Goal: Transaction & Acquisition: Purchase product/service

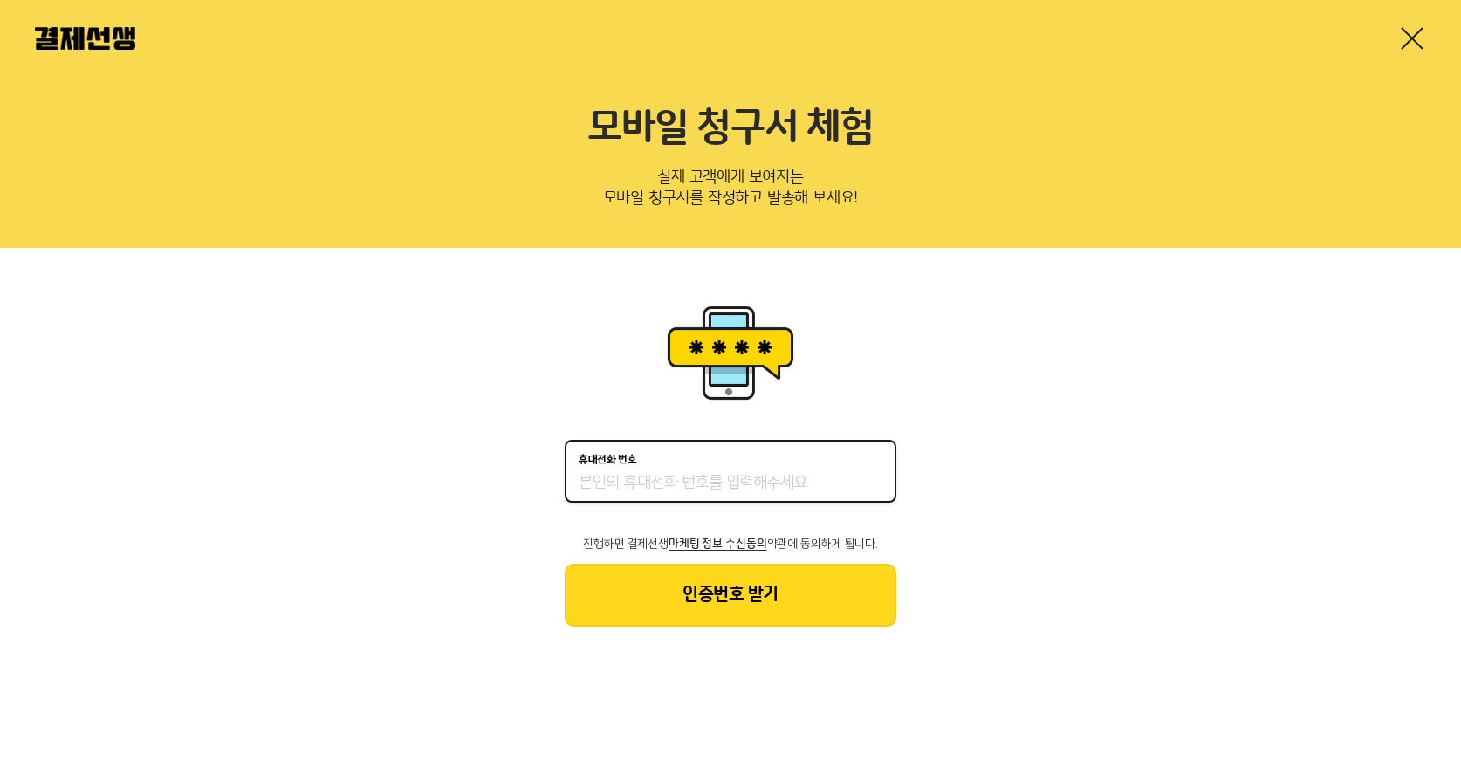
click at [735, 476] on input "휴대전화 번호" at bounding box center [730, 483] width 304 height 21
type input "01036393272"
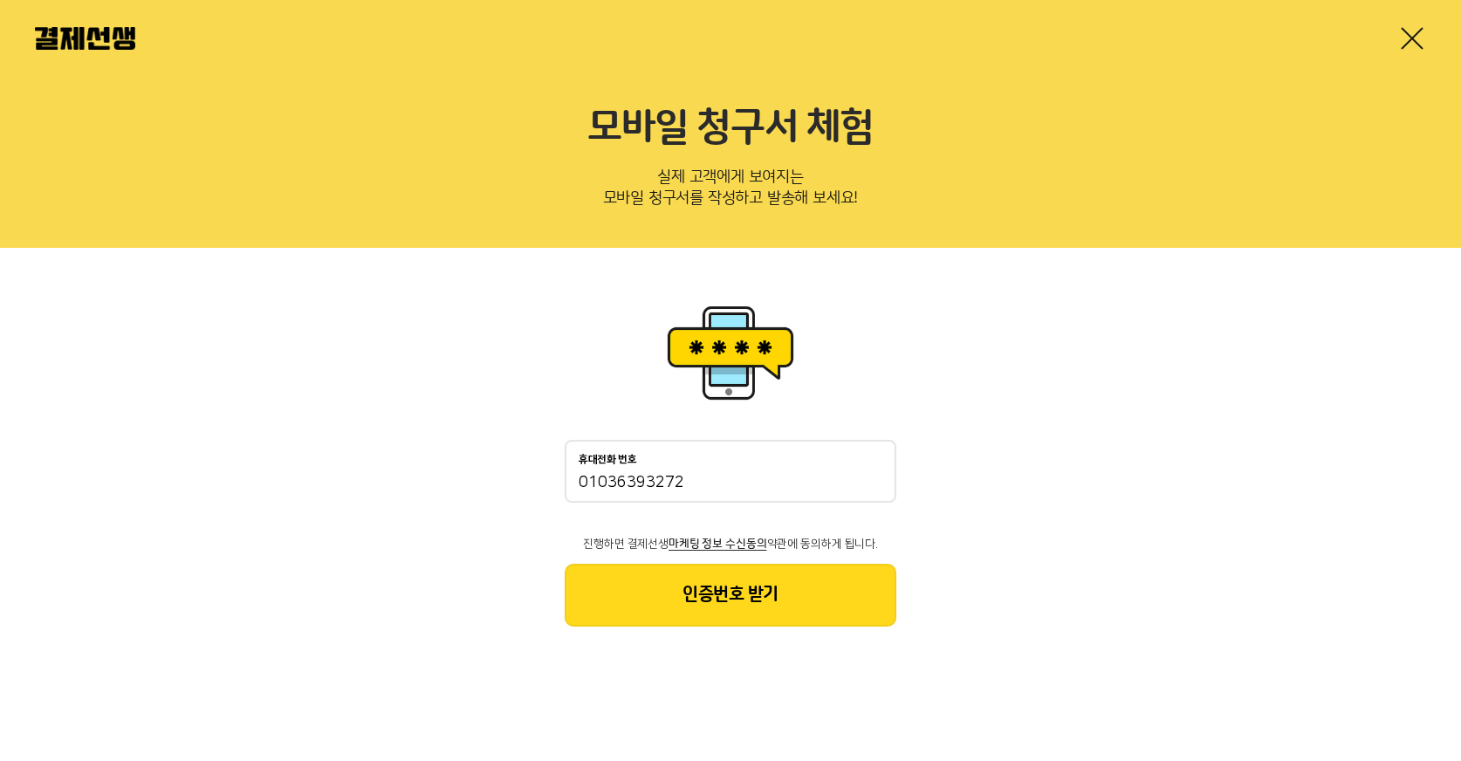
click at [759, 613] on button "인증번호 받기" at bounding box center [731, 595] width 332 height 63
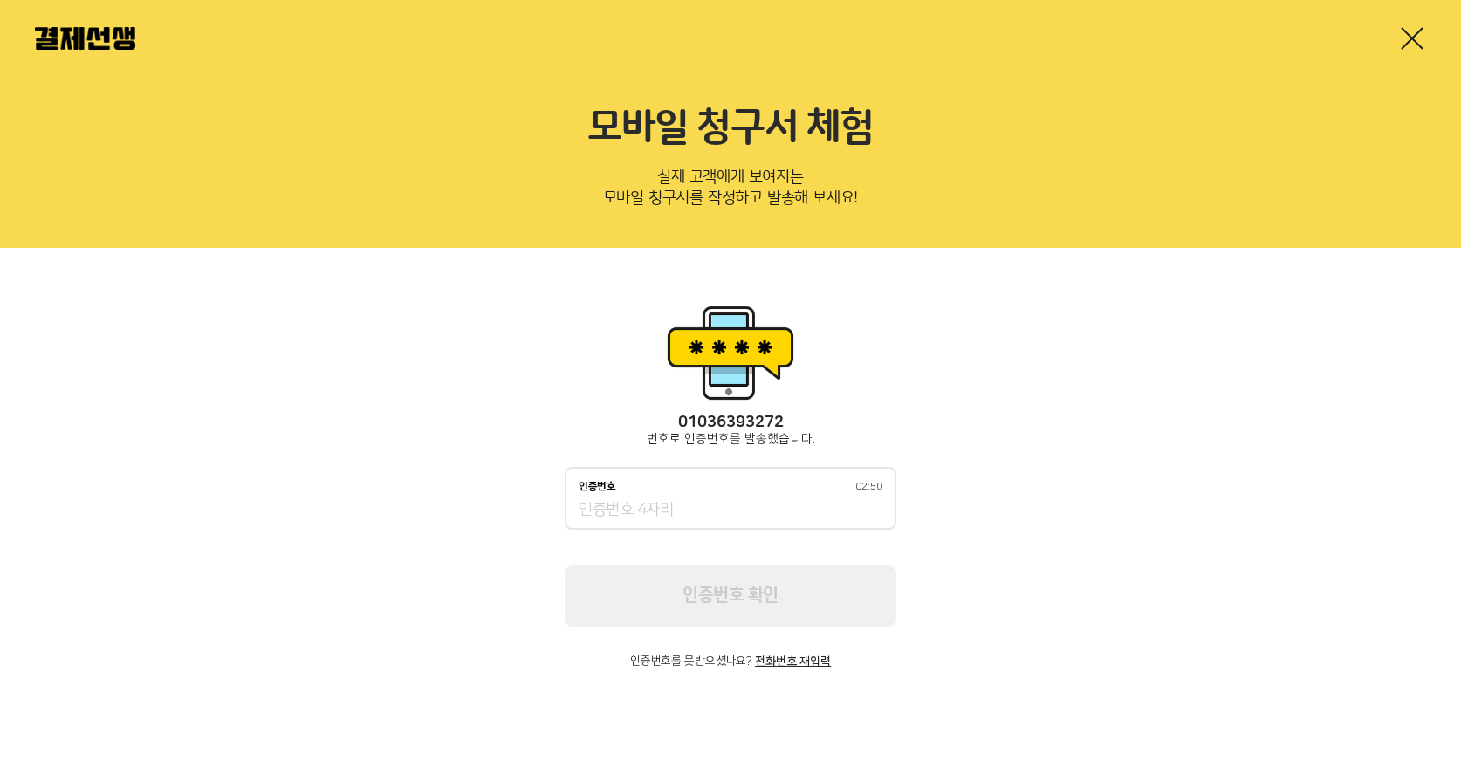
click at [655, 511] on input "인증번호 02:50" at bounding box center [730, 510] width 304 height 21
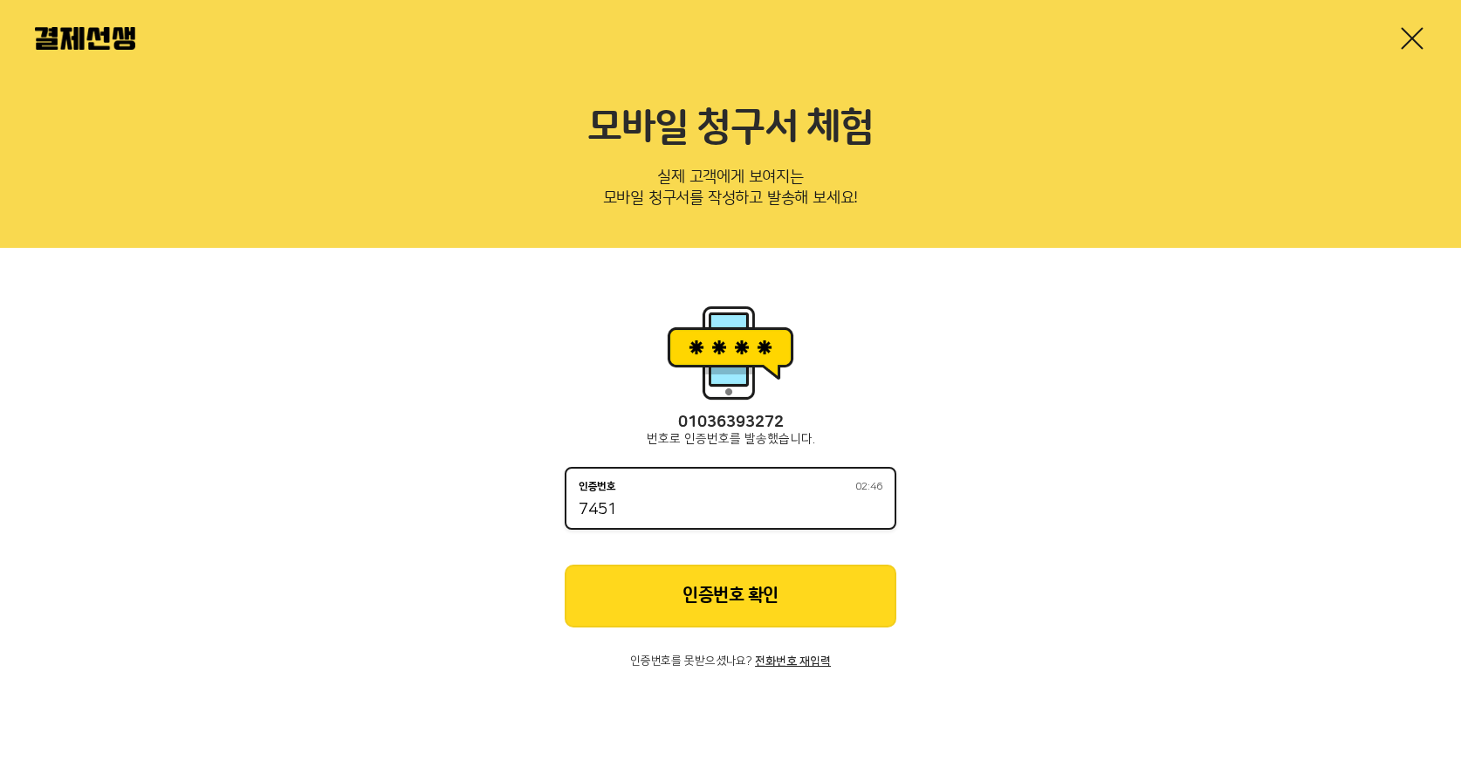
type input "7451"
click at [694, 587] on button "인증번호 확인" at bounding box center [731, 596] width 332 height 63
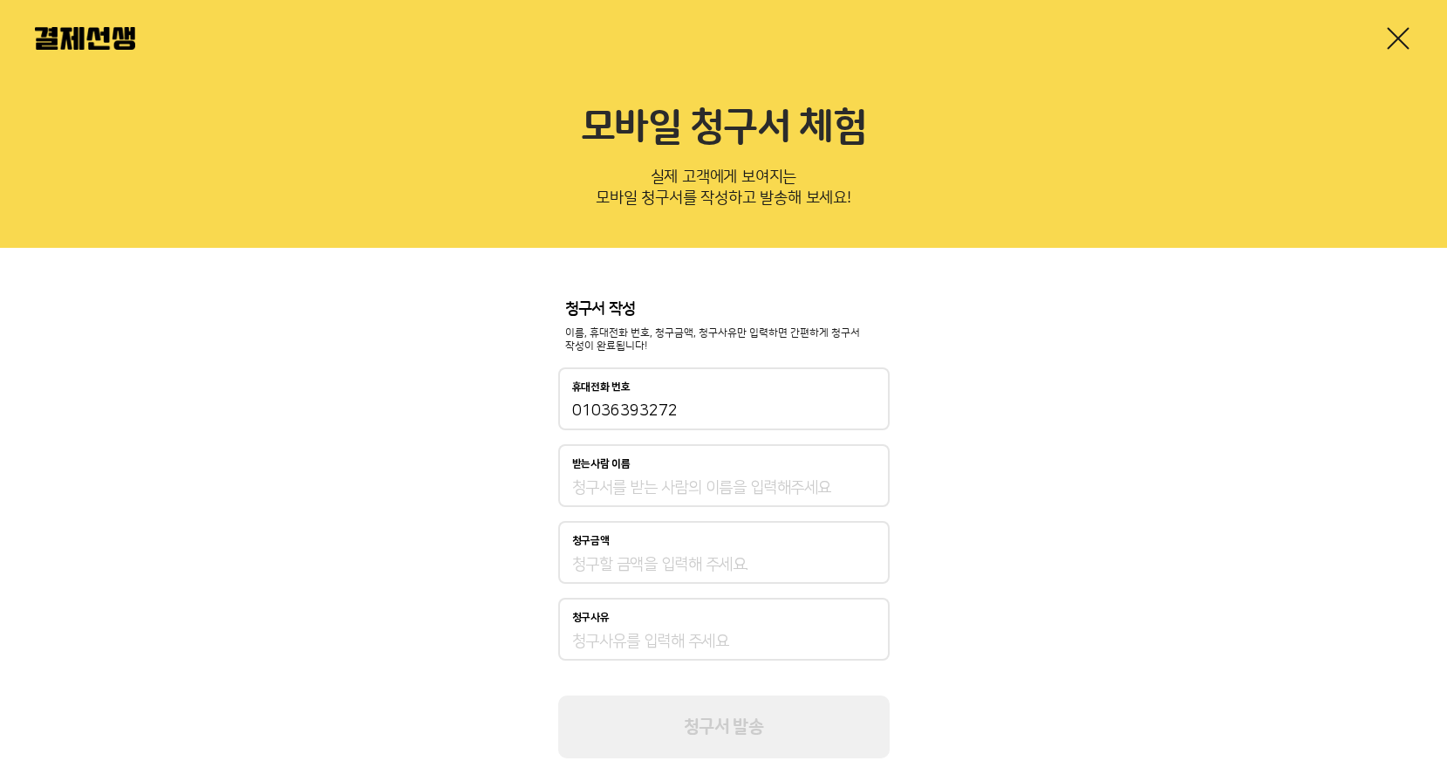
click at [659, 475] on div "받는사람 이름" at bounding box center [724, 475] width 332 height 63
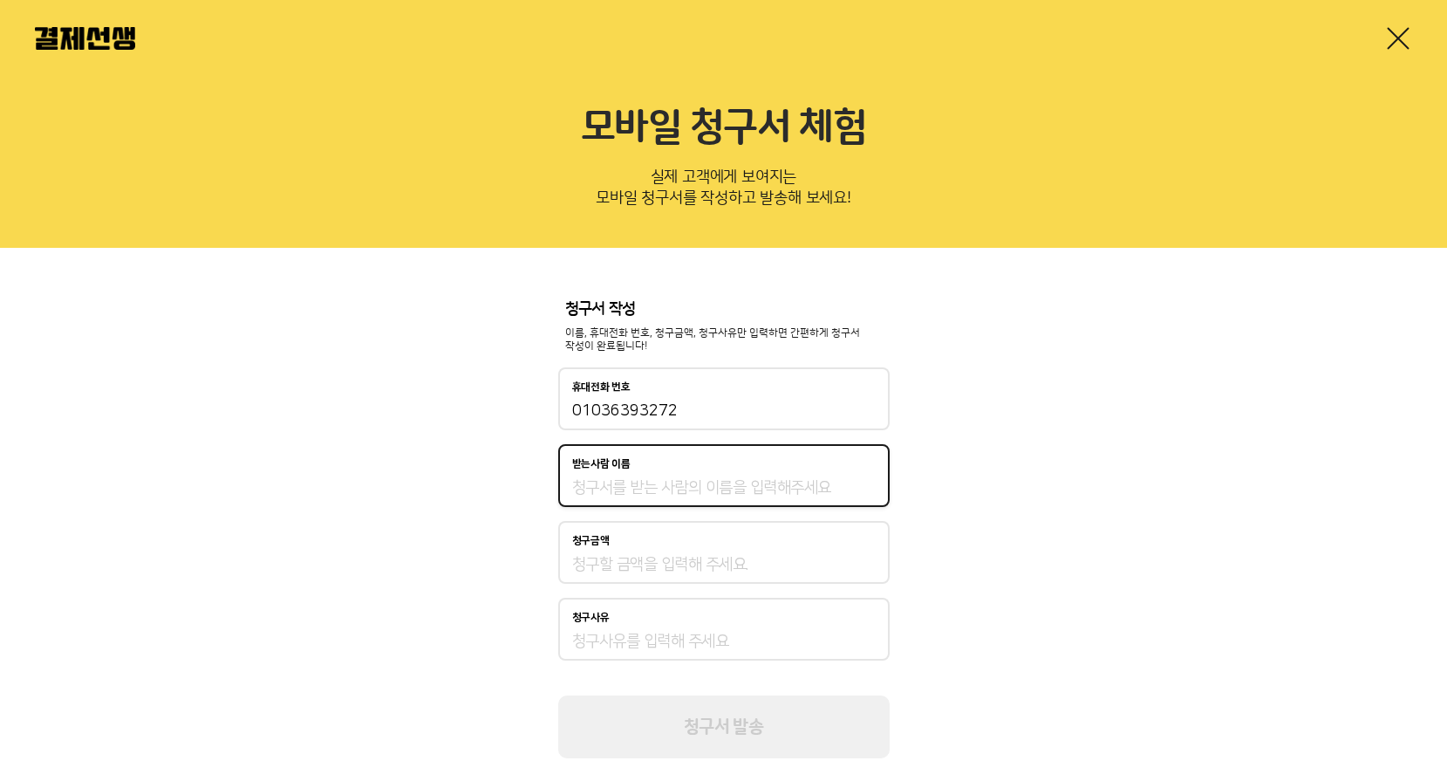
click at [649, 495] on input "받는사람 이름" at bounding box center [724, 487] width 304 height 21
type input "[PERSON_NAME]"
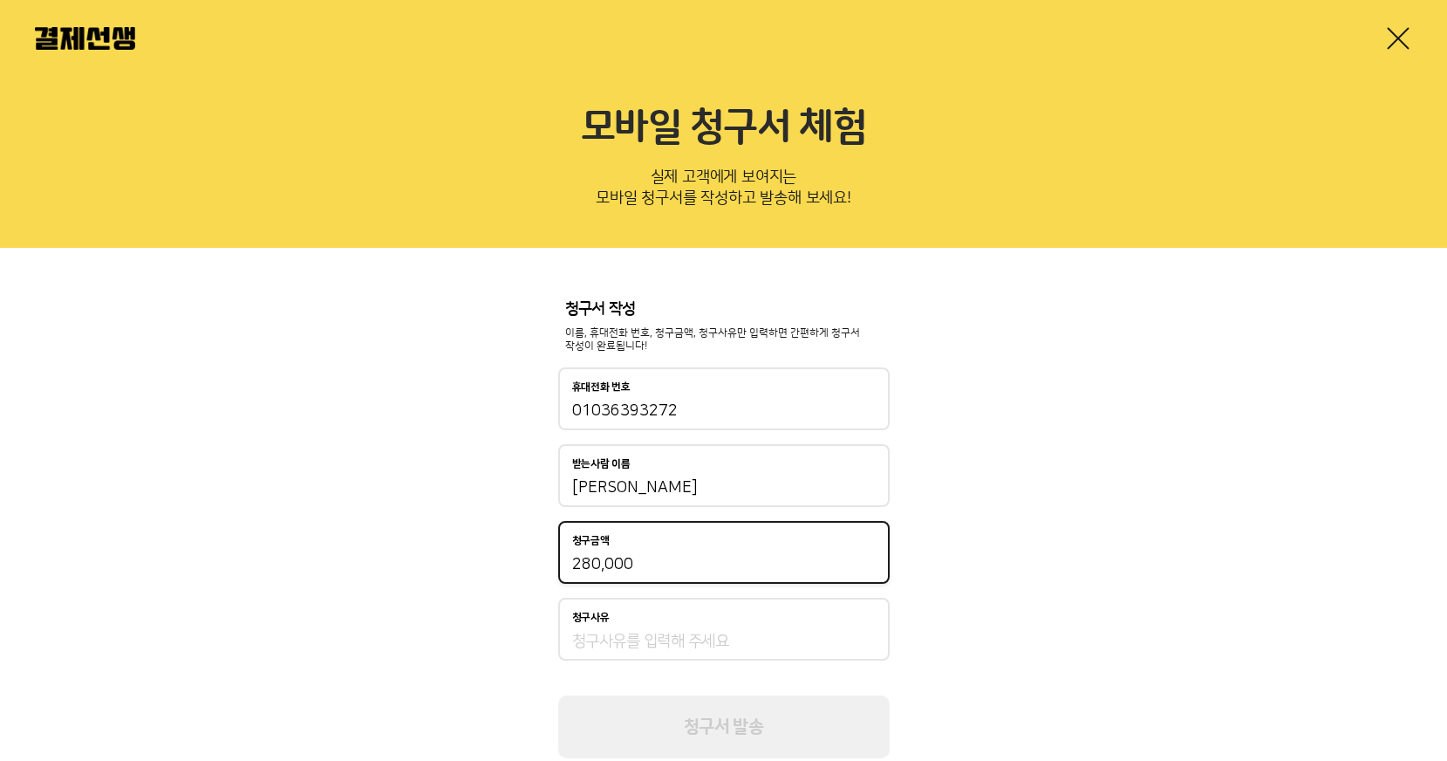
type input "280,000"
click at [667, 617] on div "청구사유" at bounding box center [724, 618] width 304 height 12
click at [667, 631] on input "청구사유" at bounding box center [724, 641] width 304 height 21
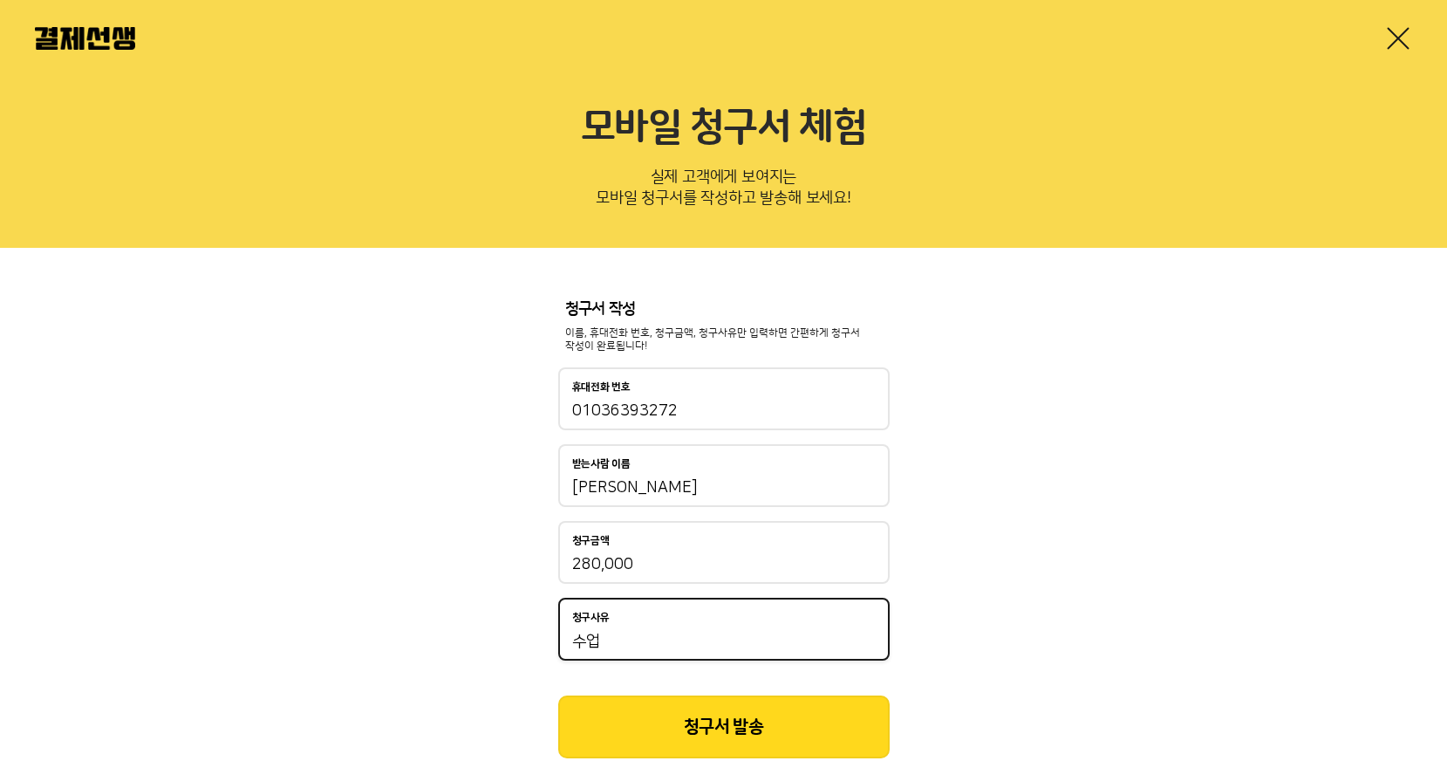
scroll to position [50, 0]
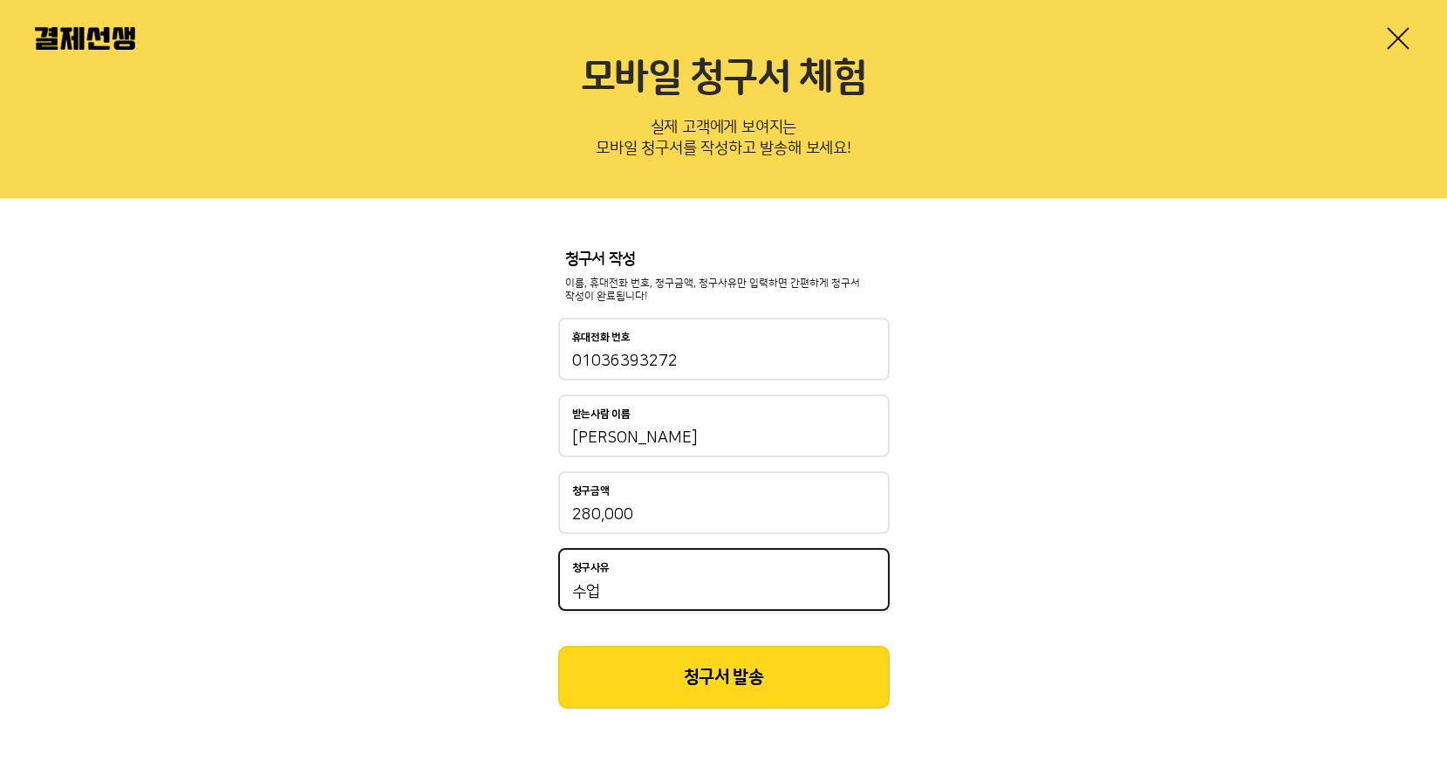
type input "수업"
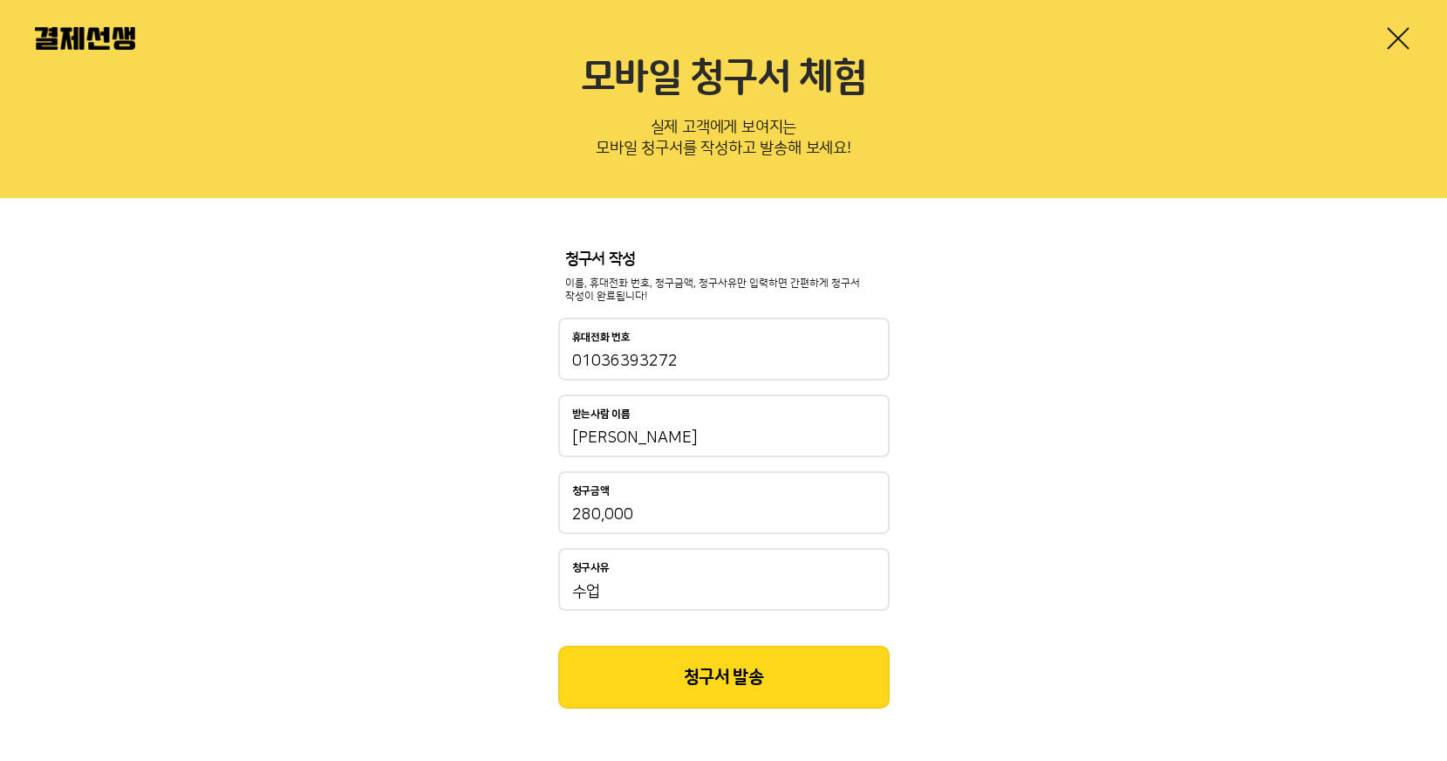
click at [753, 674] on button "청구서 발송" at bounding box center [724, 677] width 332 height 63
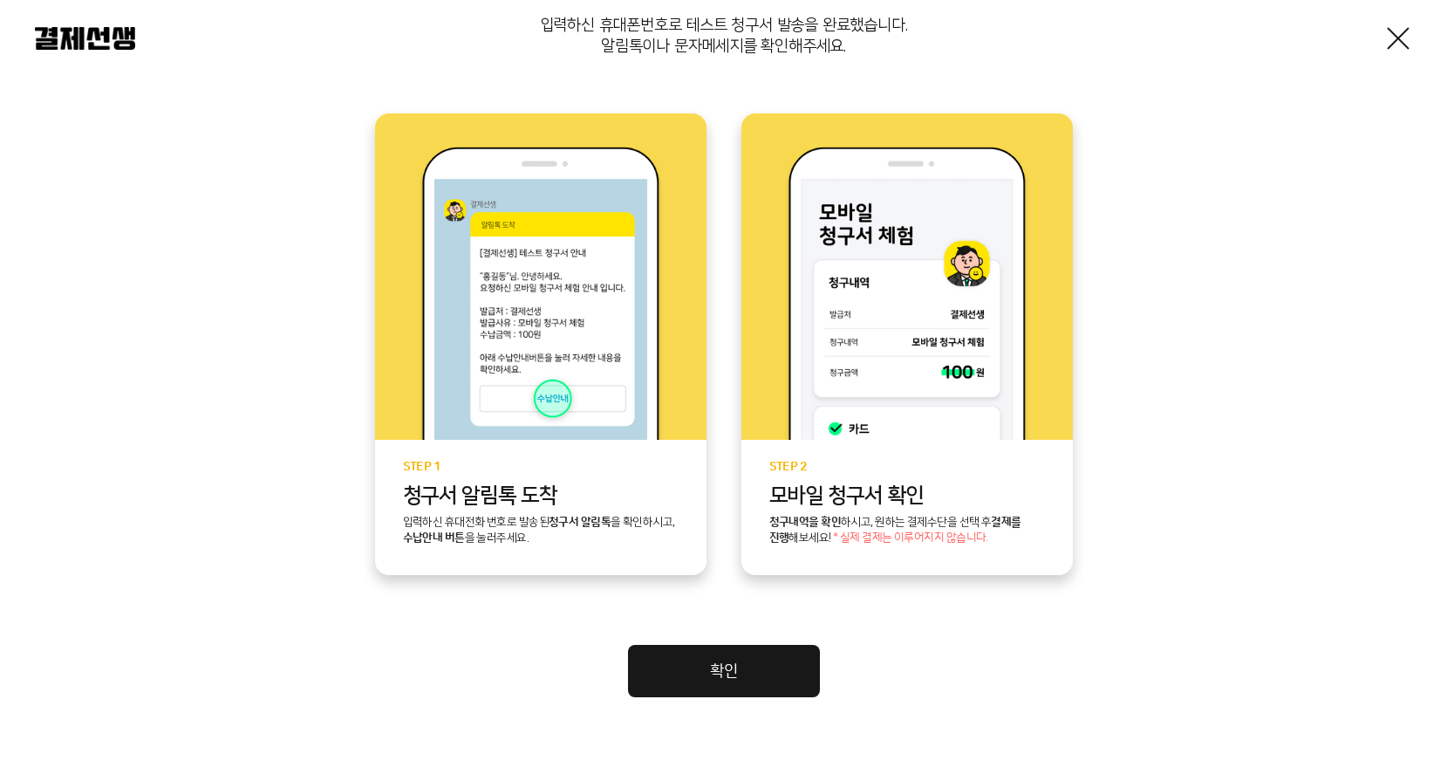
scroll to position [368, 0]
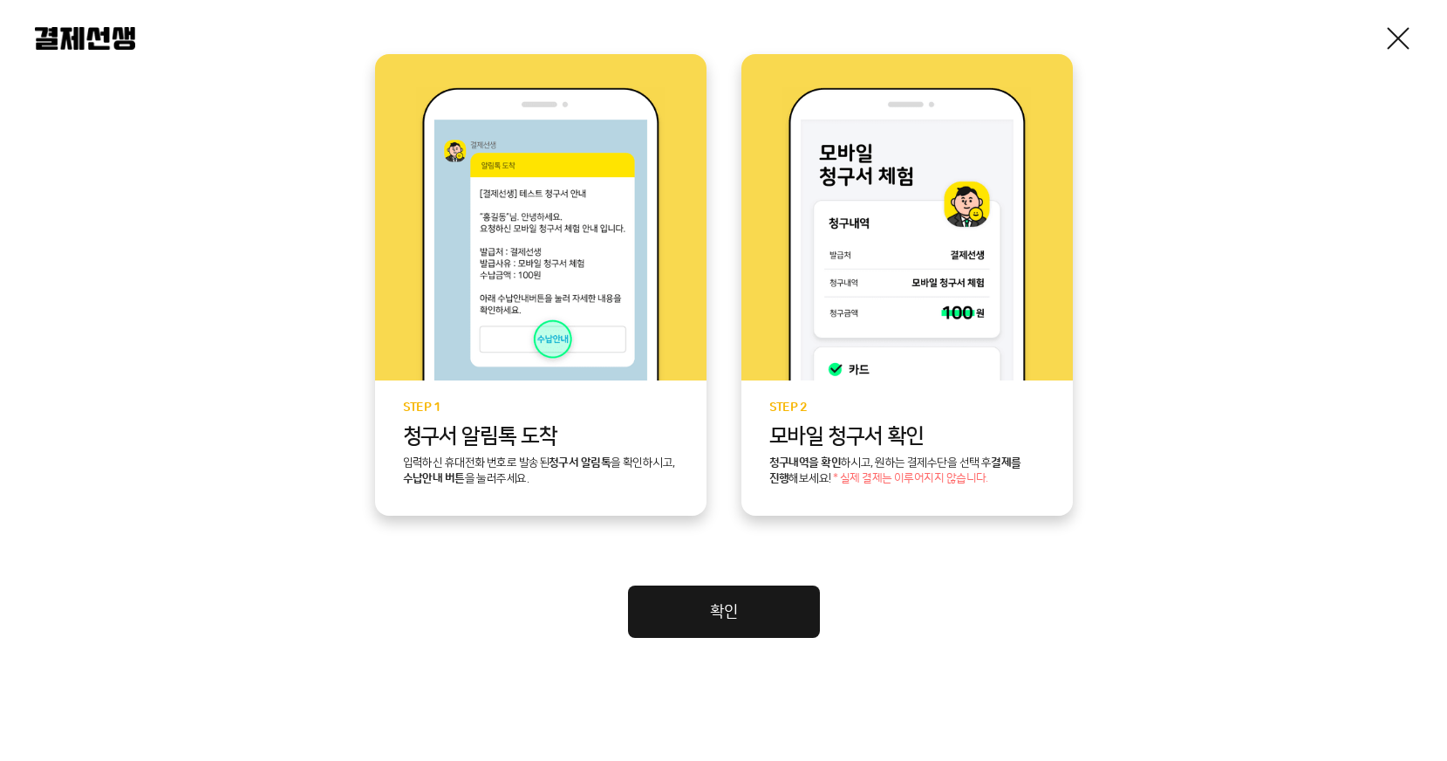
click at [753, 623] on link "확인" at bounding box center [724, 611] width 192 height 52
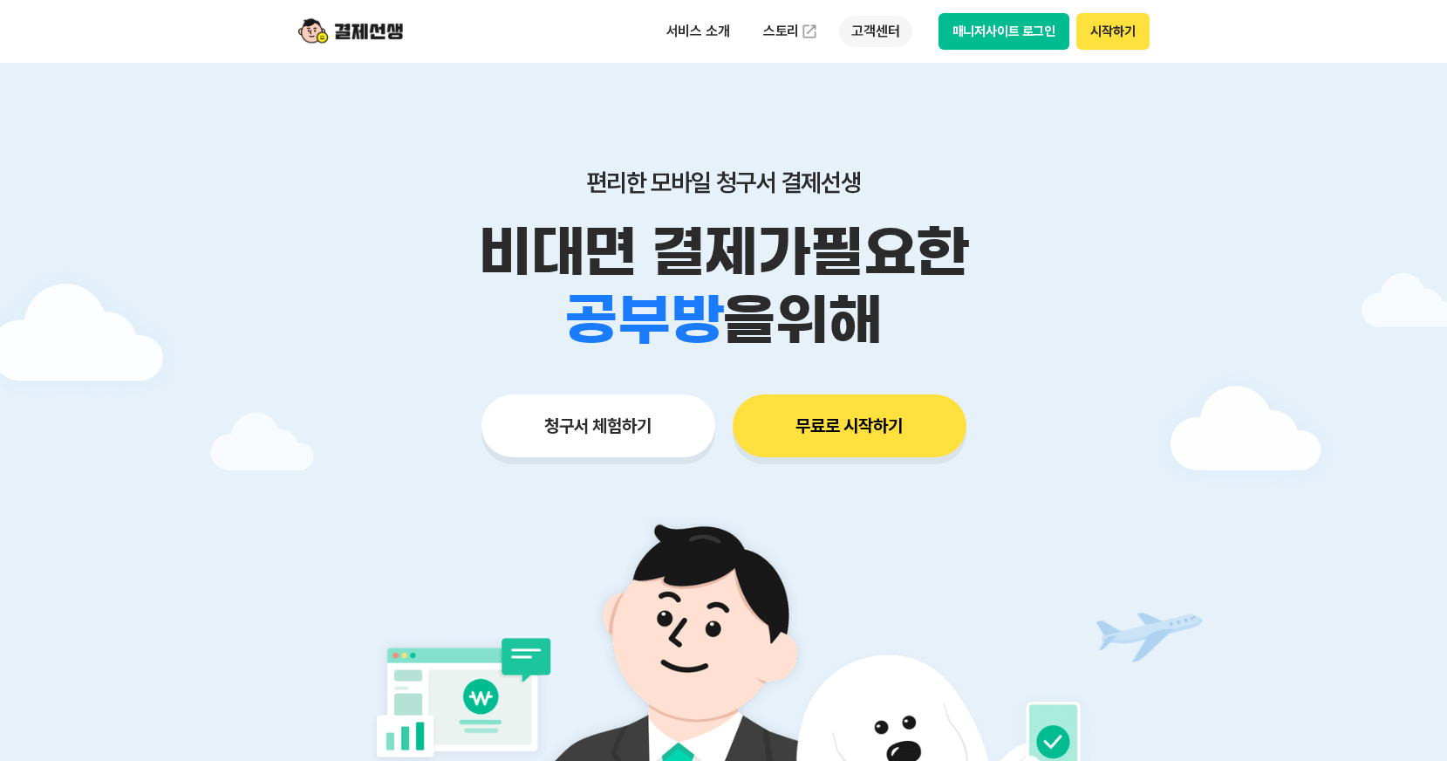
click at [879, 33] on p "고객센터" at bounding box center [875, 31] width 72 height 31
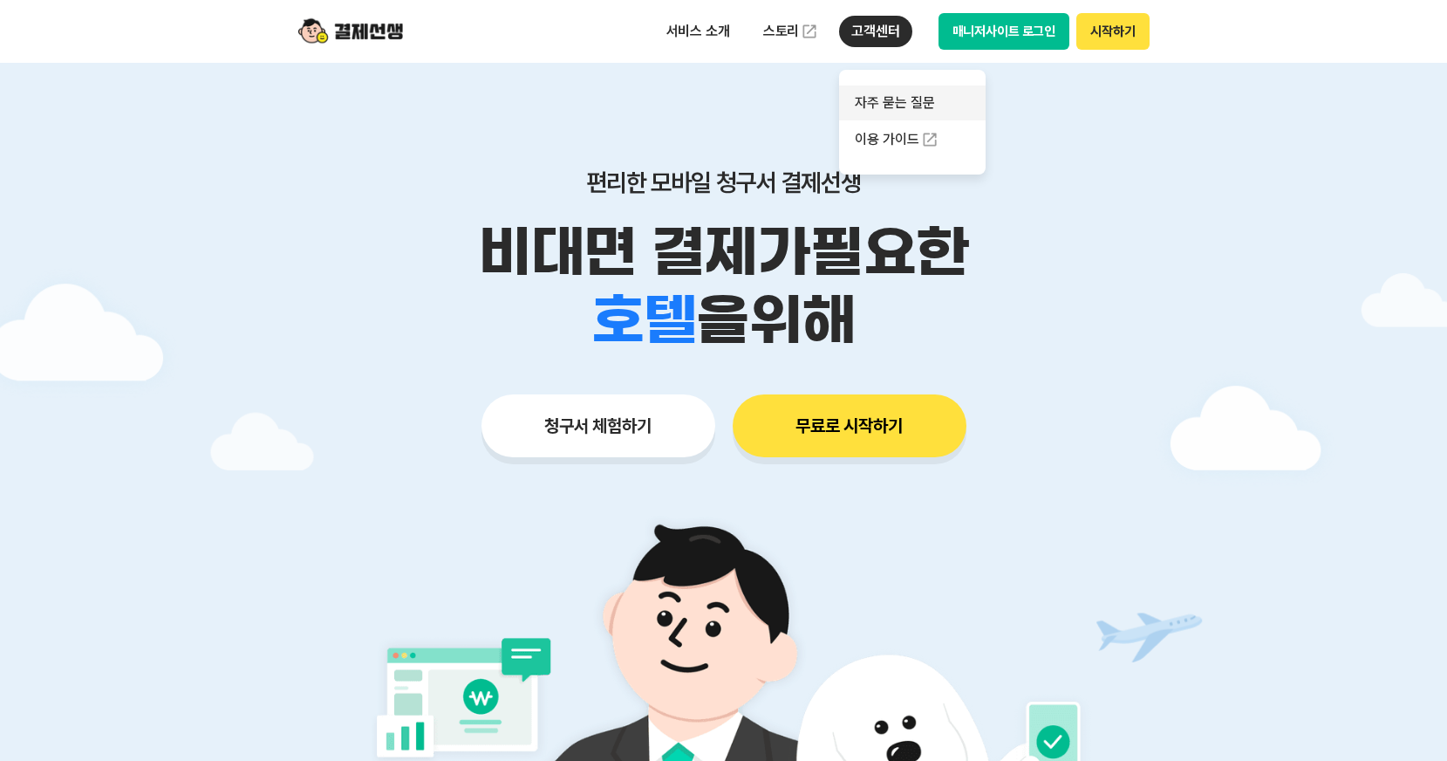
click at [894, 99] on link "자주 묻는 질문" at bounding box center [912, 103] width 147 height 35
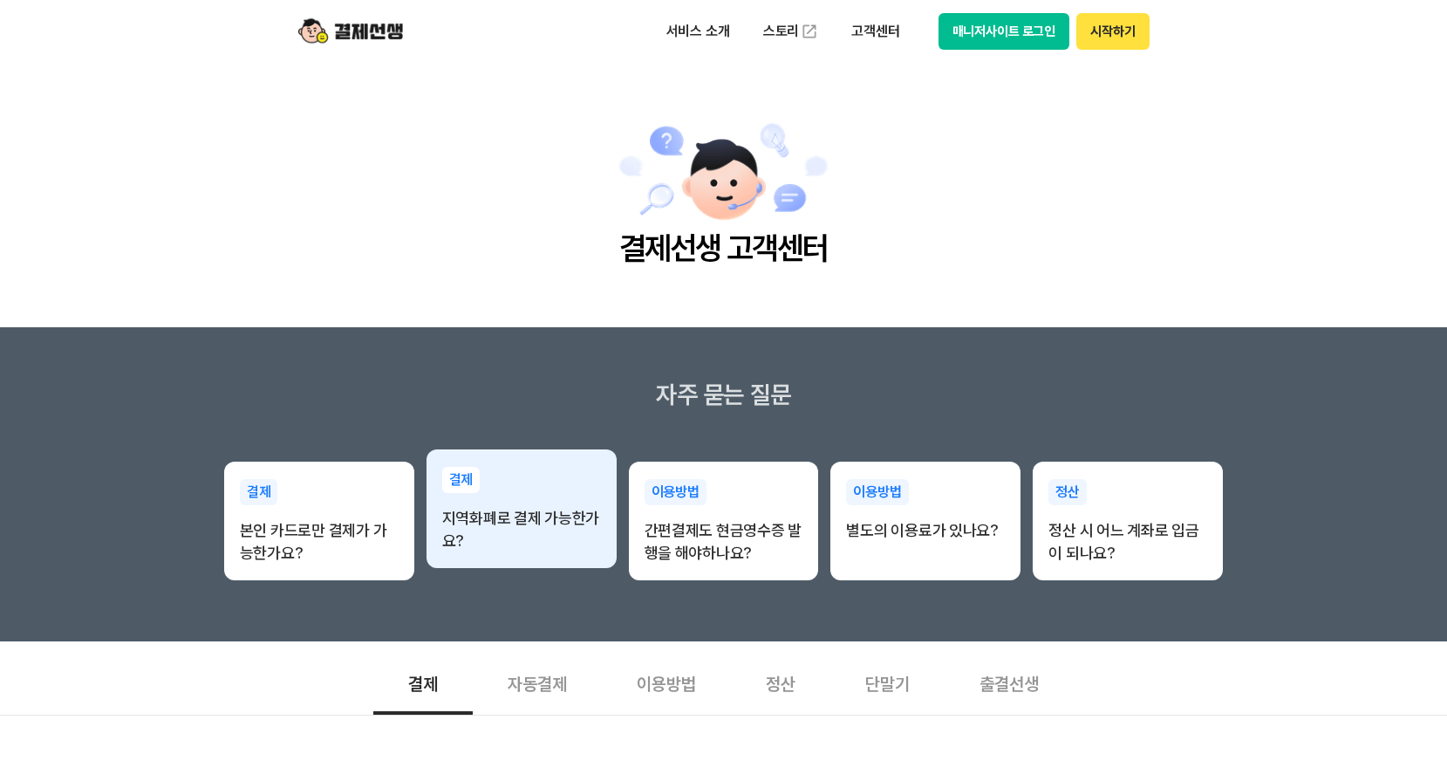
click at [546, 540] on p "지역화폐로 결제 가능한가요?" at bounding box center [521, 529] width 159 height 45
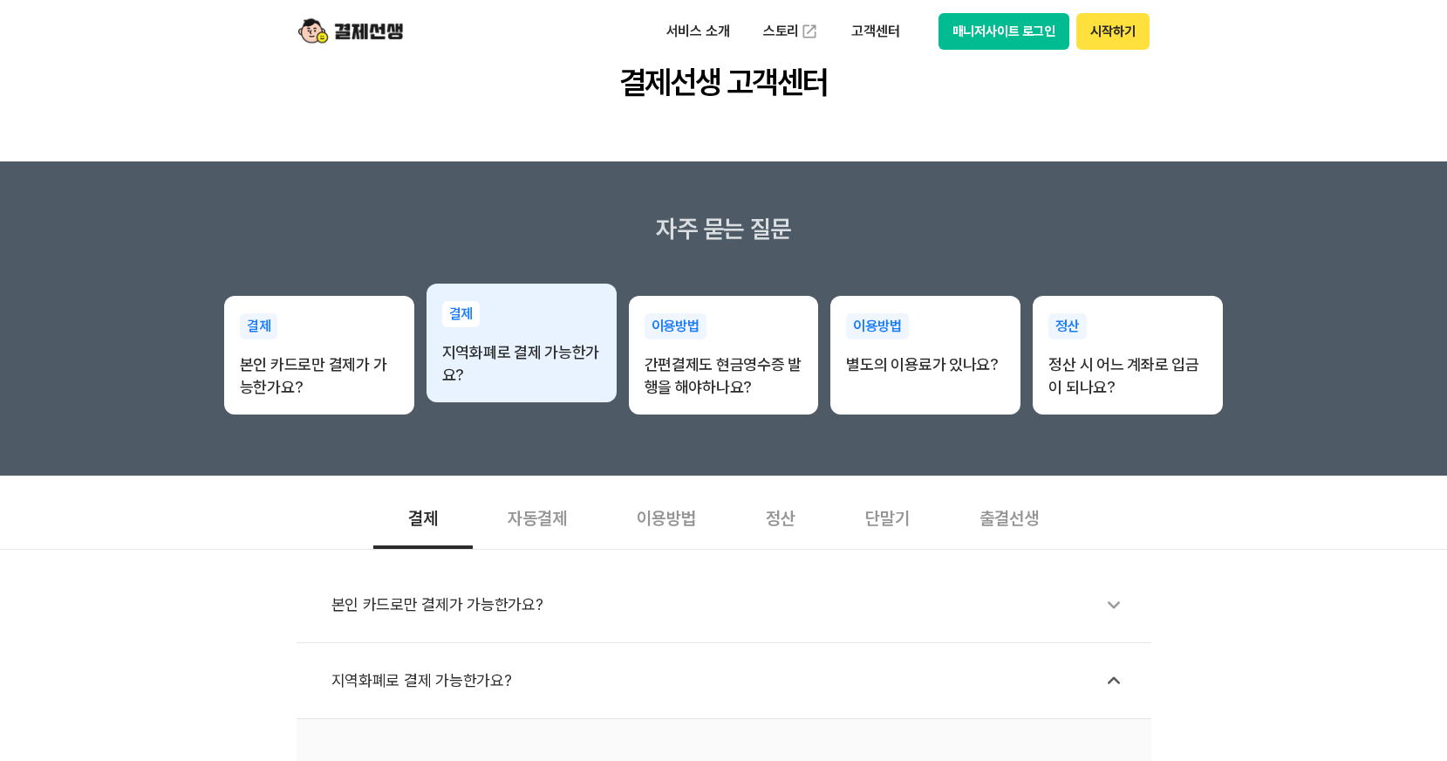
scroll to position [203, 0]
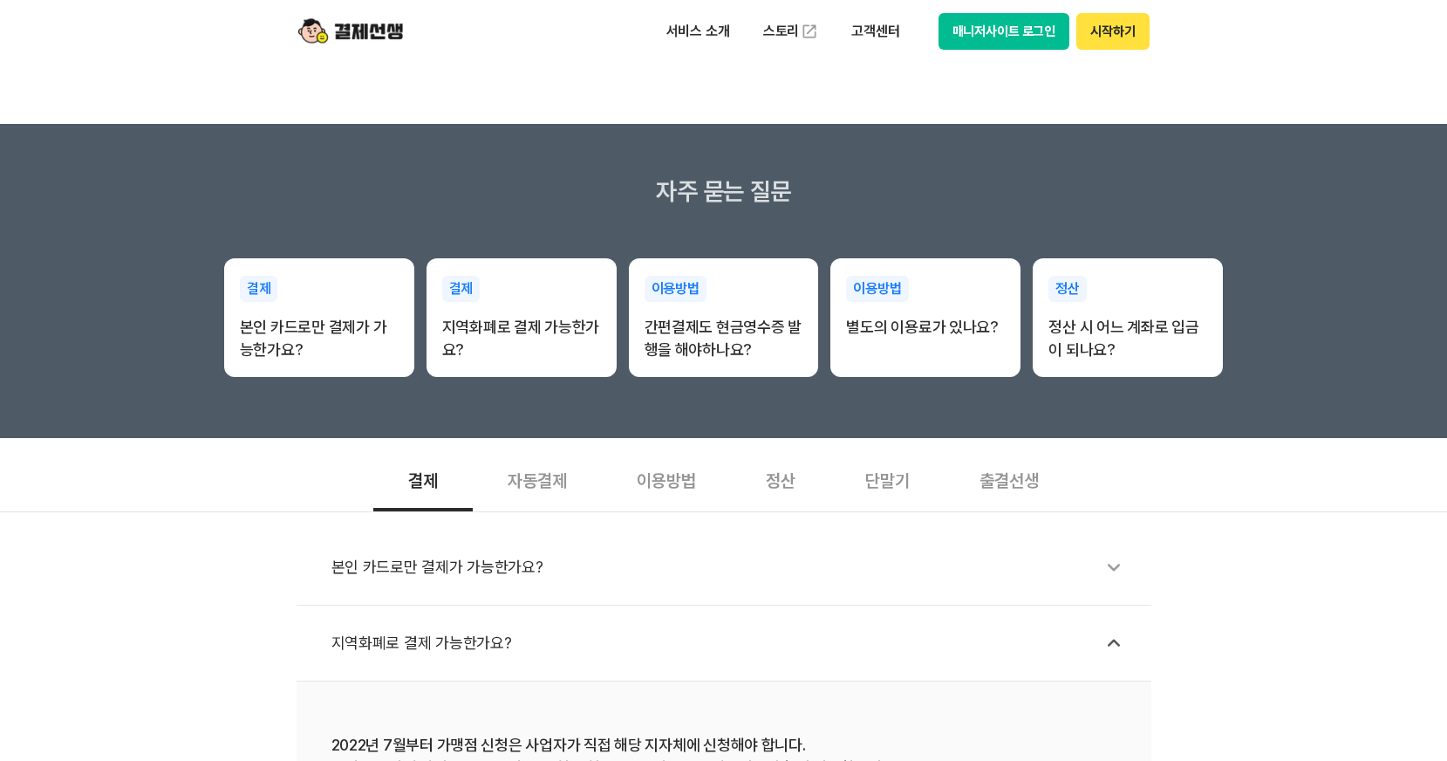
click at [608, 645] on div "지역화폐로 결제 가능한가요?" at bounding box center [733, 643] width 803 height 40
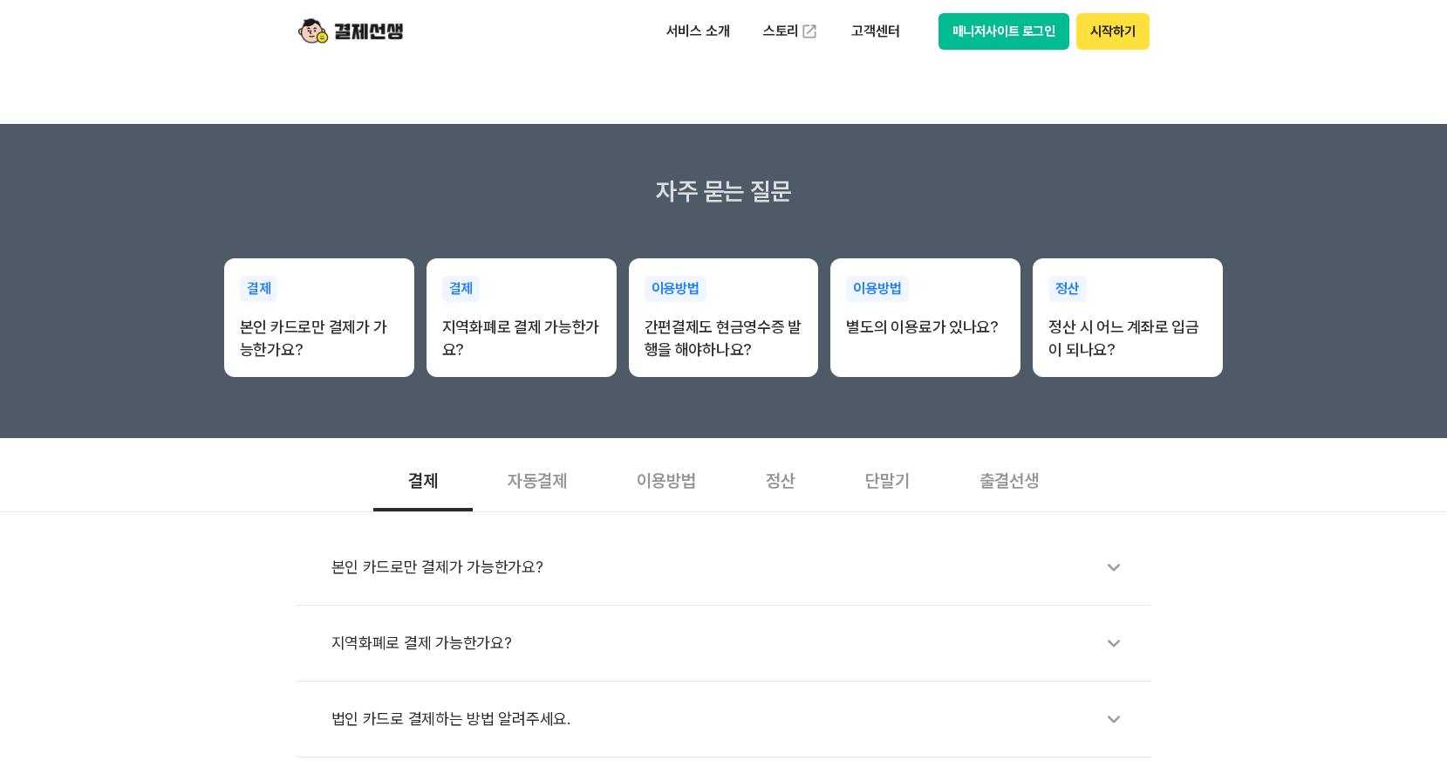
click at [610, 630] on div "지역화폐로 결제 가능한가요?" at bounding box center [733, 643] width 803 height 40
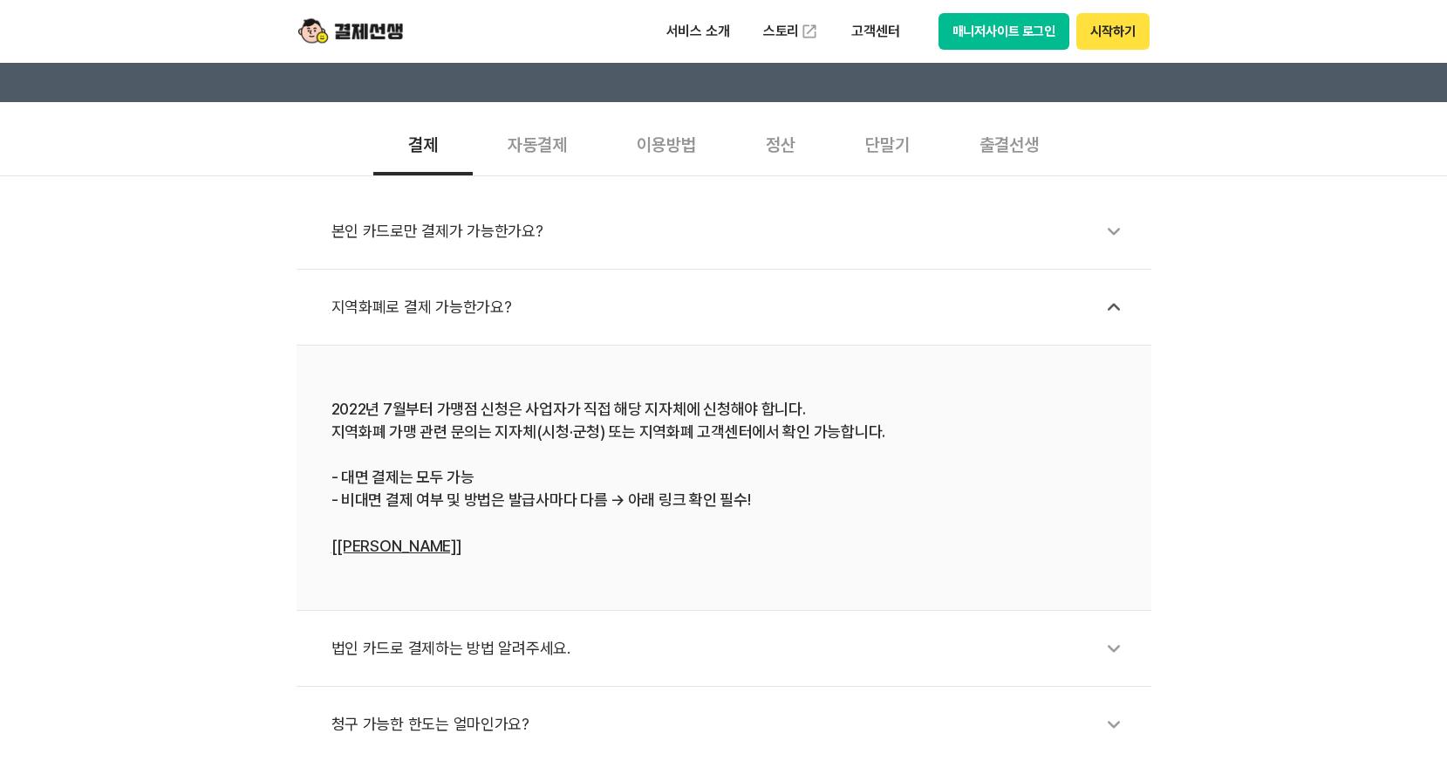
scroll to position [611, 0]
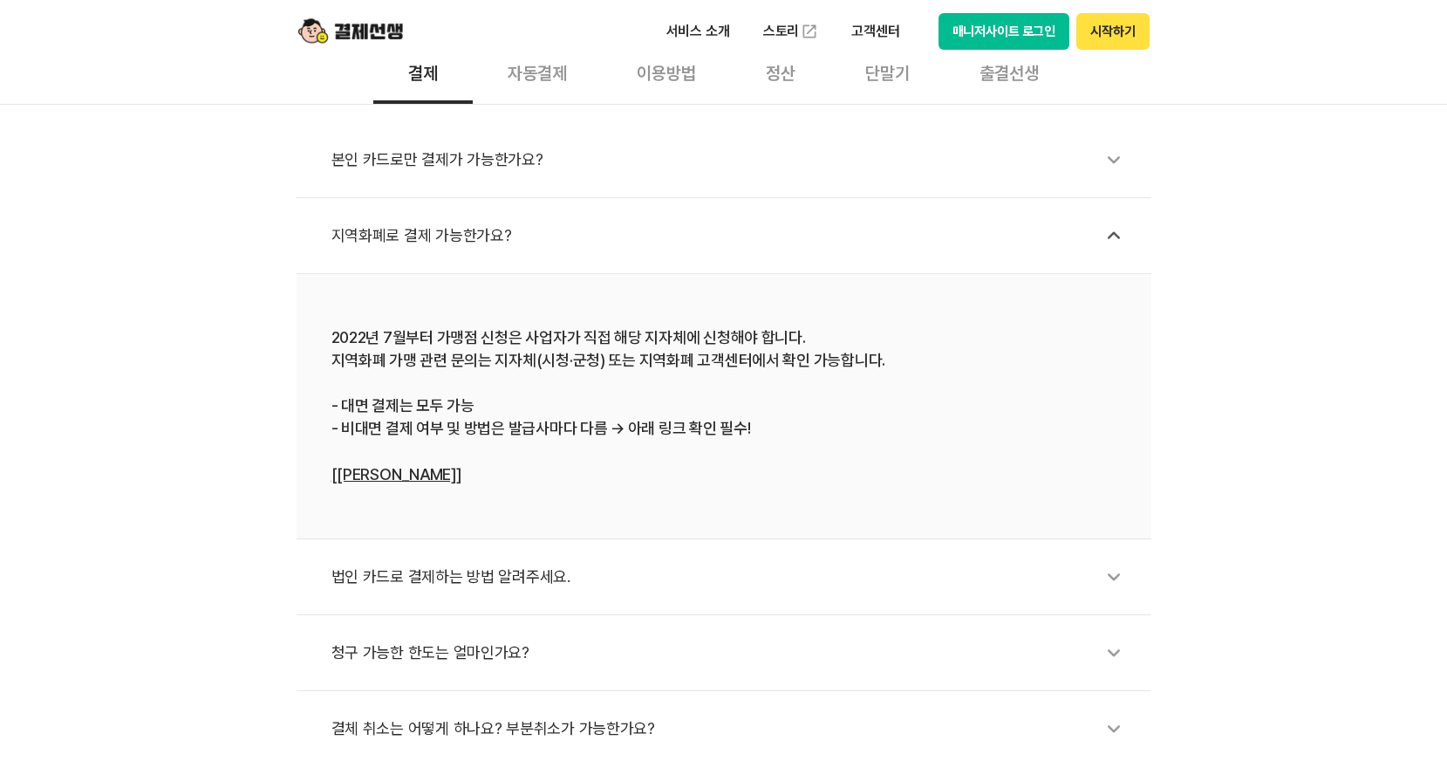
click at [426, 476] on link "[[PERSON_NAME]]" at bounding box center [397, 474] width 130 height 18
click at [699, 78] on div "이용방법" at bounding box center [666, 71] width 129 height 65
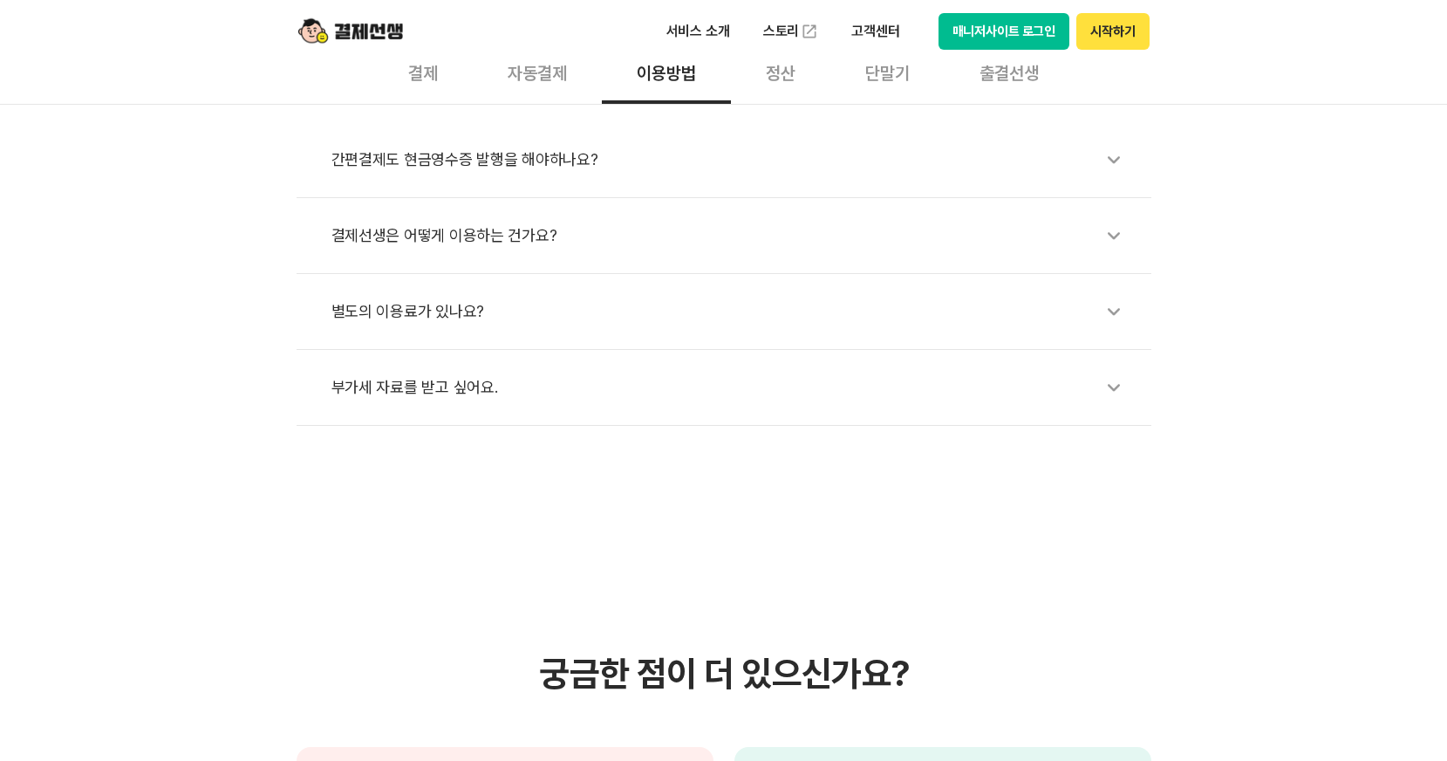
click at [692, 326] on div "별도의 이용료가 있나요?" at bounding box center [733, 311] width 803 height 40
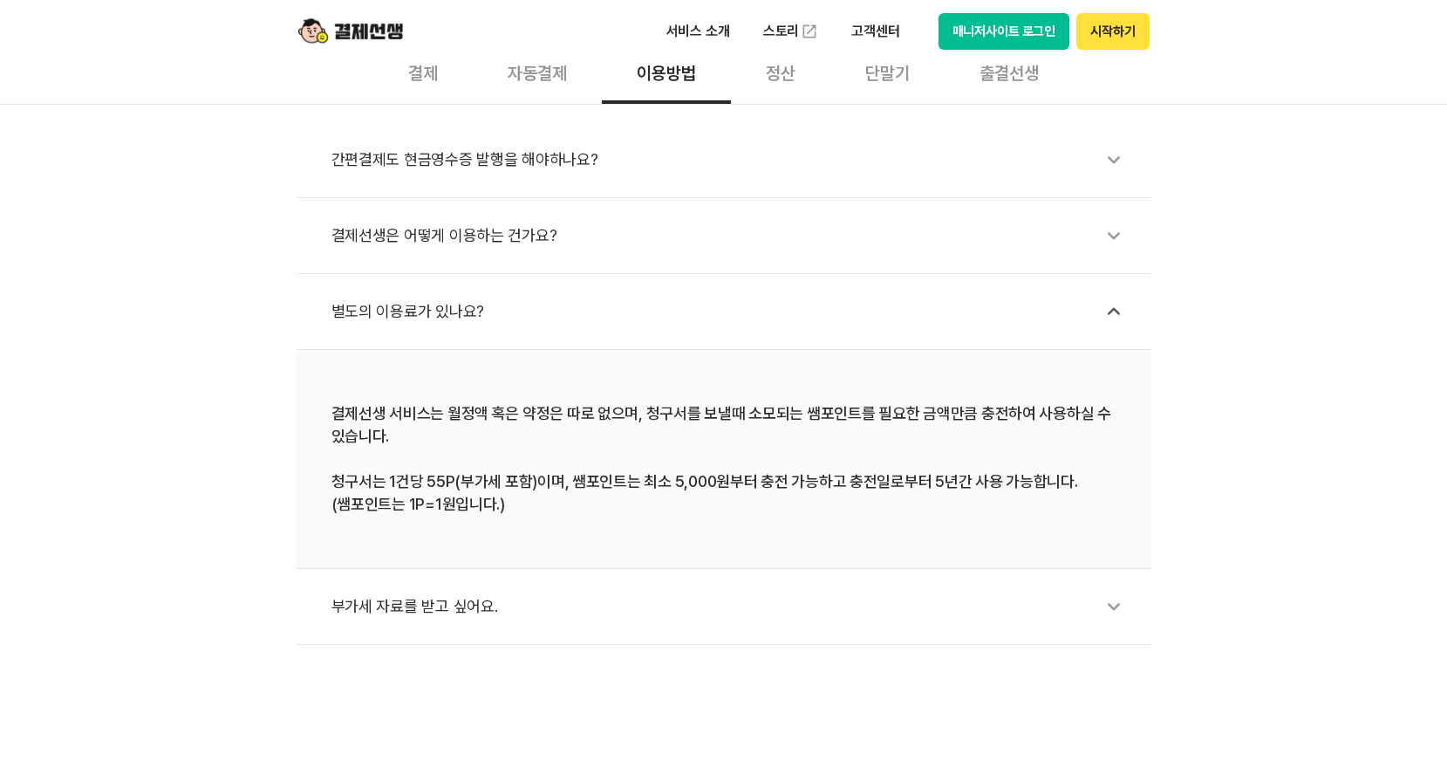
click at [504, 234] on div "결제선생은 어떻게 이용하는 건가요?" at bounding box center [733, 236] width 803 height 40
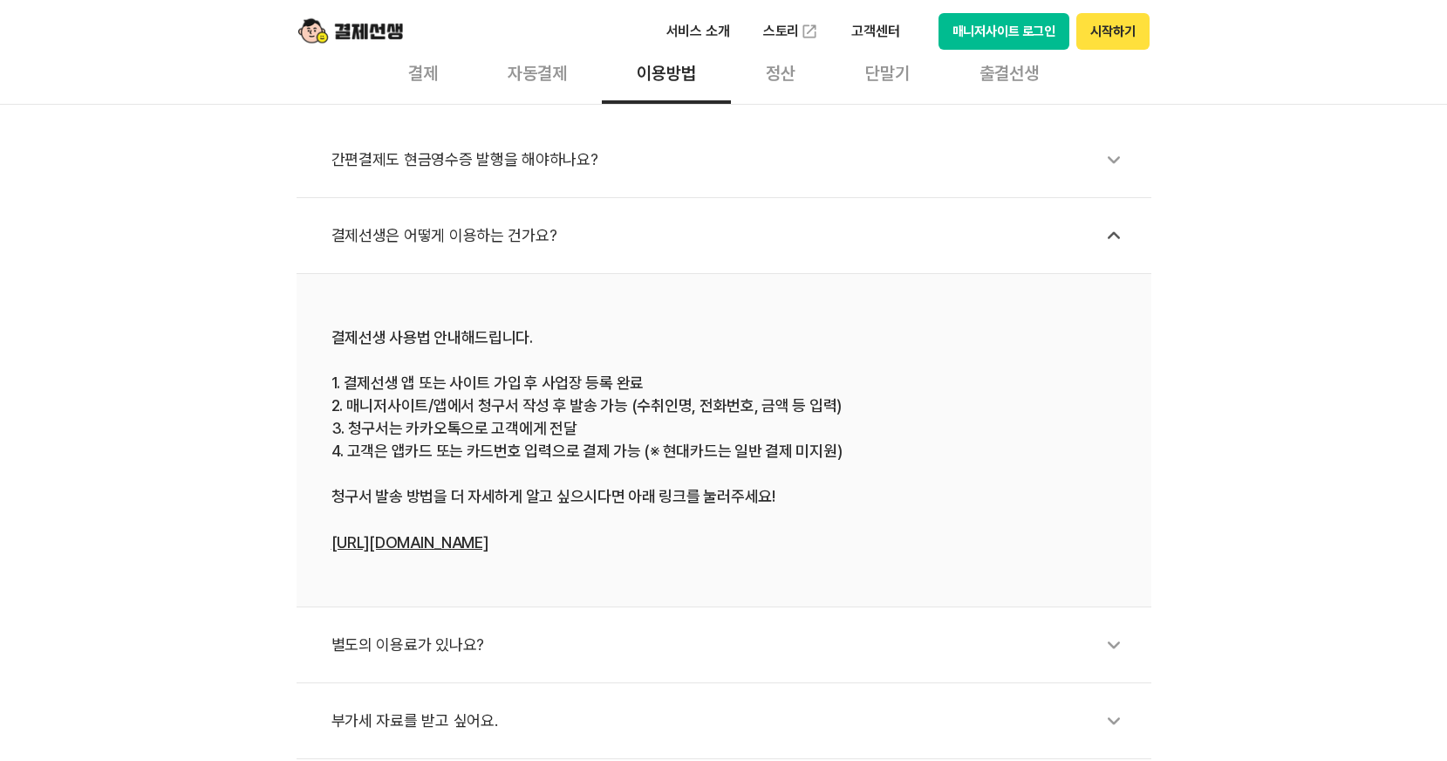
click at [515, 167] on div "간편결제도 현금영수증 발행을 해야하나요?" at bounding box center [733, 160] width 803 height 40
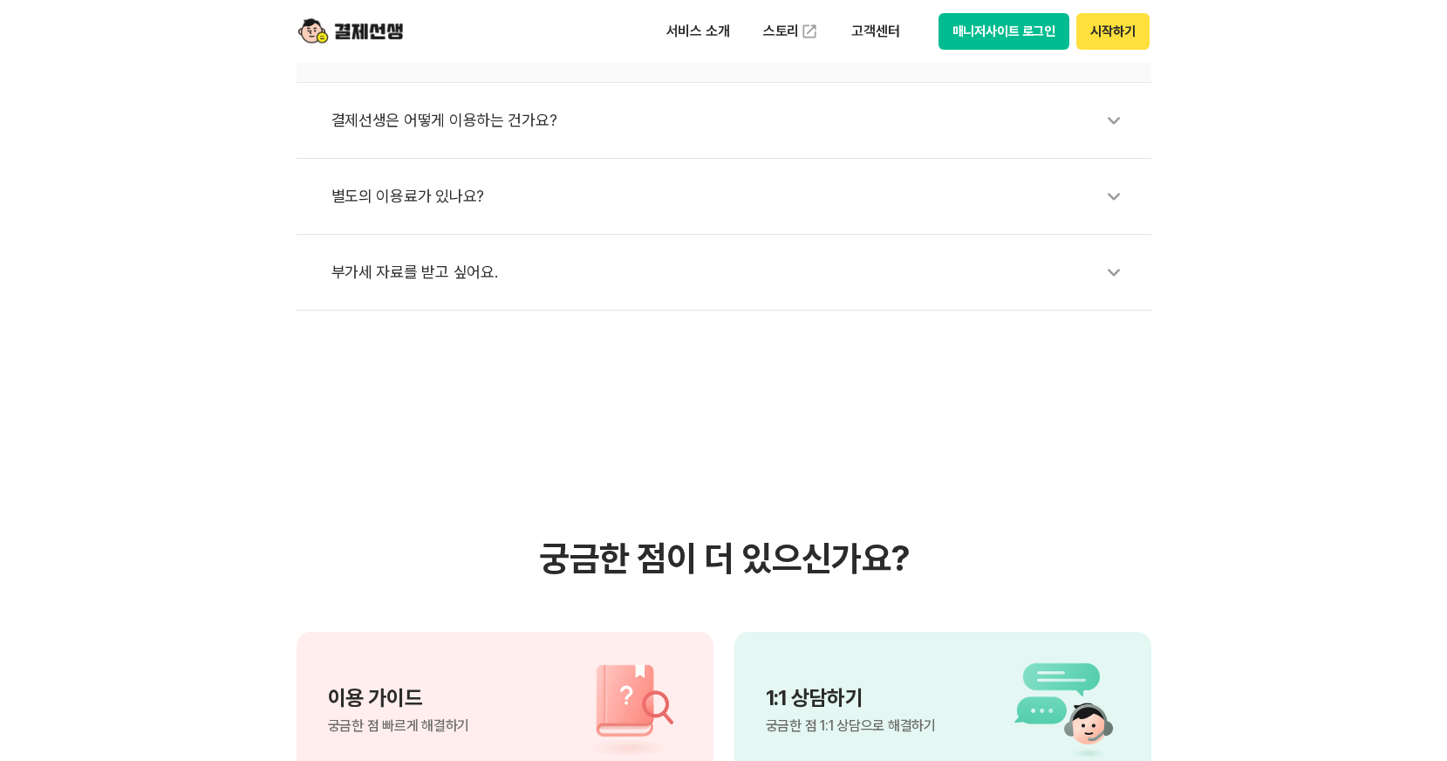
scroll to position [1018, 0]
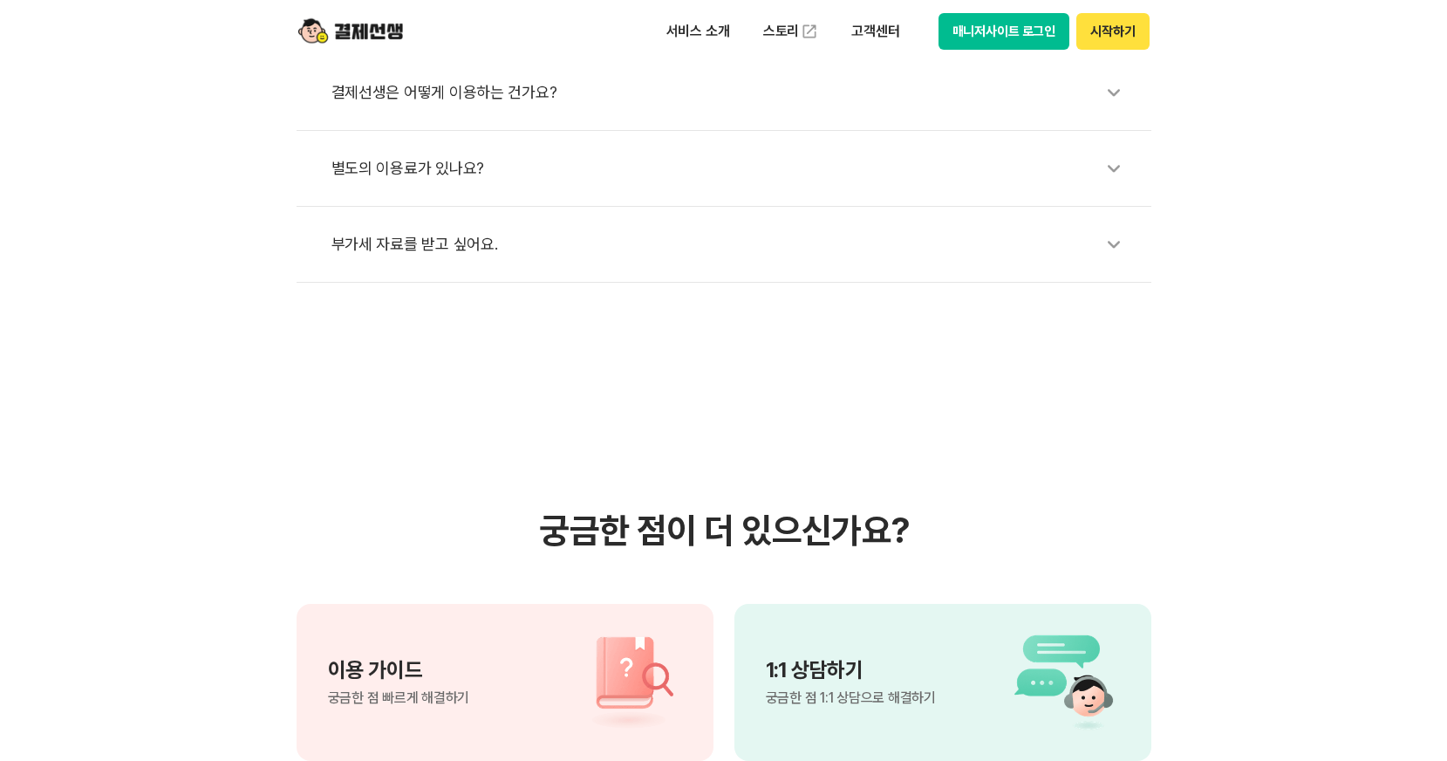
click at [639, 263] on div "부가세 자료를 받고 싶어요." at bounding box center [733, 244] width 803 height 40
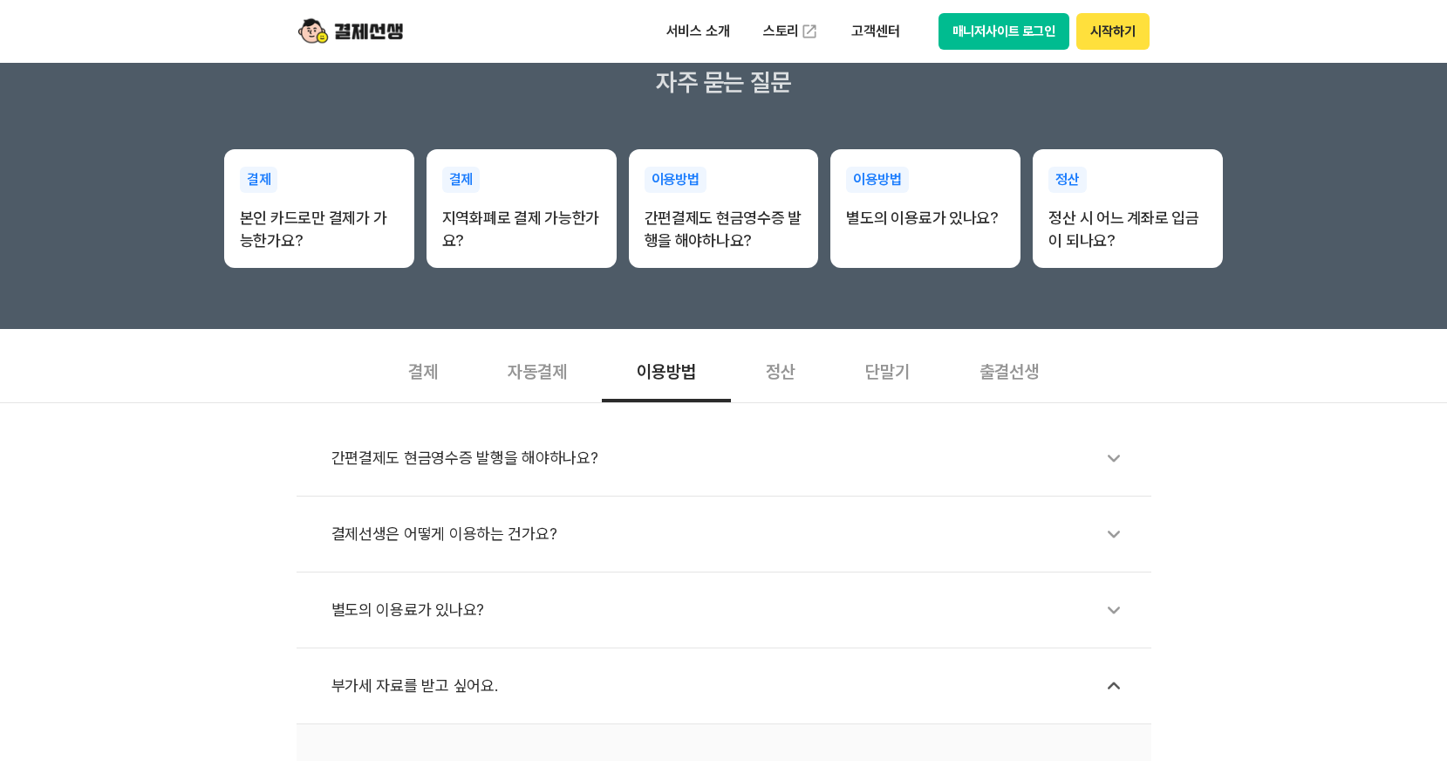
scroll to position [203, 0]
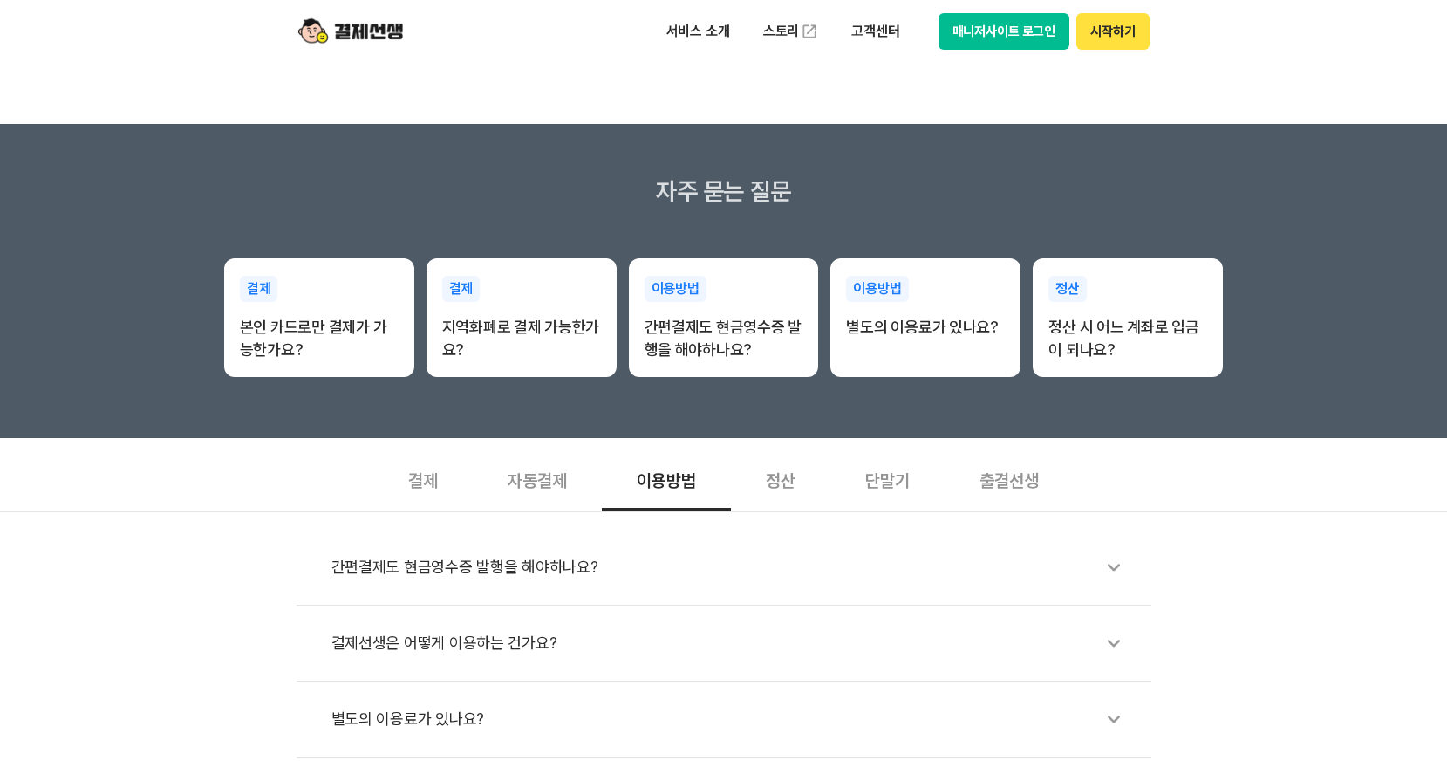
click at [797, 487] on div "정산" at bounding box center [780, 479] width 99 height 65
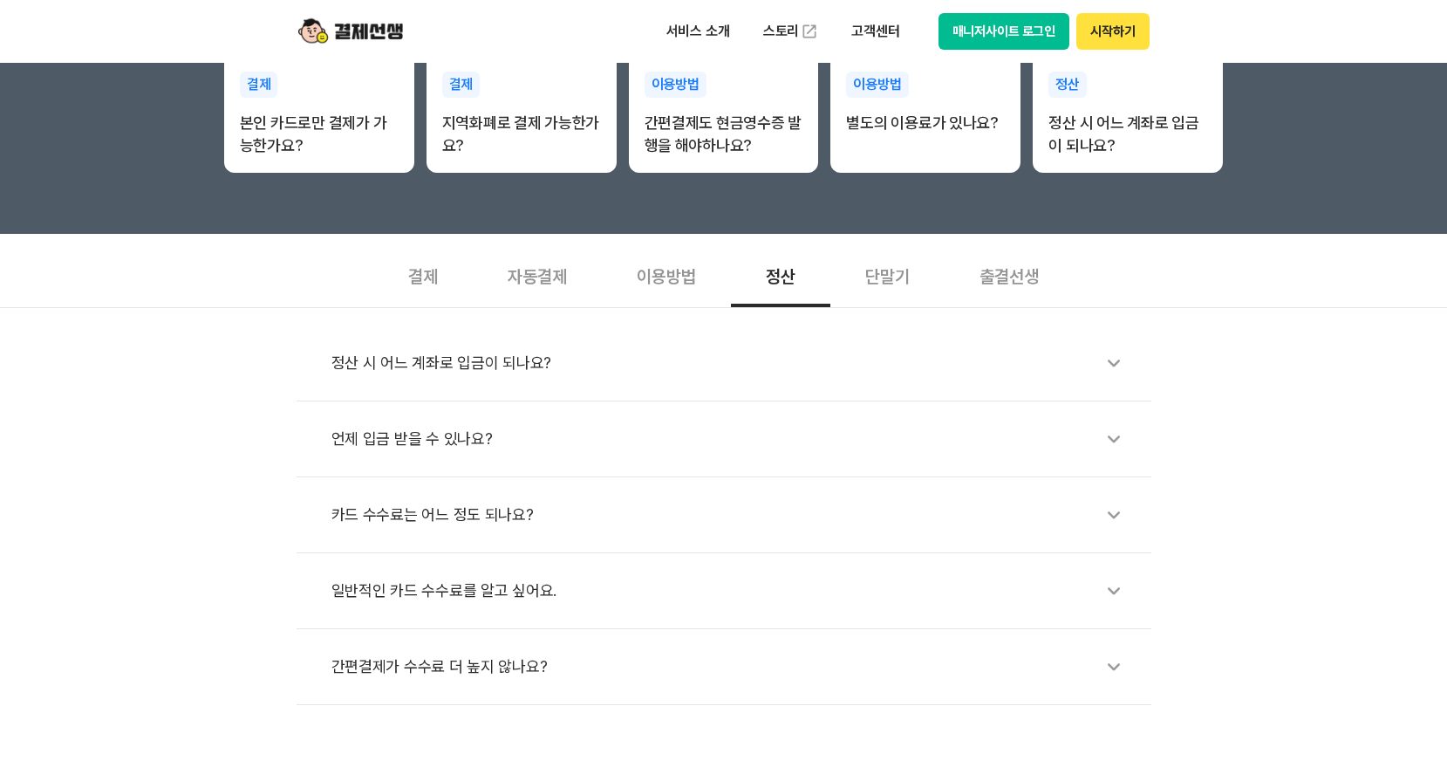
click at [632, 371] on div "정산 시 어느 계좌로 입금이 되나요?" at bounding box center [733, 363] width 803 height 40
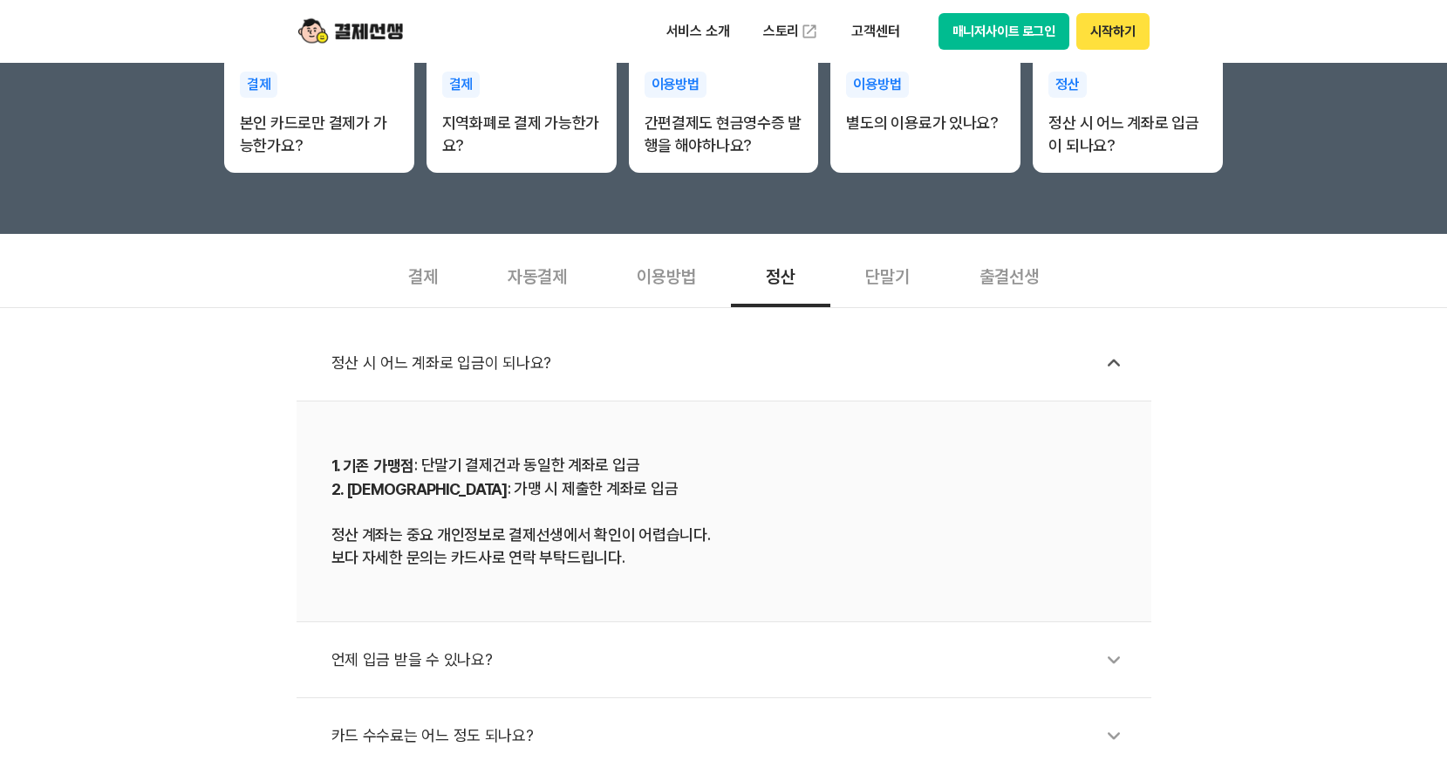
click at [615, 382] on div "정산 시 어느 계좌로 입금이 되나요?" at bounding box center [733, 363] width 803 height 40
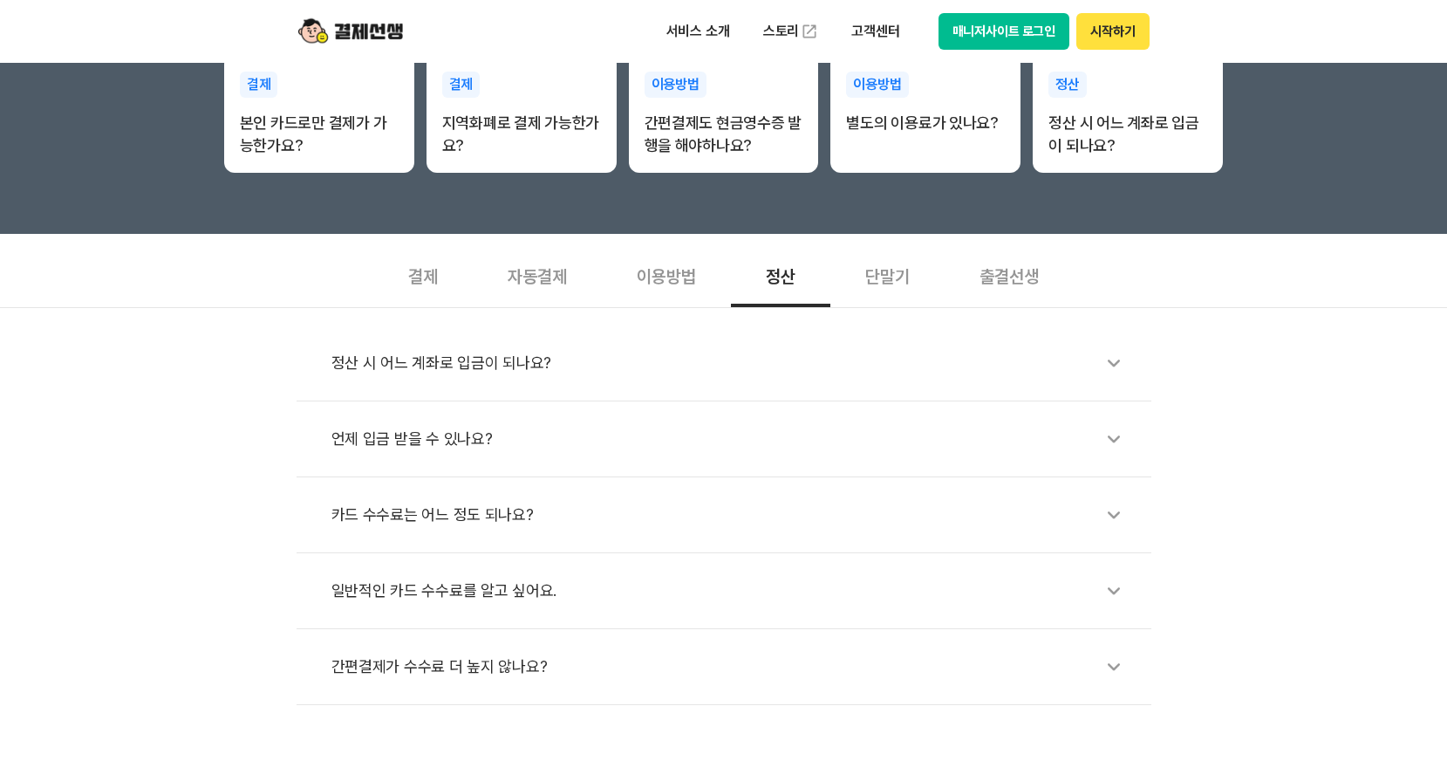
click at [482, 442] on div "언제 입금 받을 수 있나요?" at bounding box center [733, 439] width 803 height 40
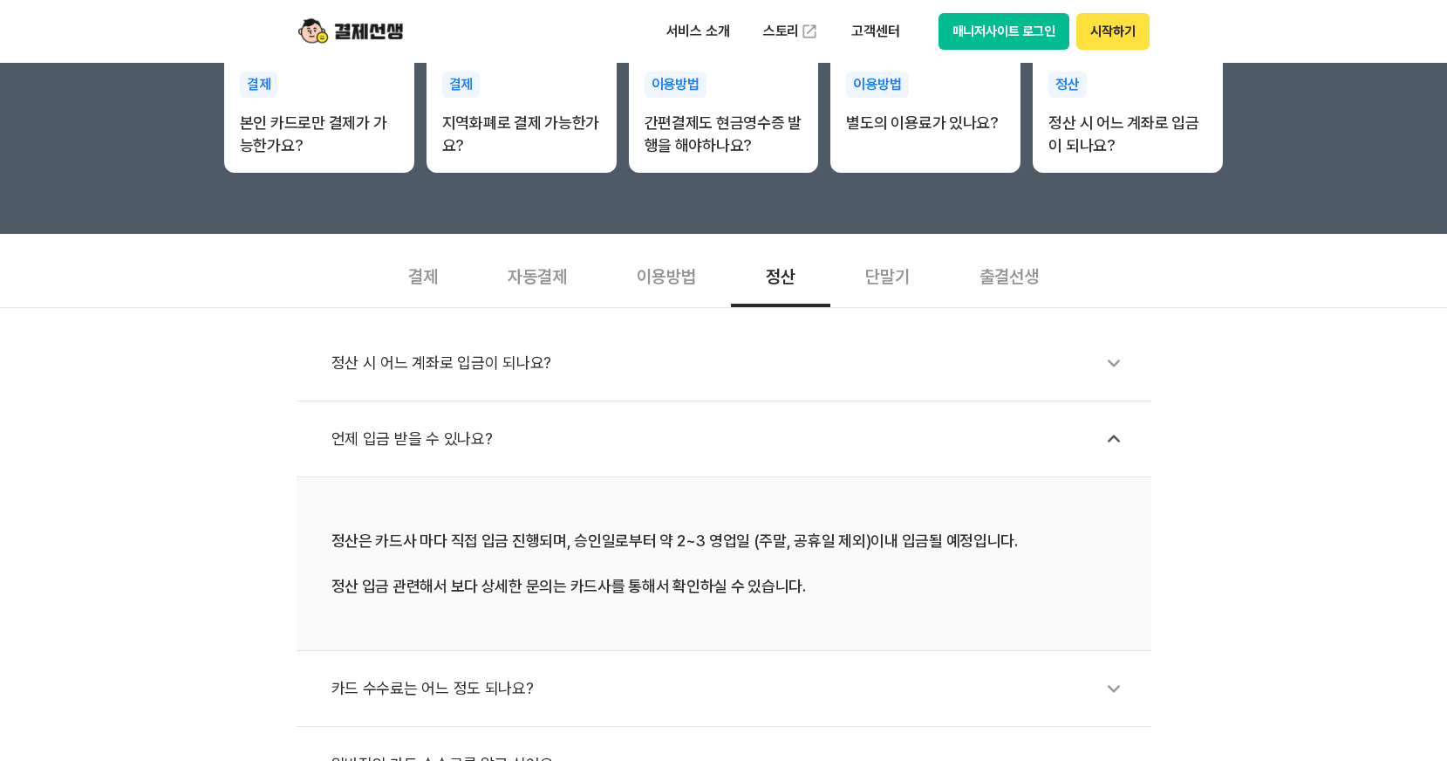
click at [482, 442] on div "언제 입금 받을 수 있나요?" at bounding box center [733, 439] width 803 height 40
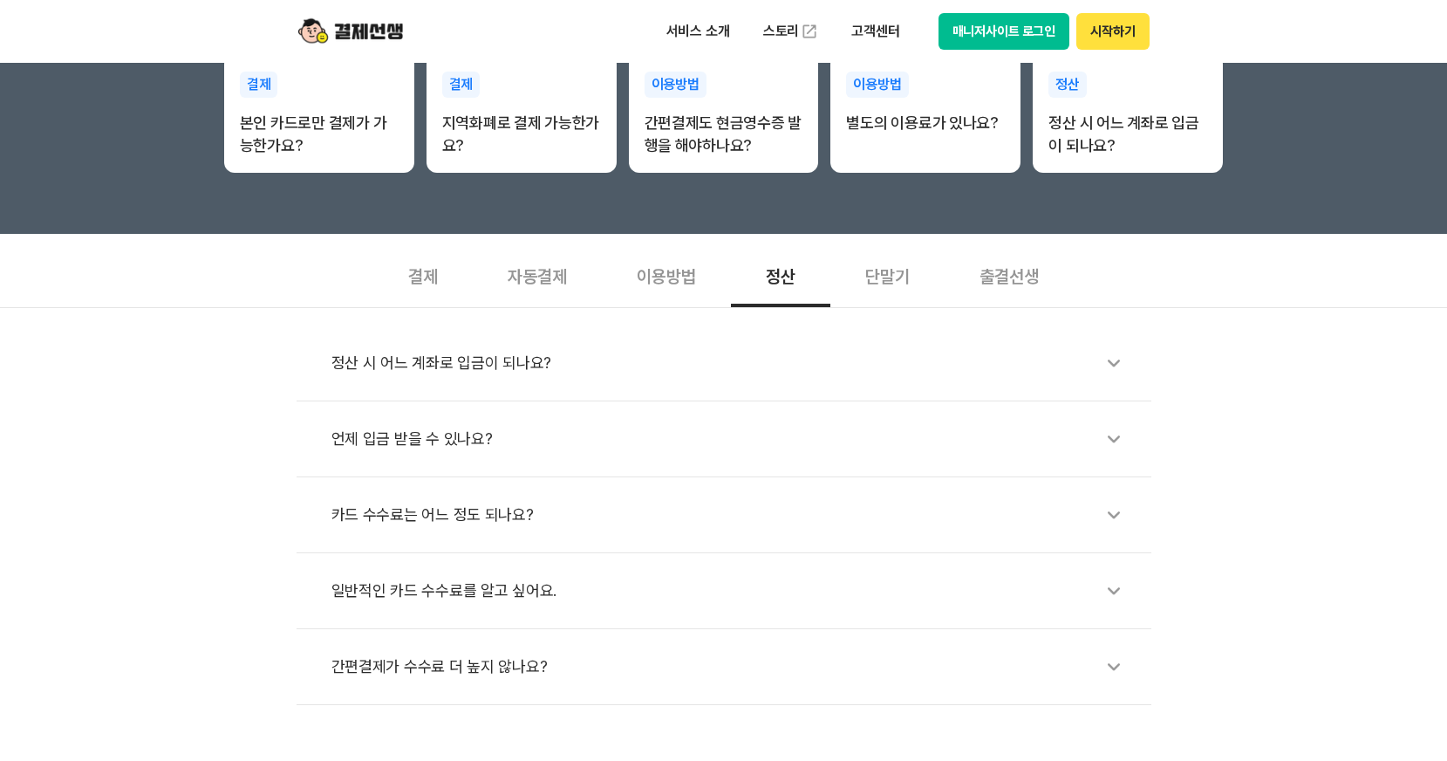
click at [448, 510] on div "카드 수수료는 어느 정도 되나요?" at bounding box center [733, 515] width 803 height 40
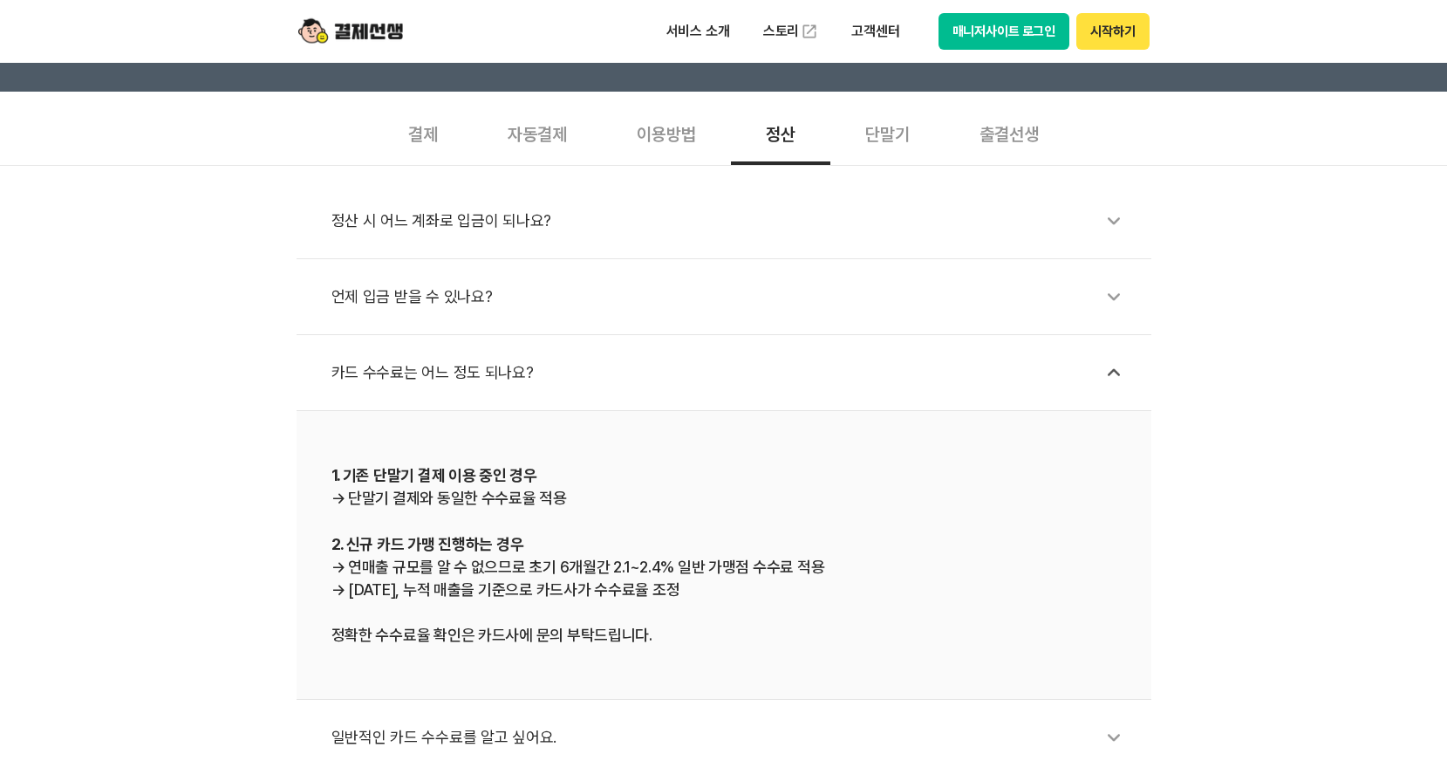
scroll to position [611, 0]
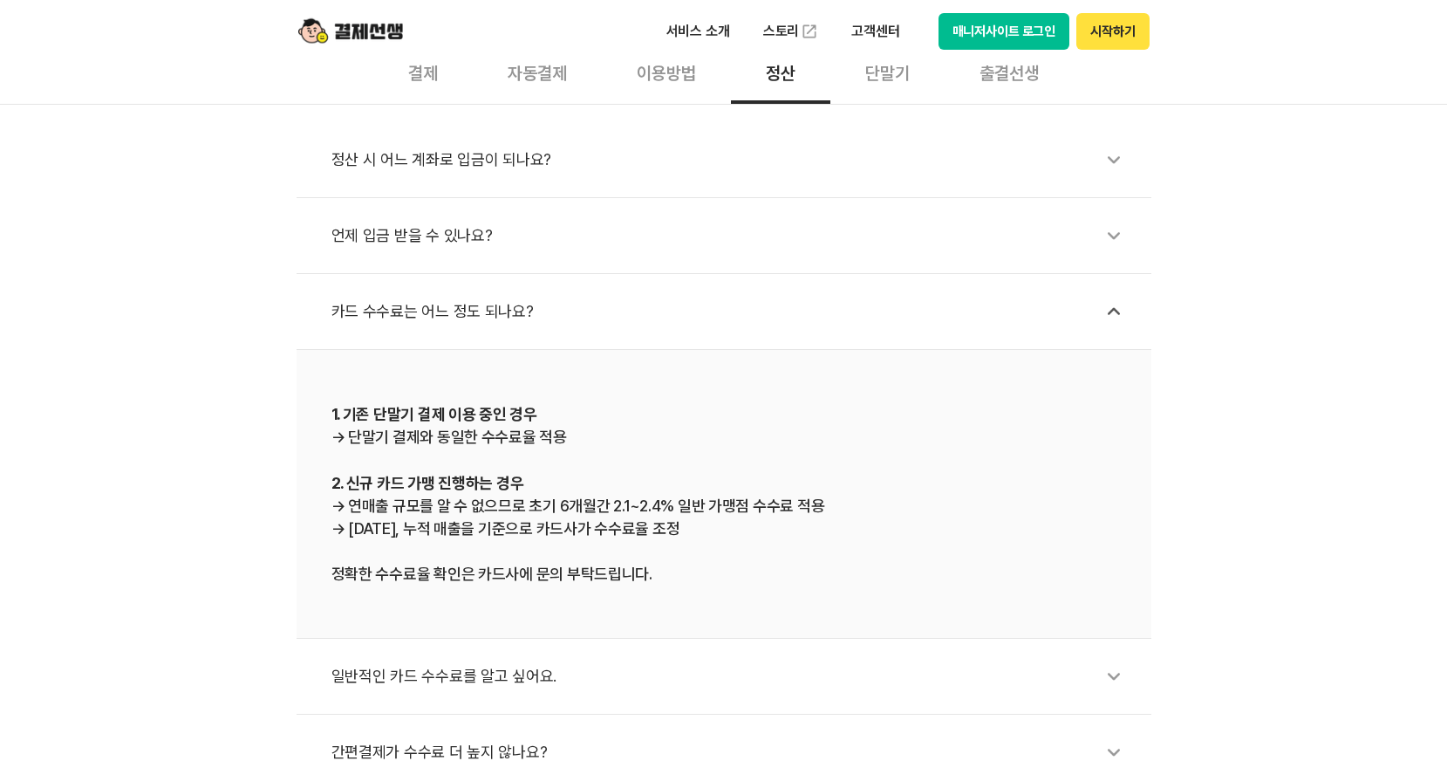
click at [529, 318] on div "카드 수수료는 어느 정도 되나요?" at bounding box center [733, 311] width 803 height 40
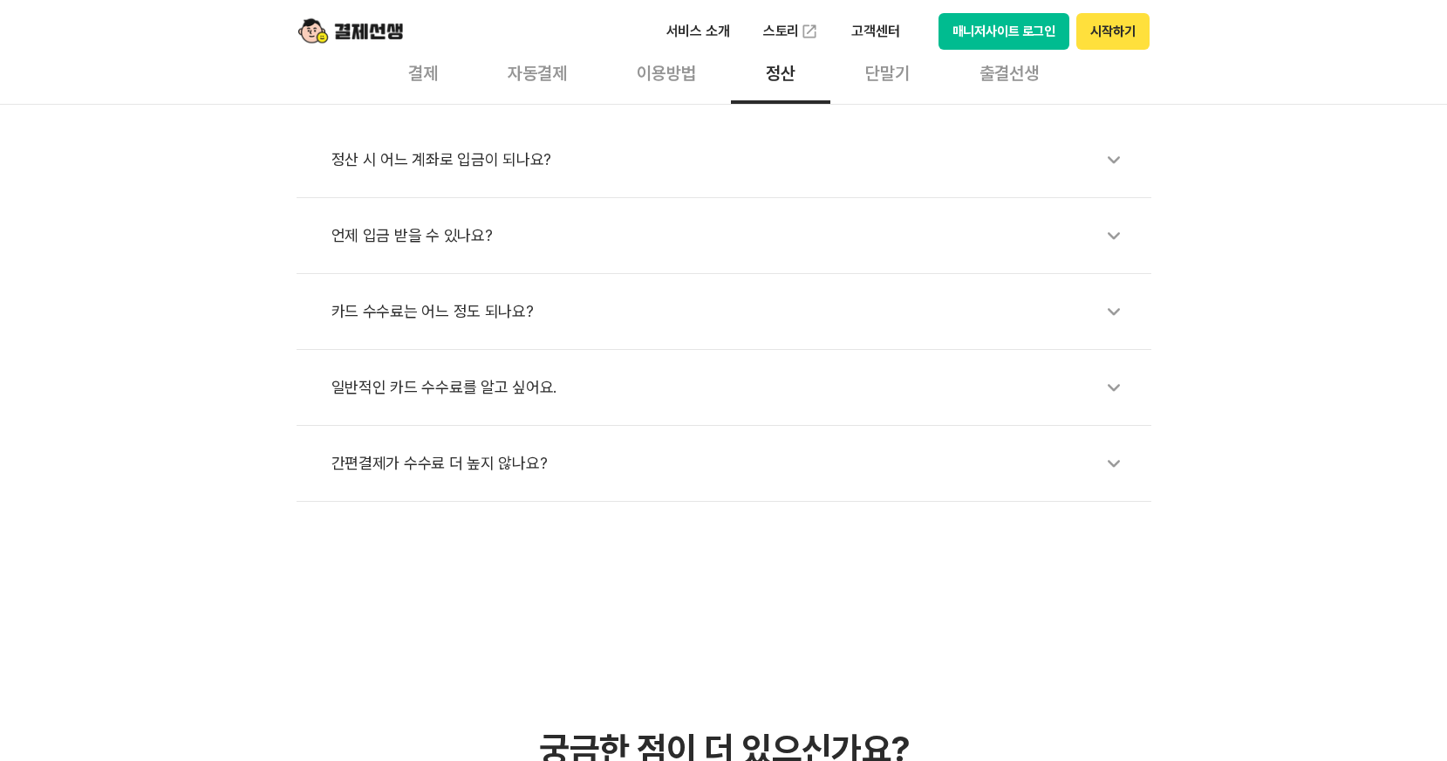
click at [432, 402] on div "일반적인 카드 수수료를 알고 싶어요." at bounding box center [733, 387] width 803 height 40
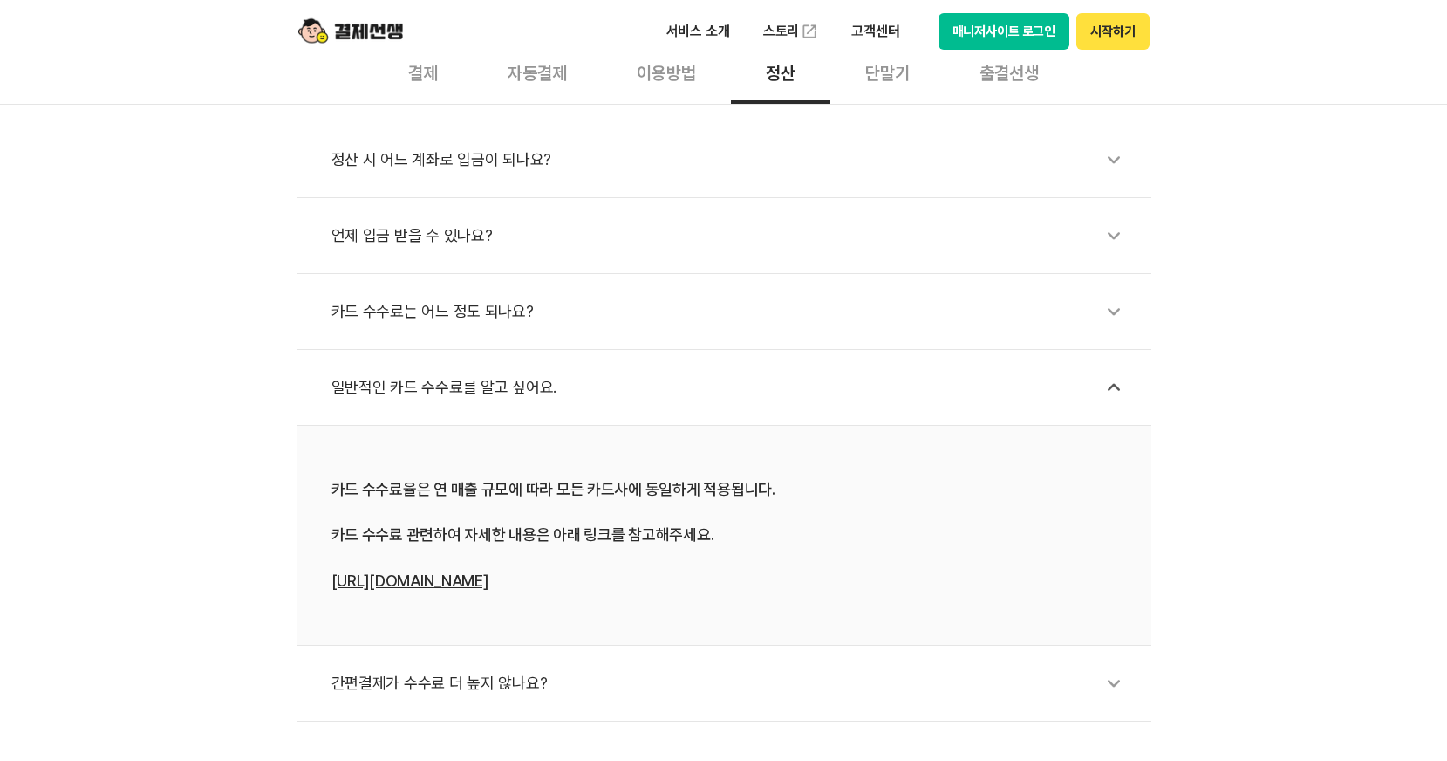
click at [432, 402] on div "일반적인 카드 수수료를 알고 싶어요." at bounding box center [733, 387] width 803 height 40
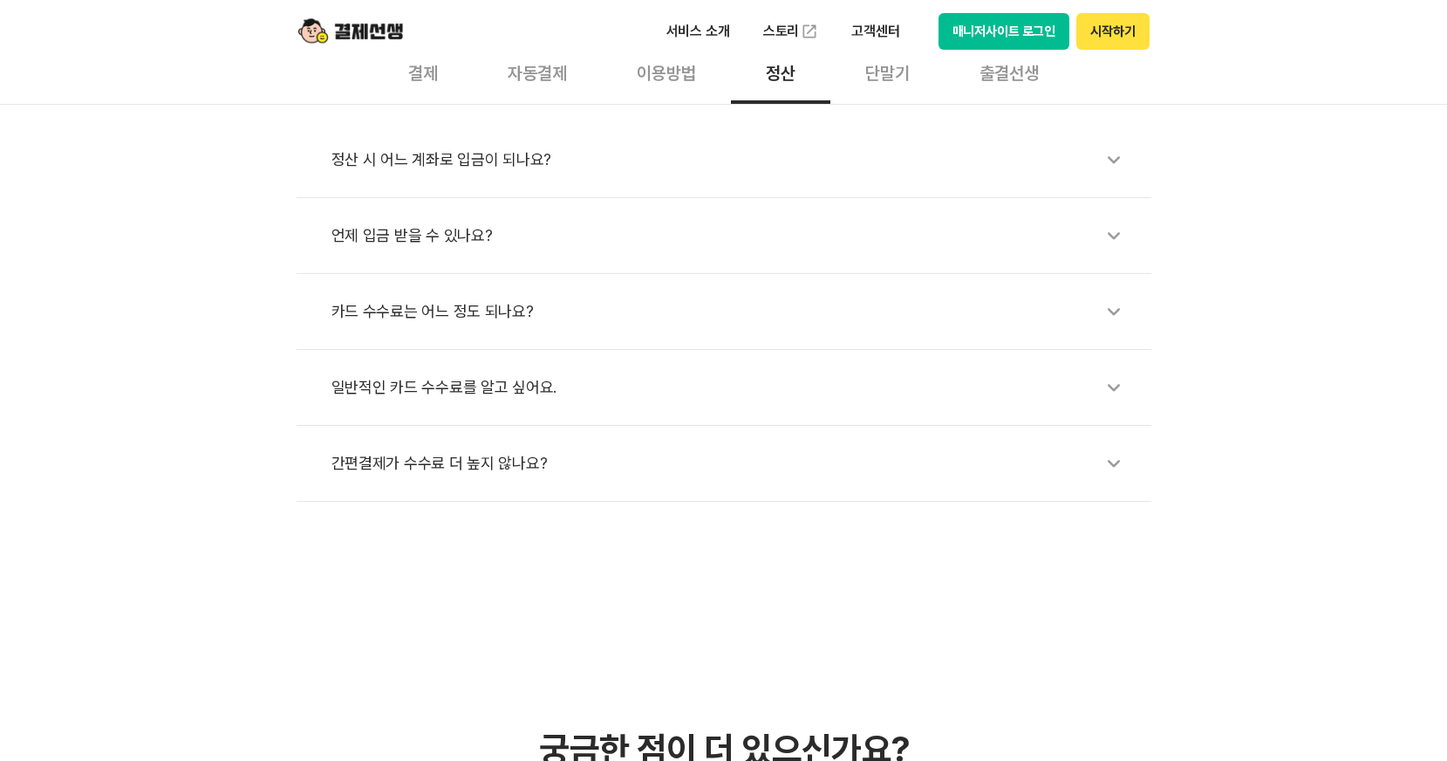
click at [455, 471] on div "간편결제가 수수료 더 높지 않나요?" at bounding box center [733, 463] width 803 height 40
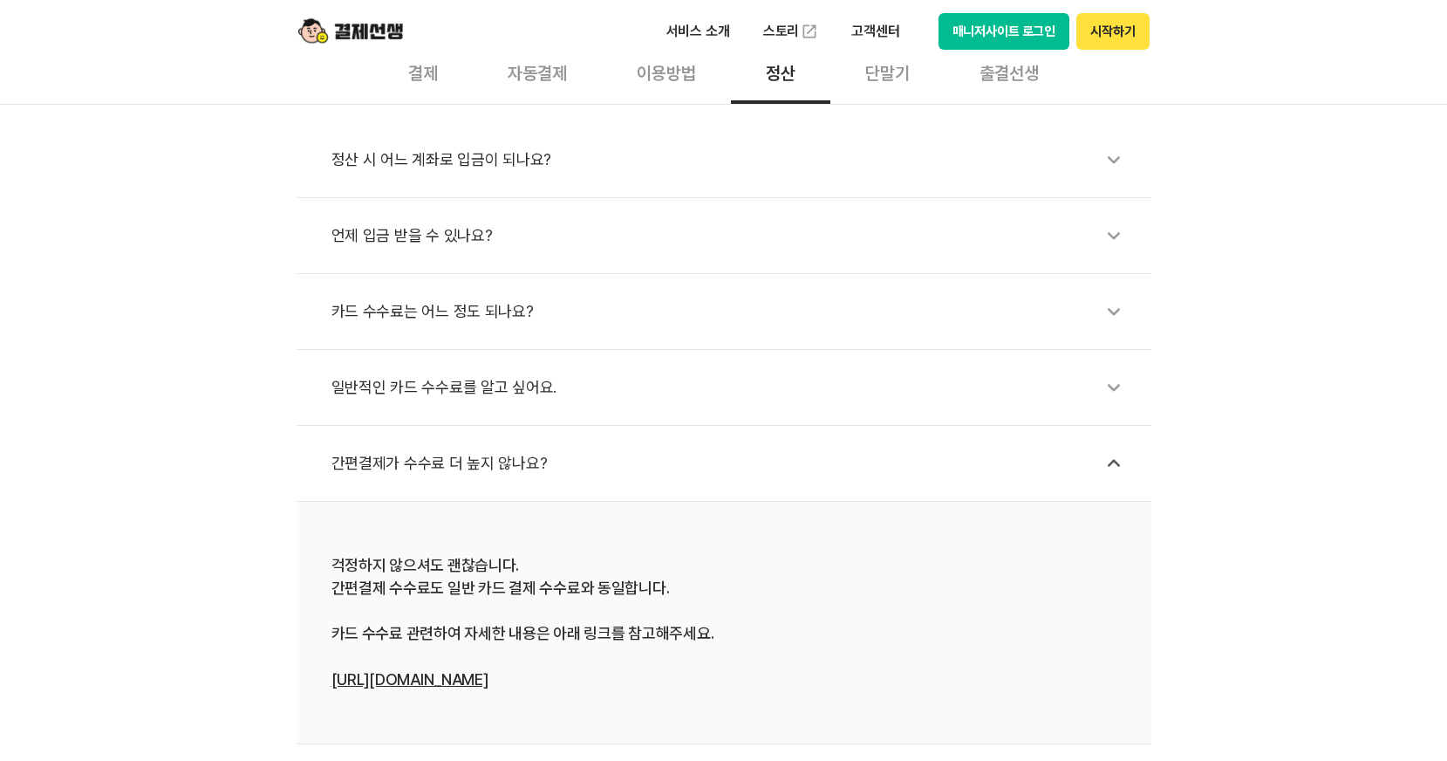
click at [462, 457] on div "간편결제가 수수료 더 높지 않나요?" at bounding box center [733, 463] width 803 height 40
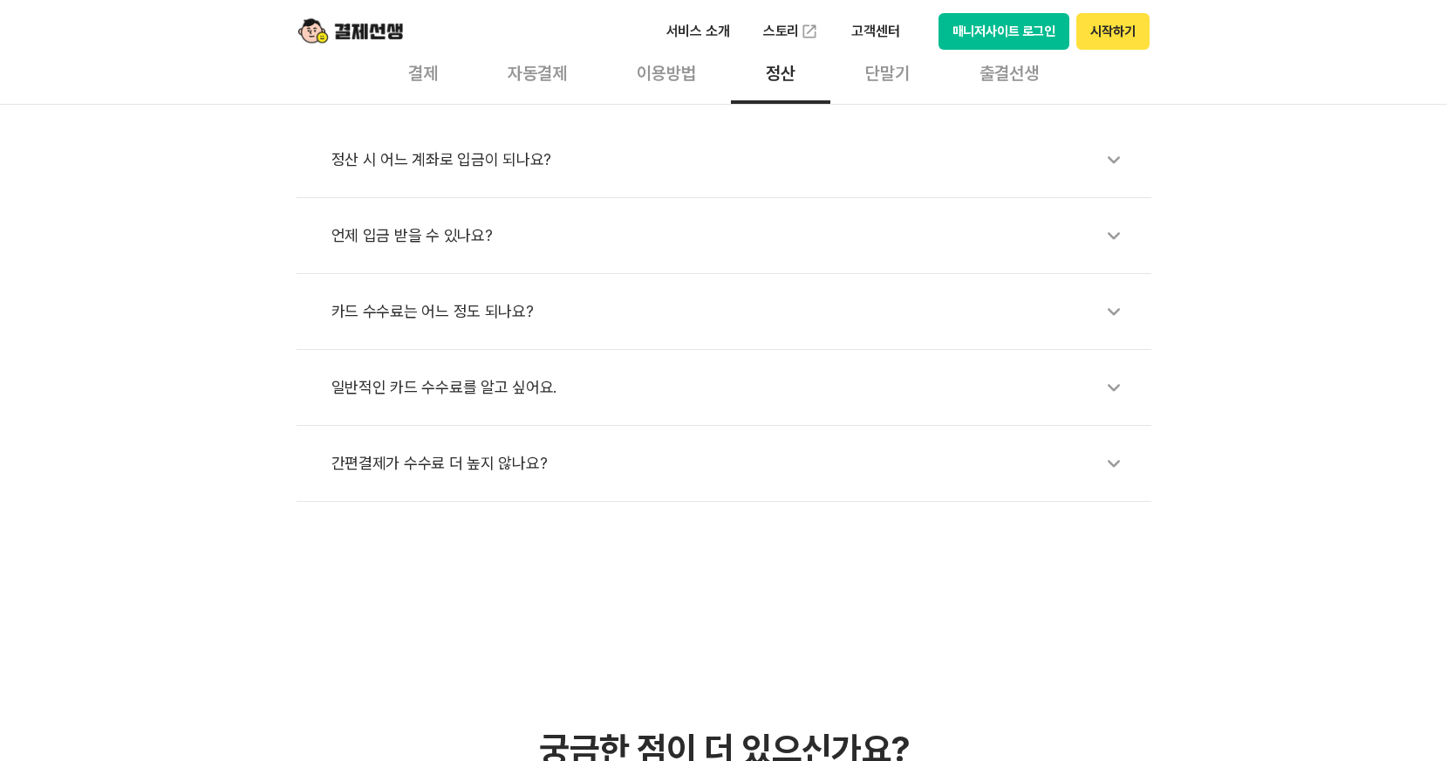
scroll to position [407, 0]
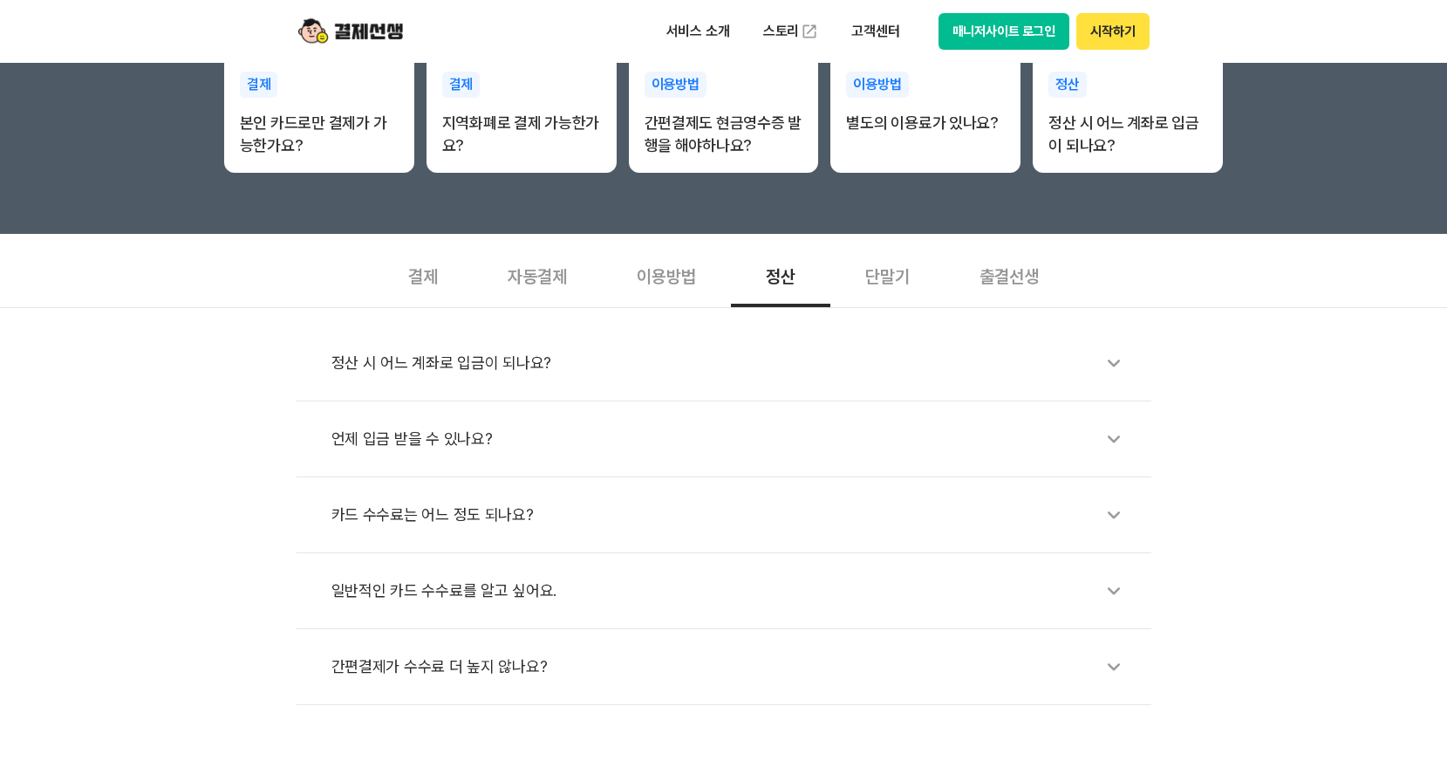
click at [896, 283] on div "단말기" at bounding box center [888, 275] width 114 height 65
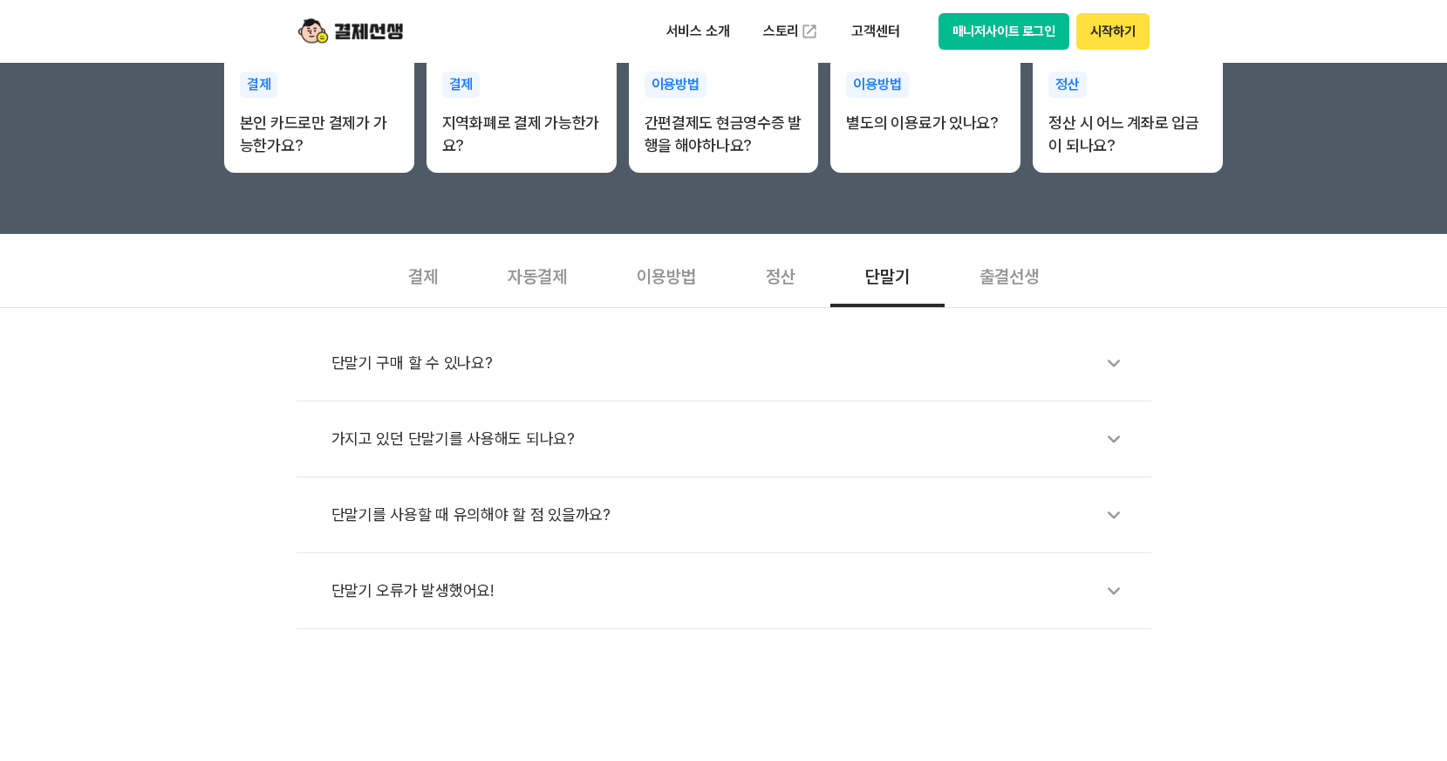
click at [507, 371] on div "단말기 구매 할 수 있나요?" at bounding box center [733, 363] width 803 height 40
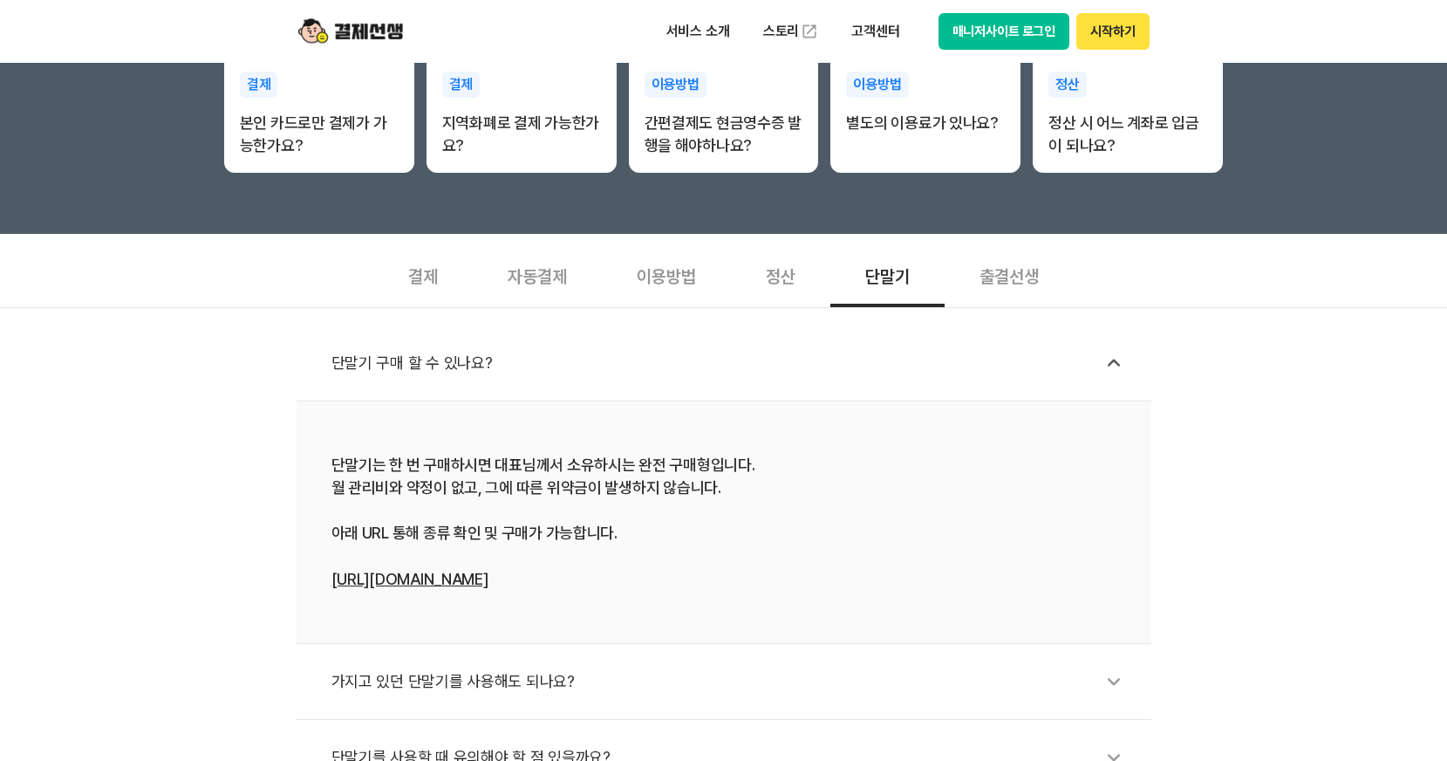
click at [507, 371] on div "단말기 구매 할 수 있나요?" at bounding box center [733, 363] width 803 height 40
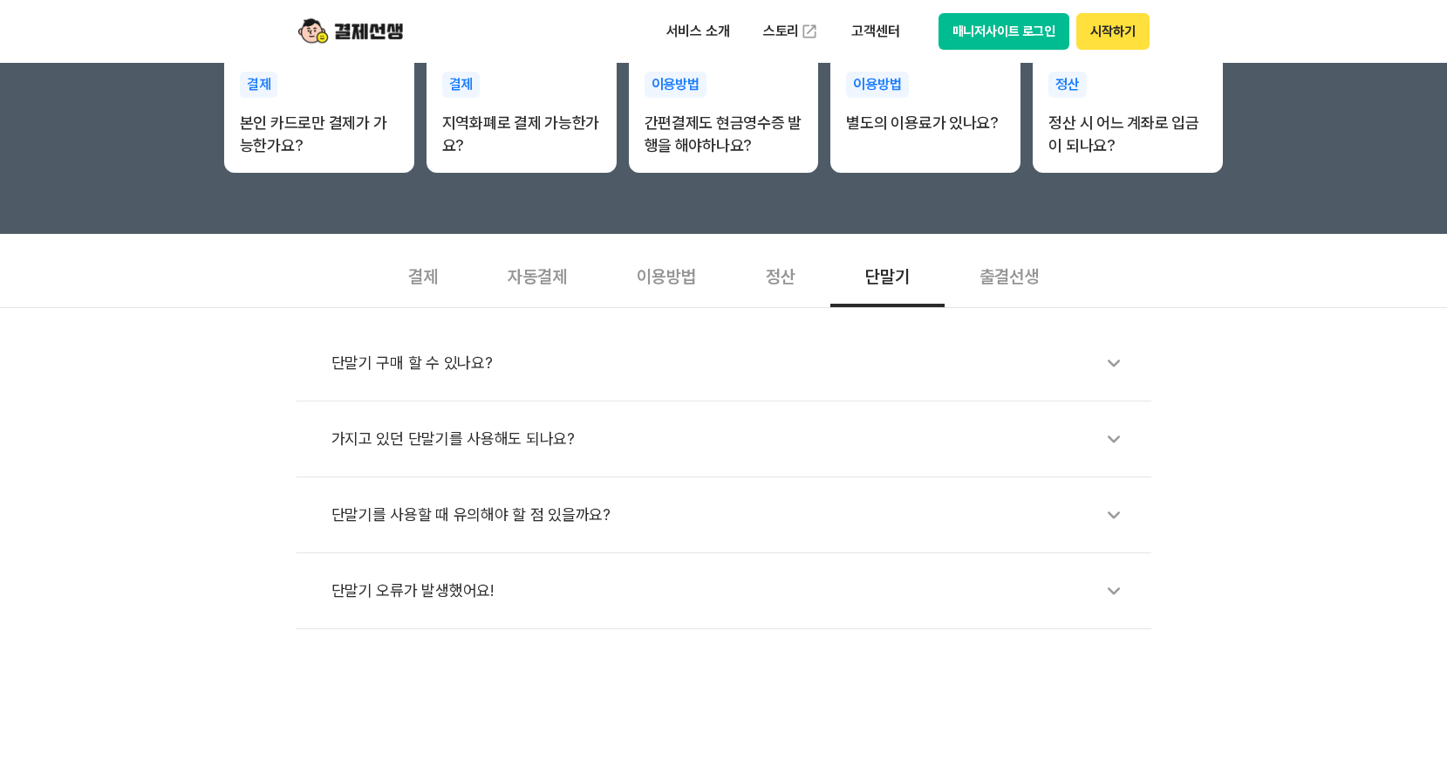
click at [496, 425] on div "가지고 있던 단말기를 사용해도 되나요?" at bounding box center [733, 439] width 803 height 40
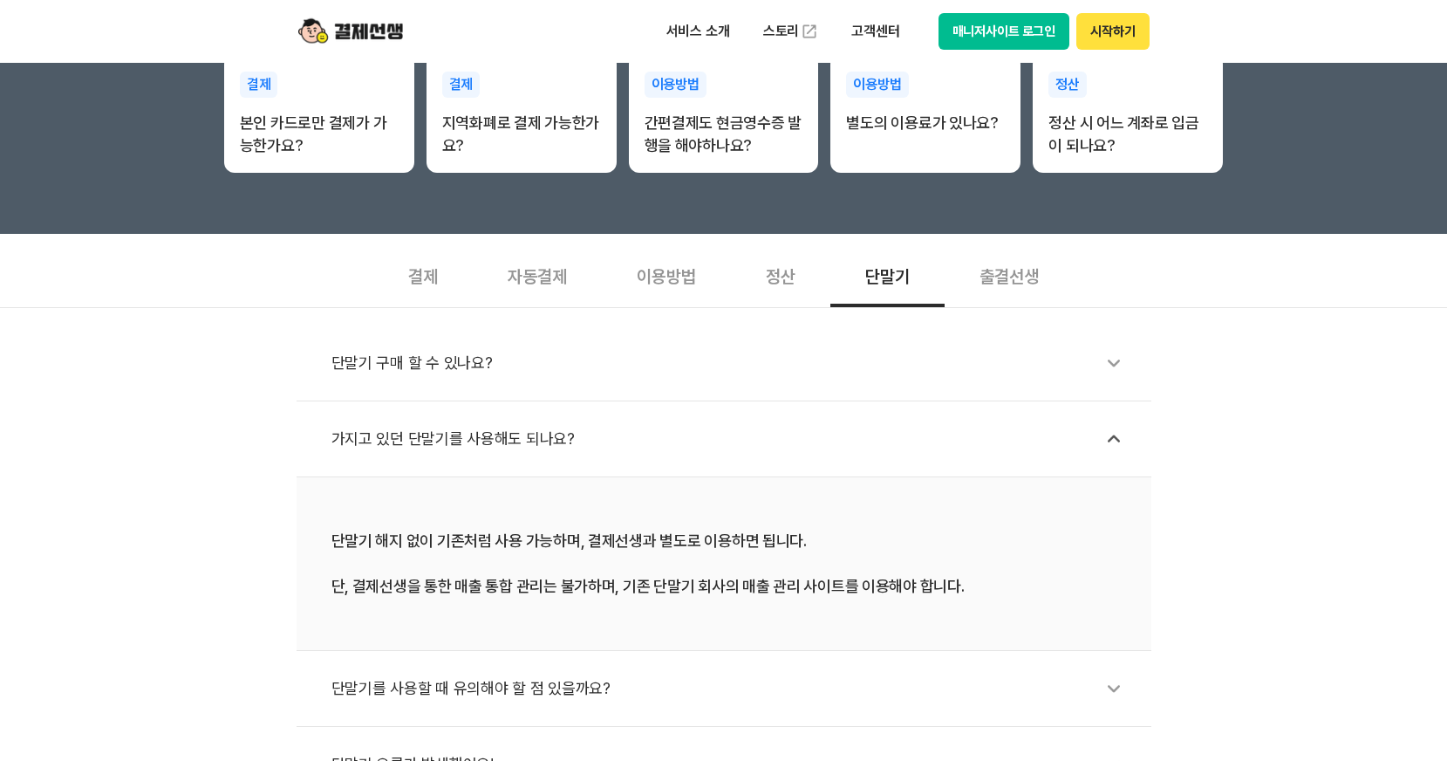
click at [496, 425] on div "가지고 있던 단말기를 사용해도 되나요?" at bounding box center [733, 439] width 803 height 40
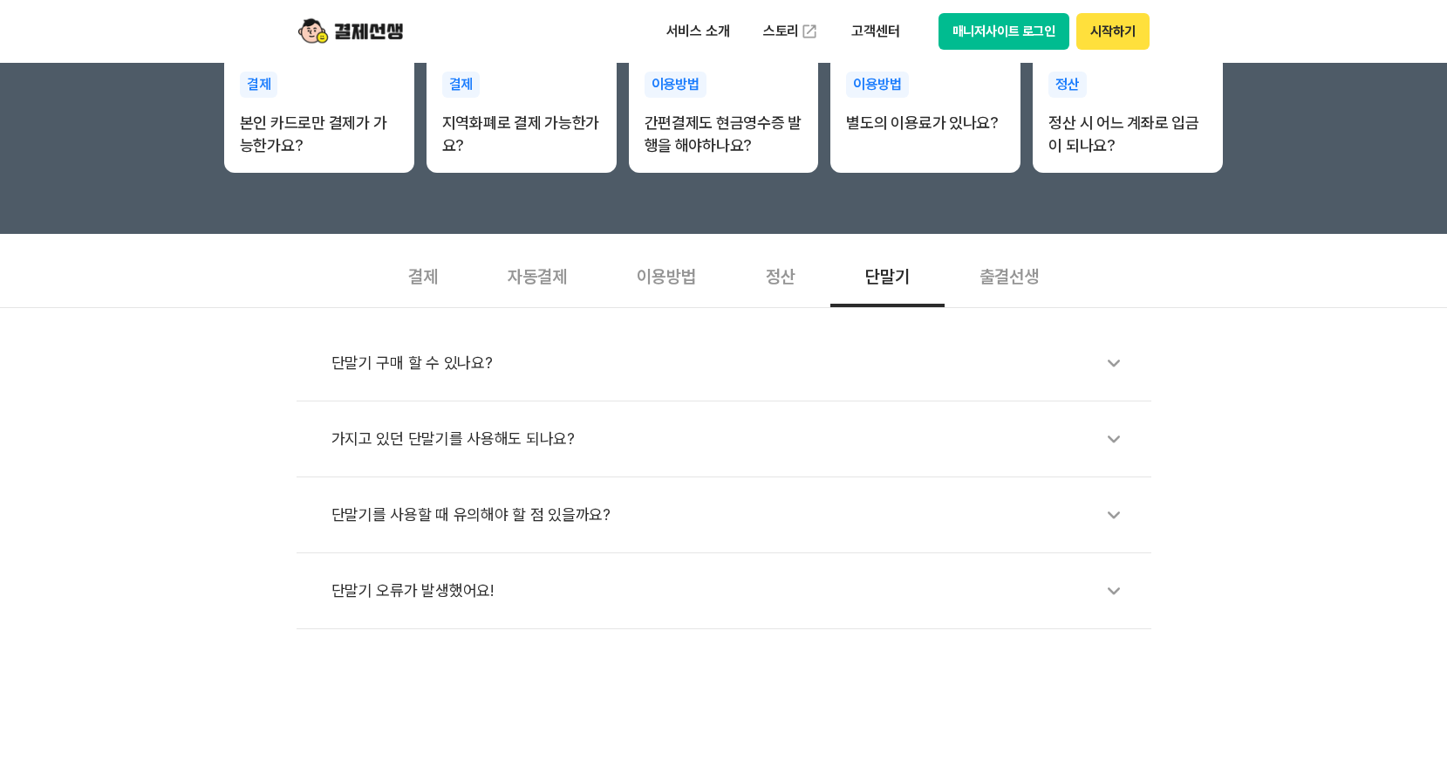
click at [461, 515] on div "단말기를 사용할 때 유의해야 할 점 있을까요?" at bounding box center [733, 515] width 803 height 40
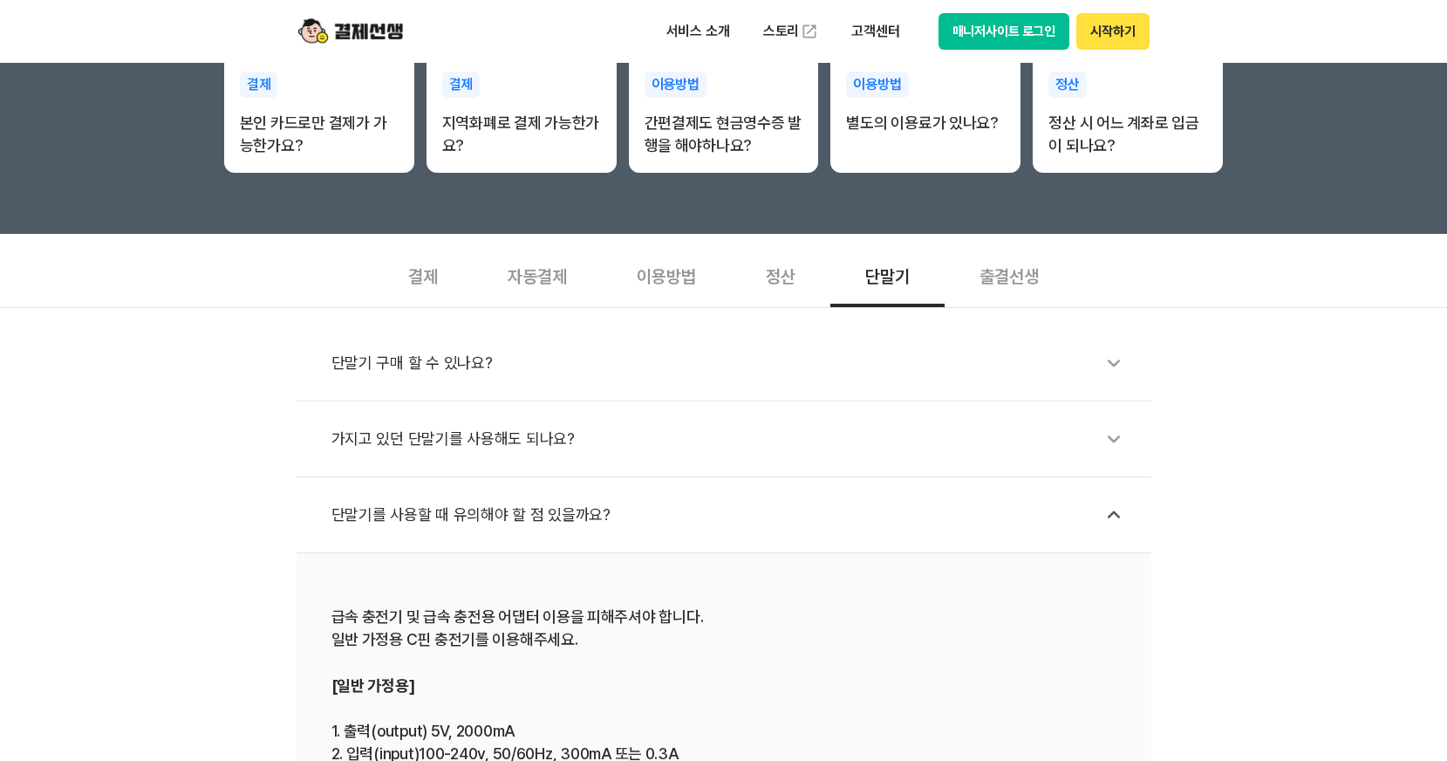
scroll to position [611, 0]
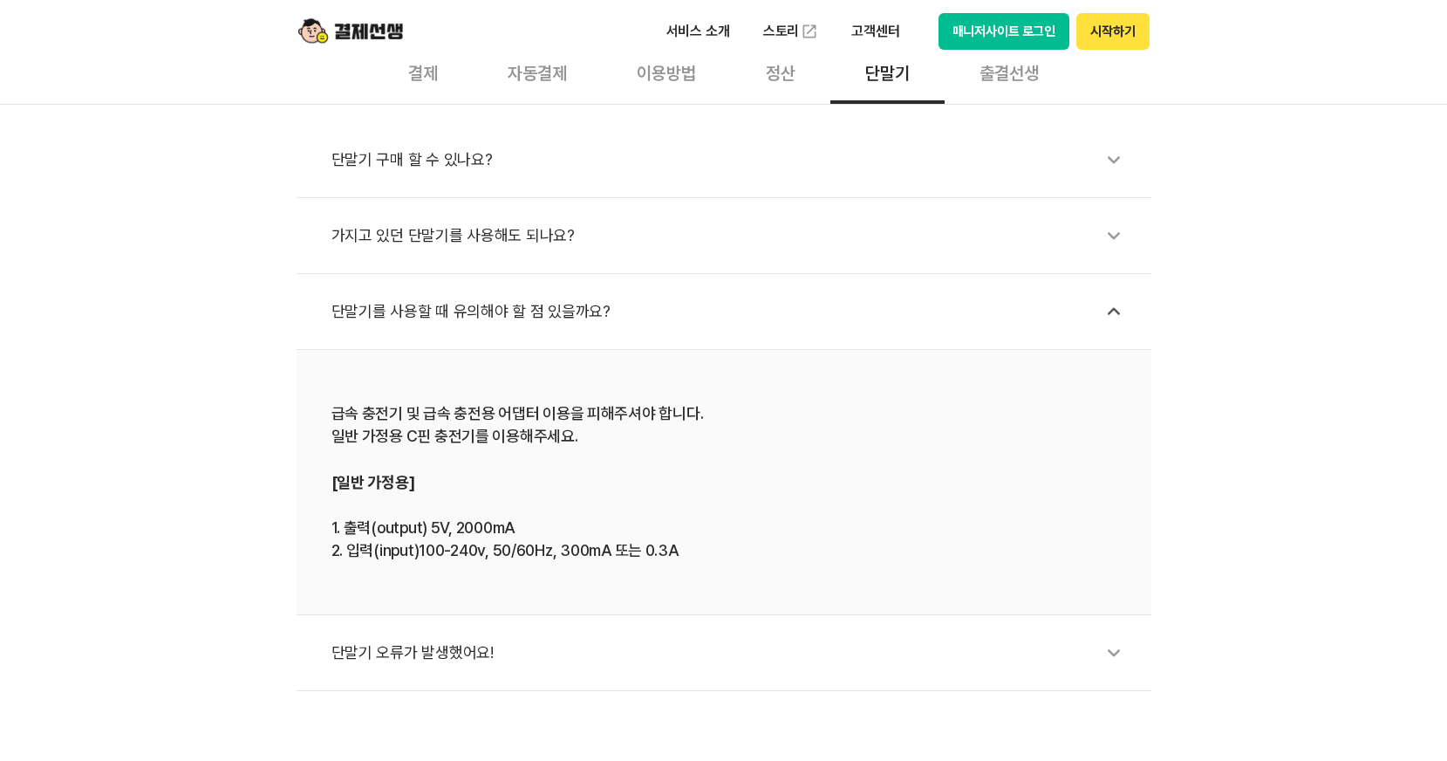
click at [507, 324] on div "단말기를 사용할 때 유의해야 할 점 있을까요?" at bounding box center [733, 311] width 803 height 40
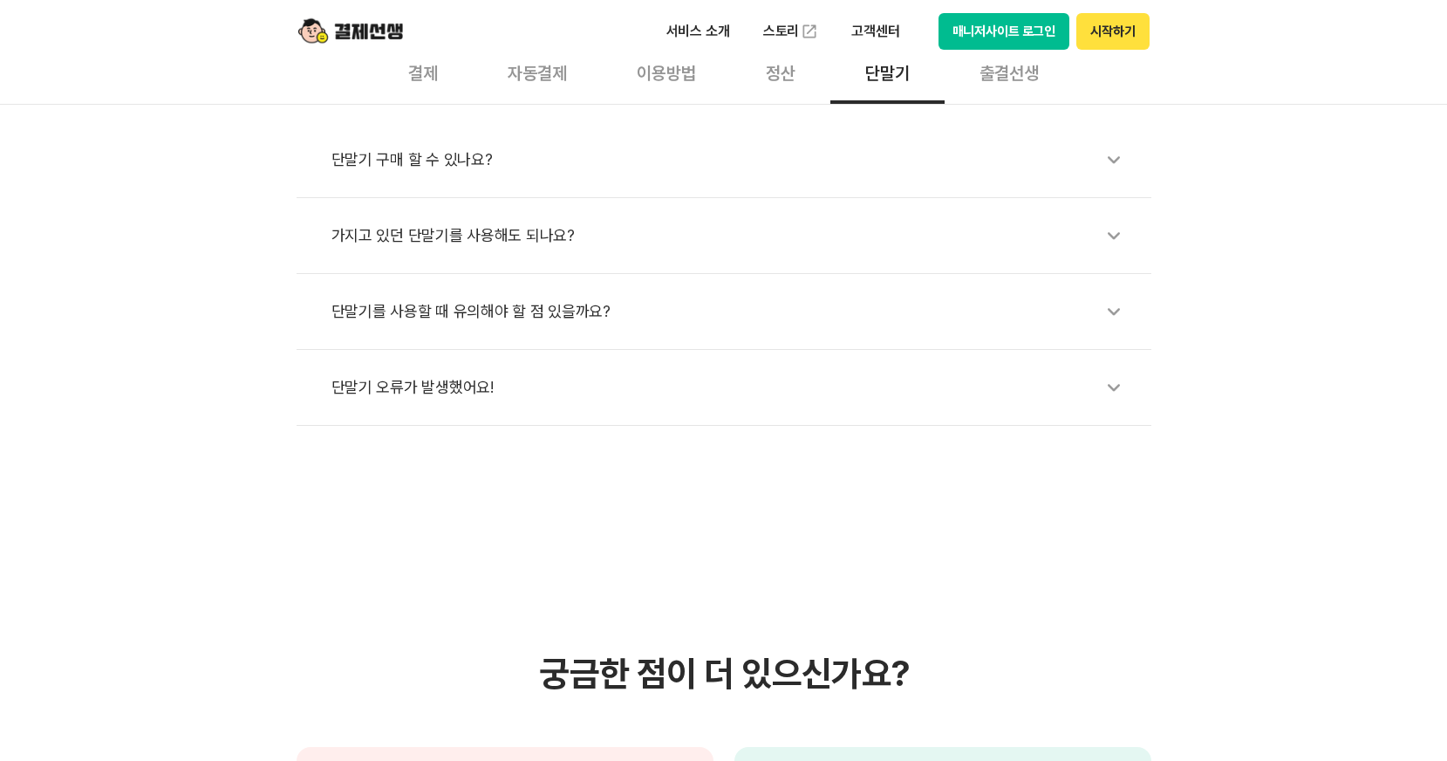
click at [491, 397] on div "단말기 오류가 발생했어요!" at bounding box center [733, 387] width 803 height 40
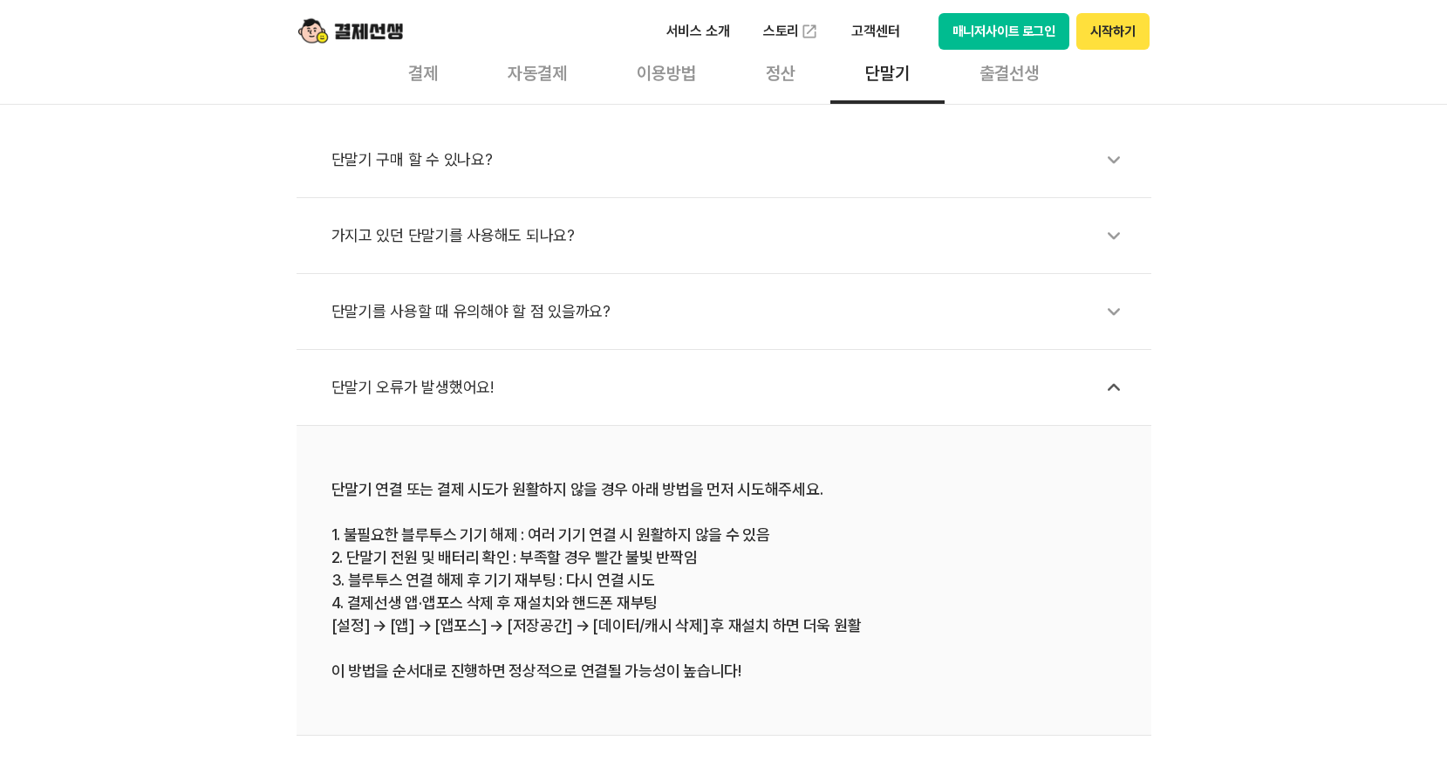
click at [491, 397] on div "단말기 오류가 발생했어요!" at bounding box center [733, 387] width 803 height 40
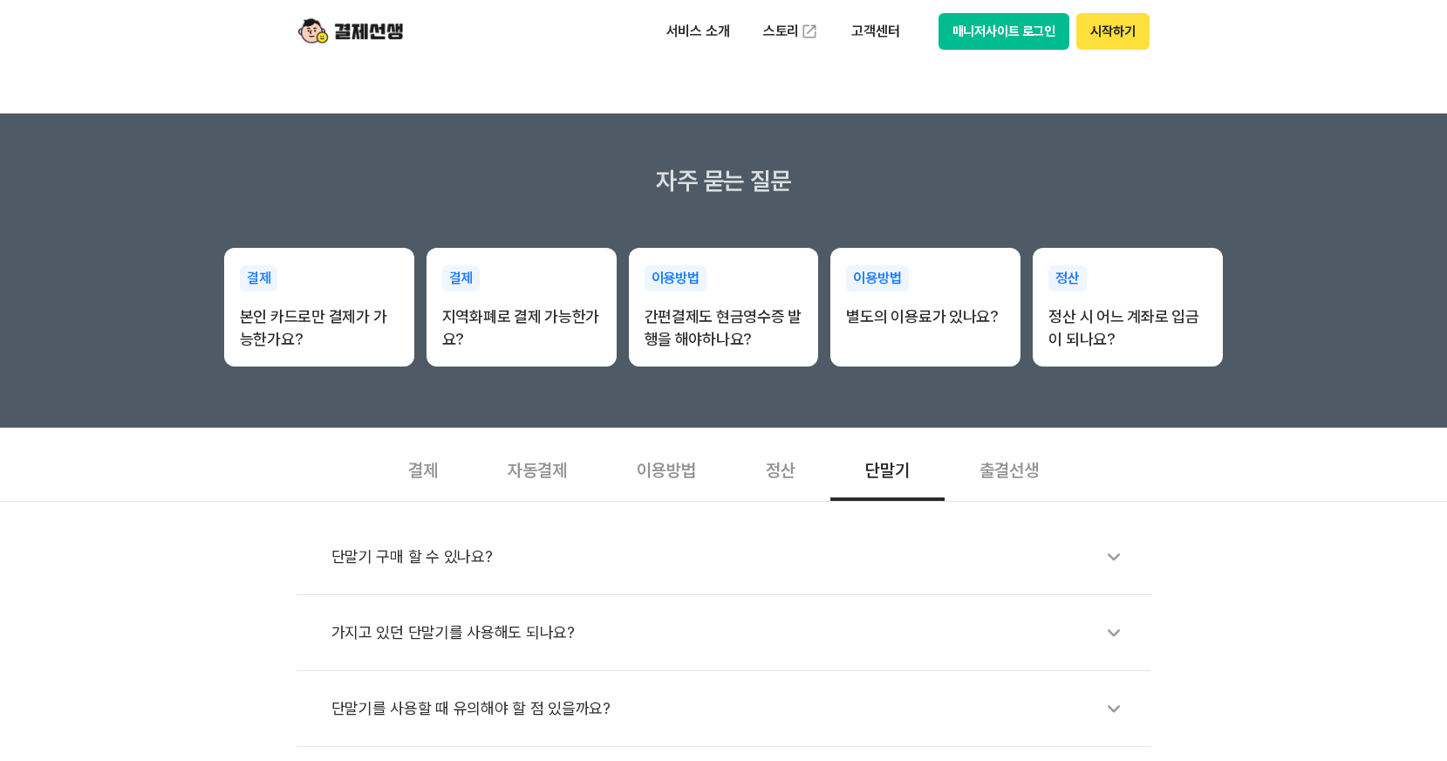
scroll to position [203, 0]
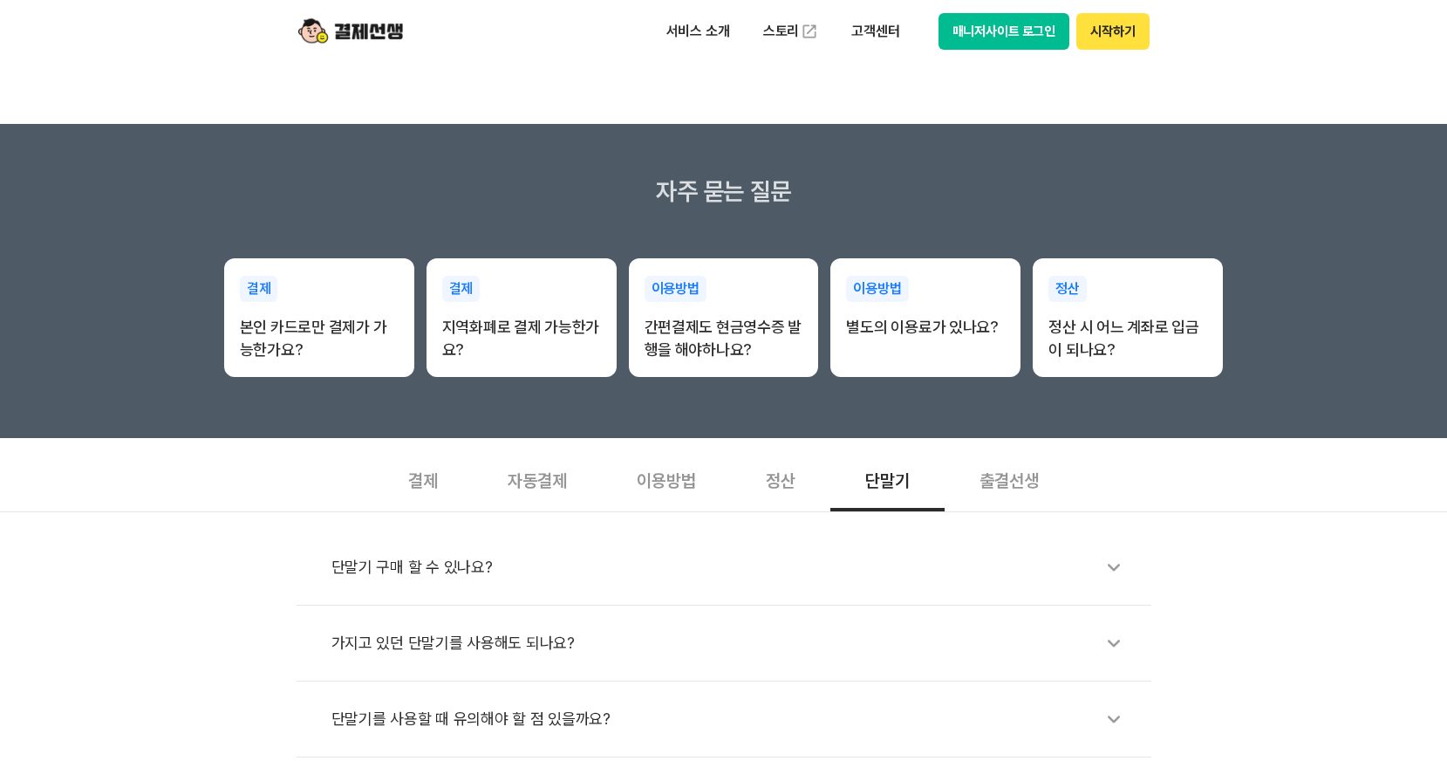
click at [1023, 489] on div "출결선생" at bounding box center [1009, 479] width 129 height 65
click at [615, 571] on div "출결선생은 어떻게 이용해요?" at bounding box center [733, 567] width 803 height 40
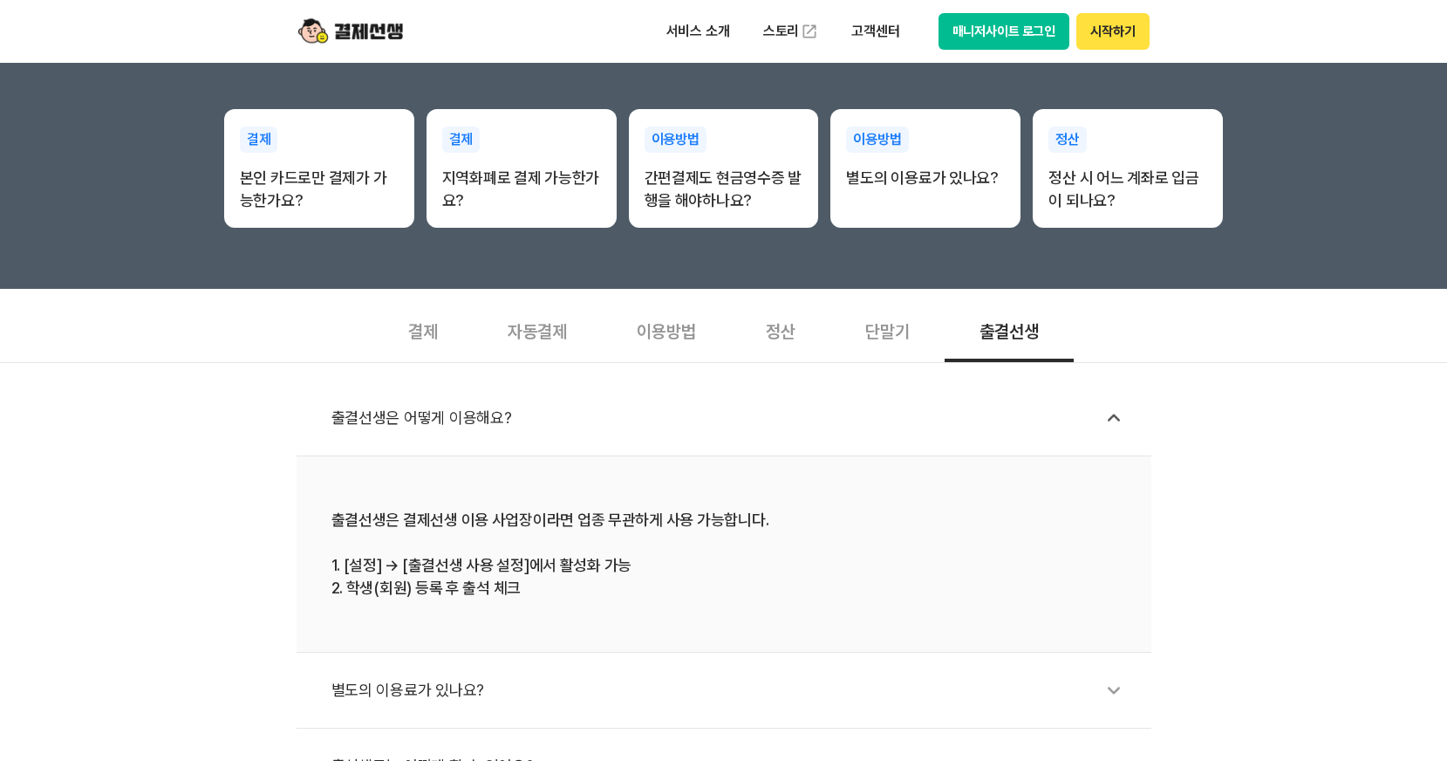
scroll to position [407, 0]
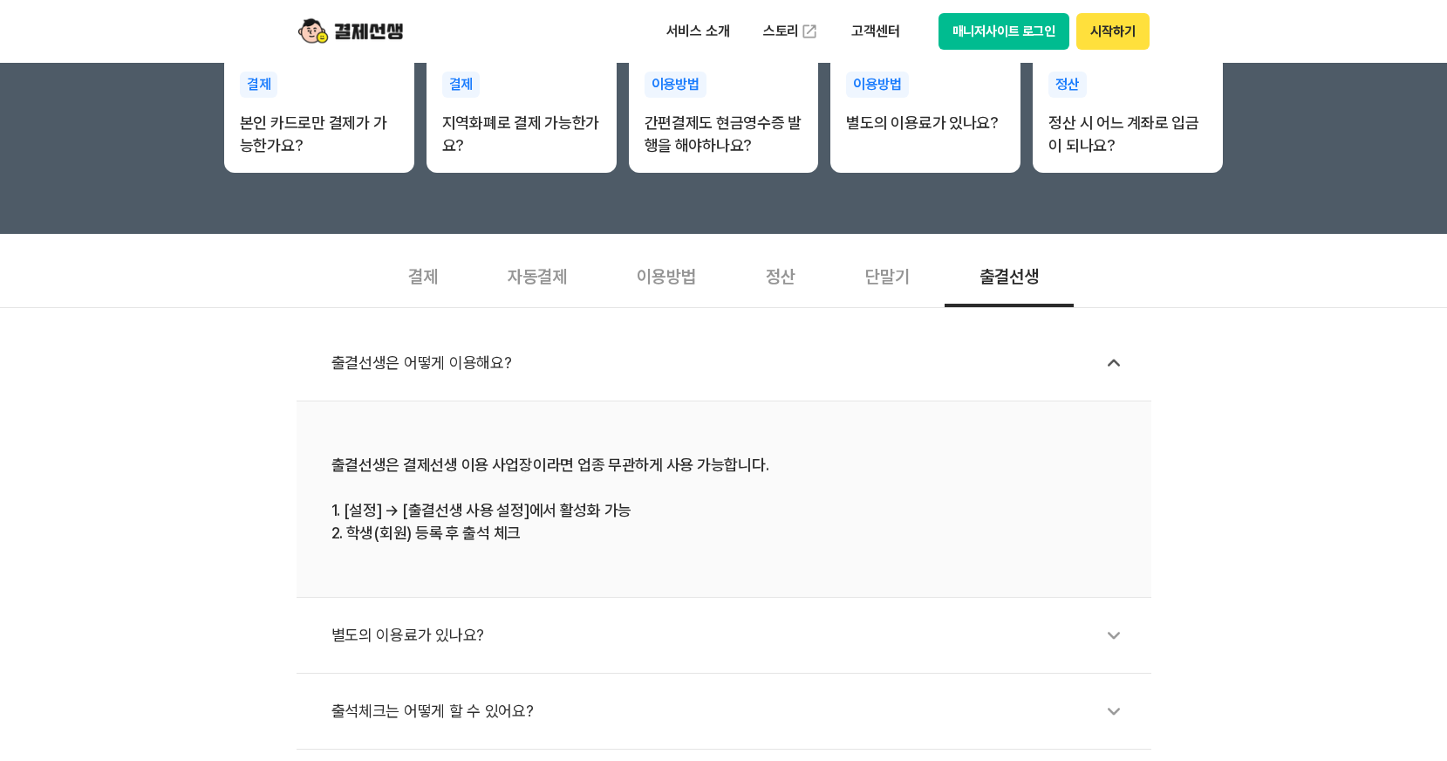
click at [516, 640] on div "별도의 이용료가 있나요?" at bounding box center [733, 635] width 803 height 40
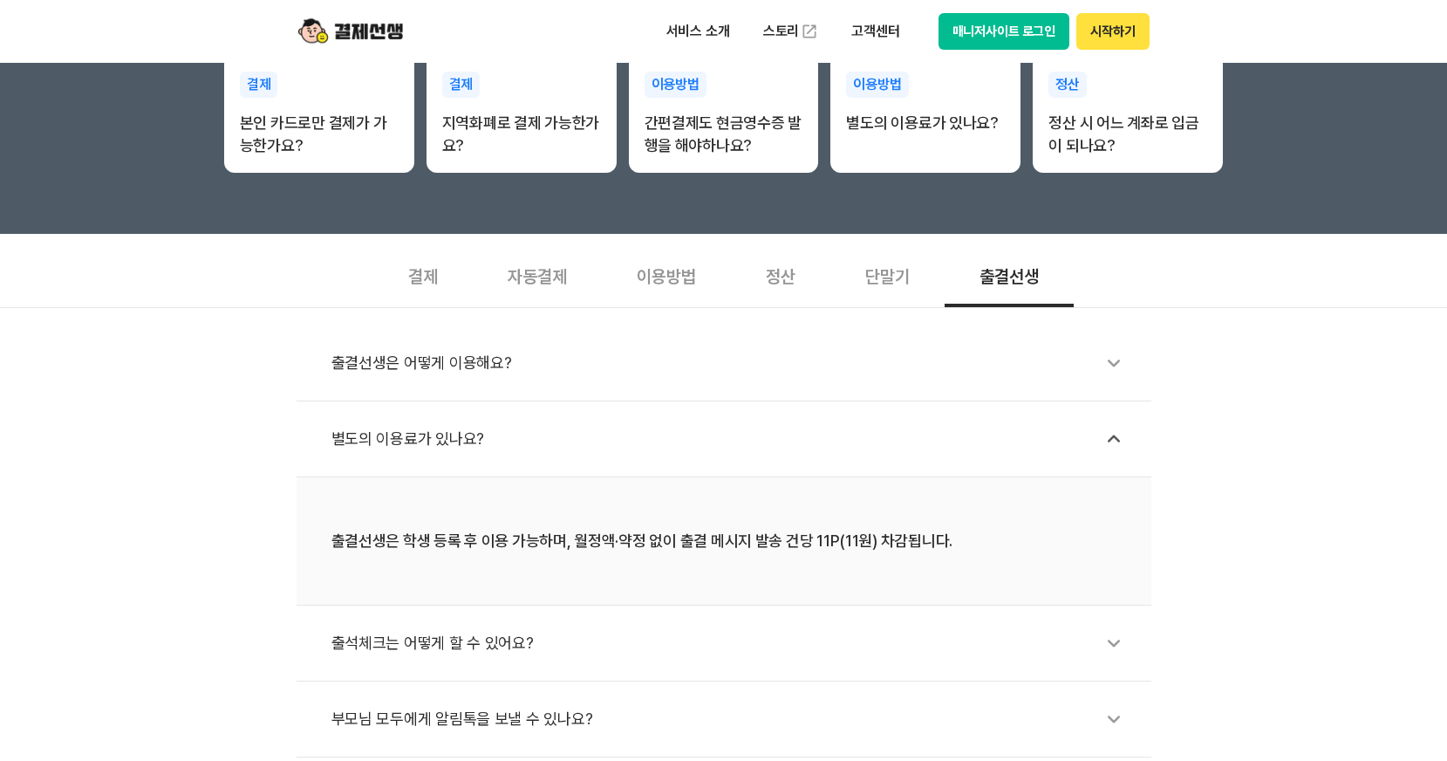
scroll to position [611, 0]
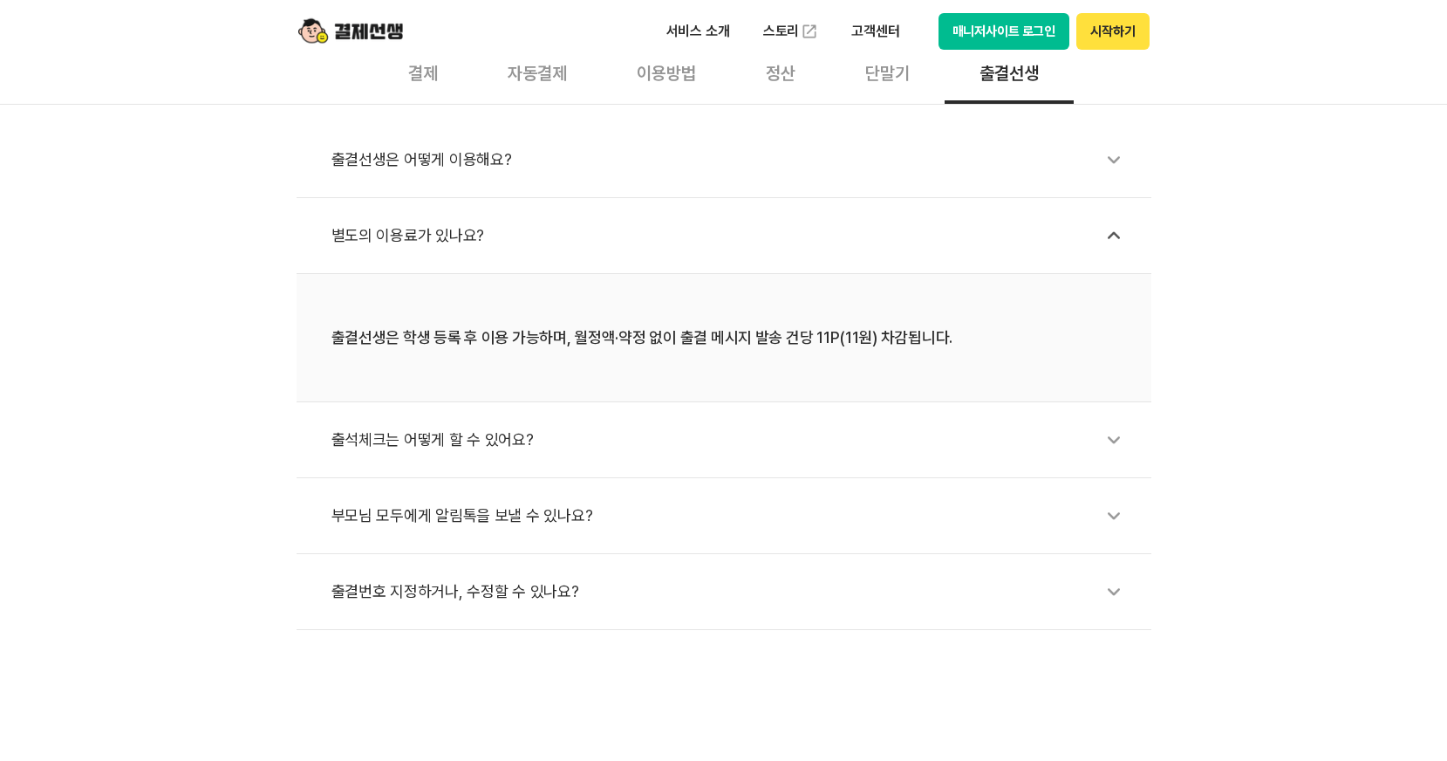
click at [547, 453] on div "출석체크는 어떻게 할 수 있어요?" at bounding box center [733, 440] width 803 height 40
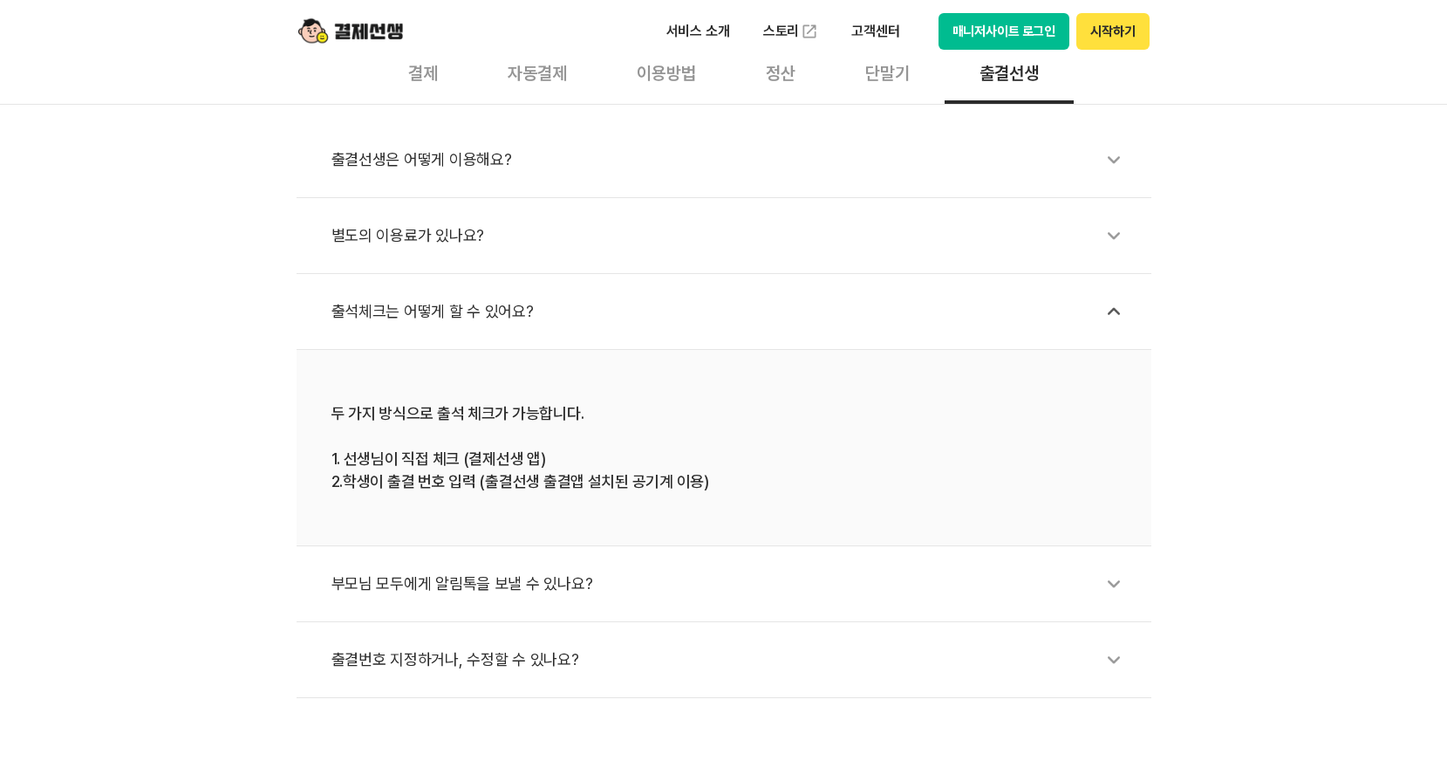
click at [610, 584] on div "부모님 모두에게 알림톡을 보낼 수 있나요?" at bounding box center [733, 584] width 803 height 40
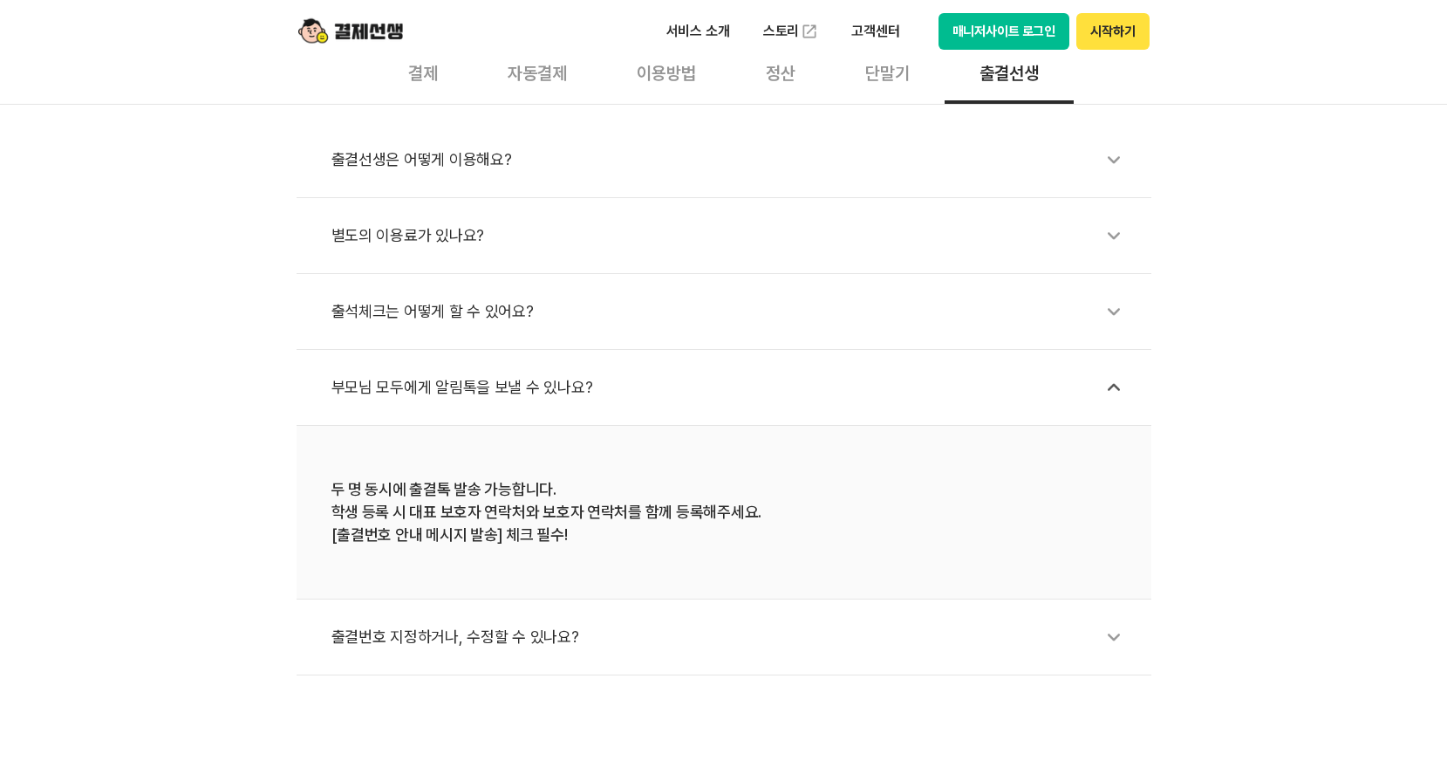
click at [571, 629] on div "출결번호 지정하거나, 수정할 수 있나요?" at bounding box center [733, 637] width 803 height 40
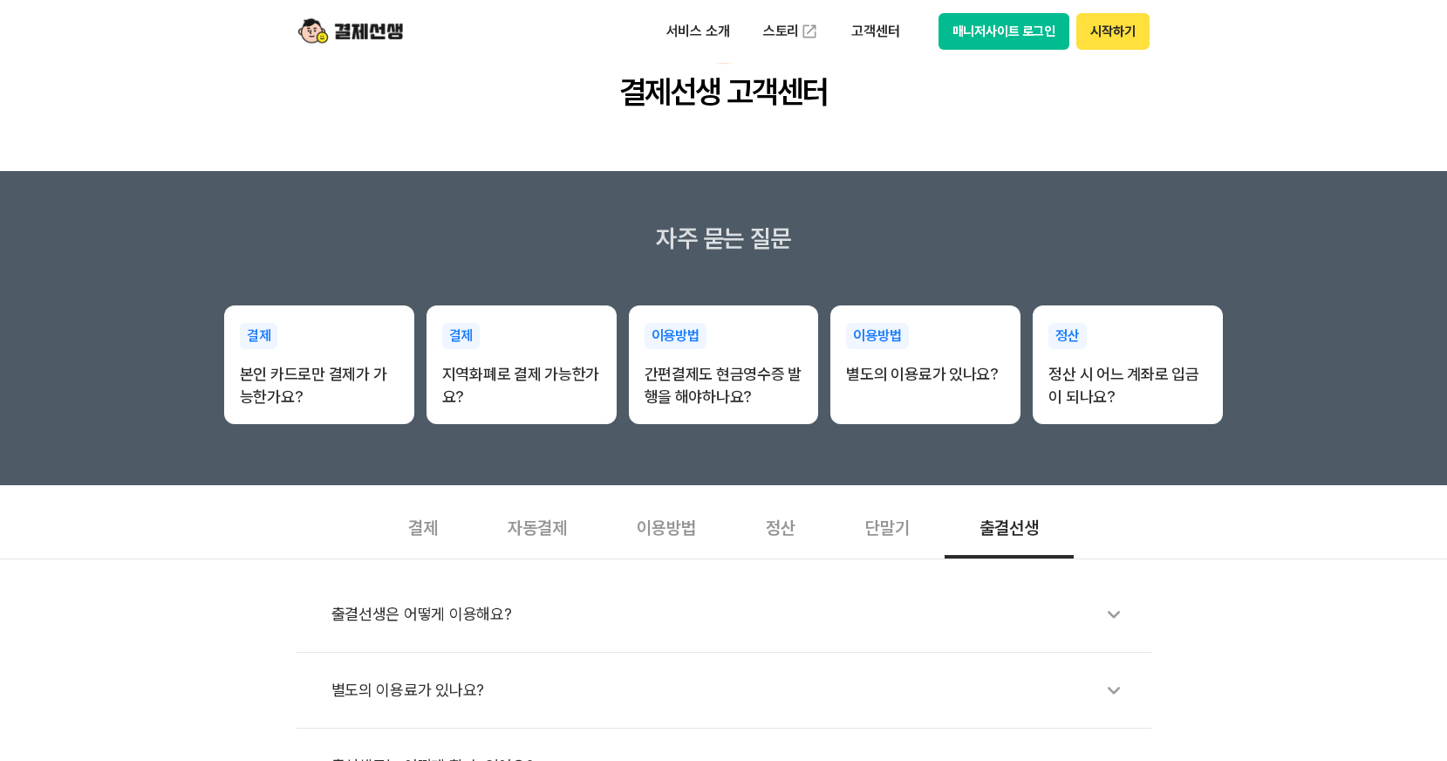
scroll to position [0, 0]
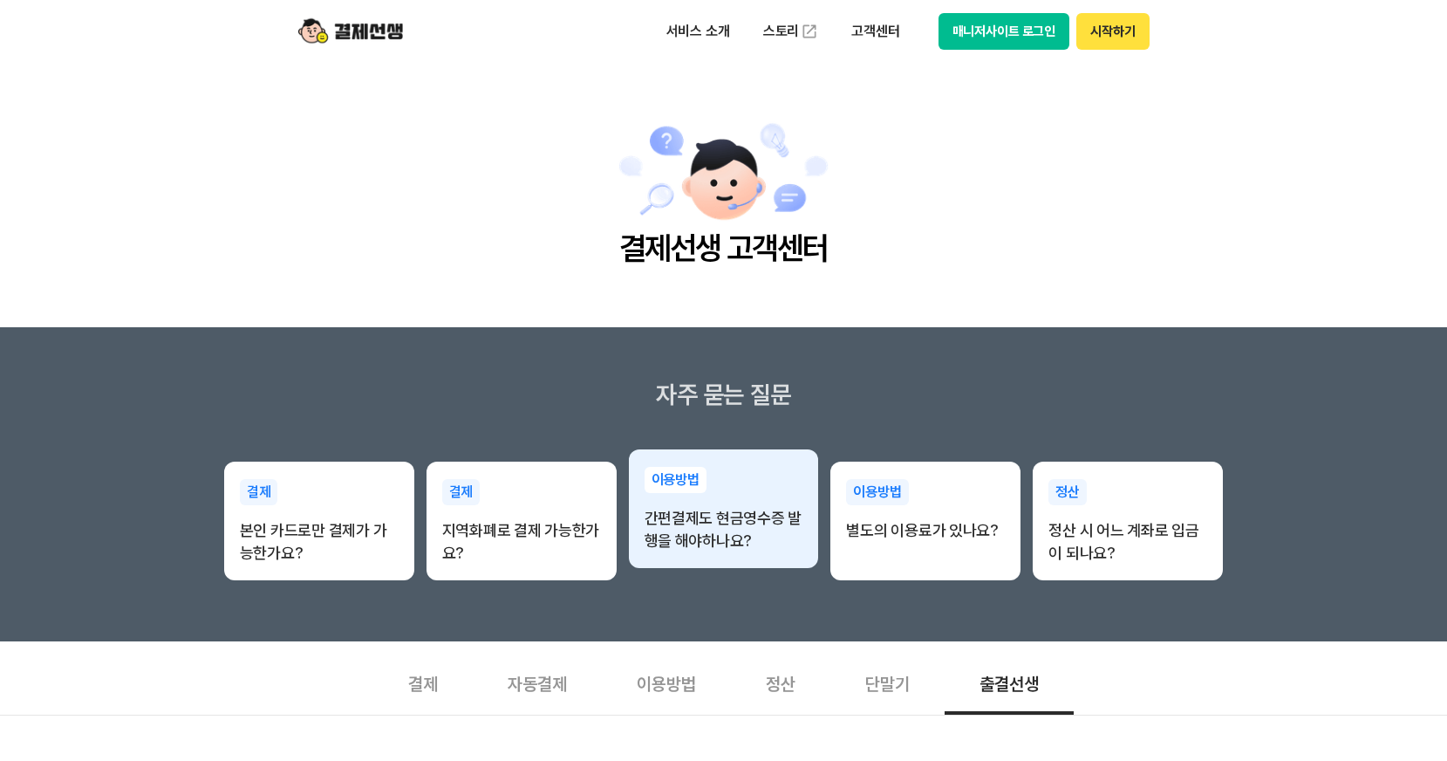
click at [787, 533] on p "간편결제도 현금영수증 발행을 해야하나요?" at bounding box center [724, 529] width 159 height 45
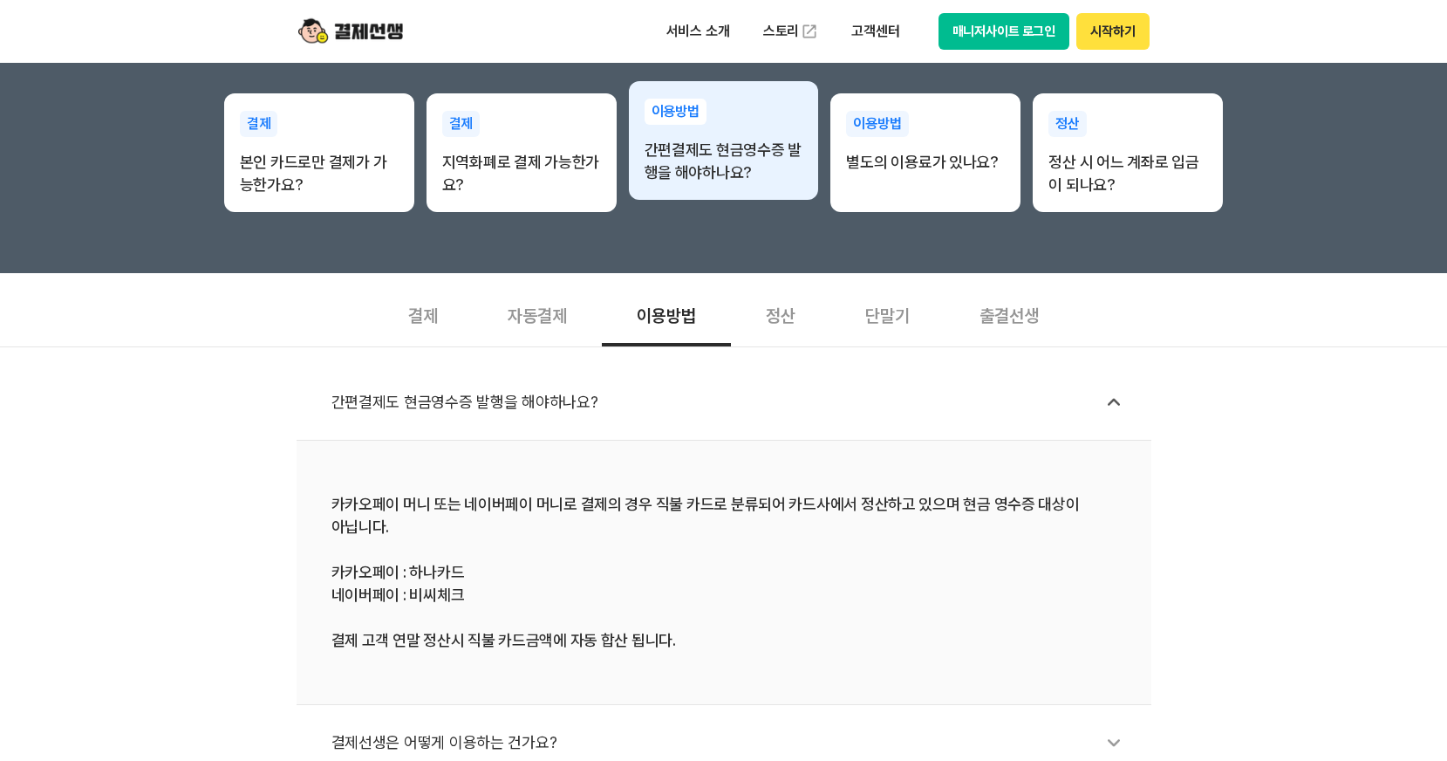
scroll to position [407, 0]
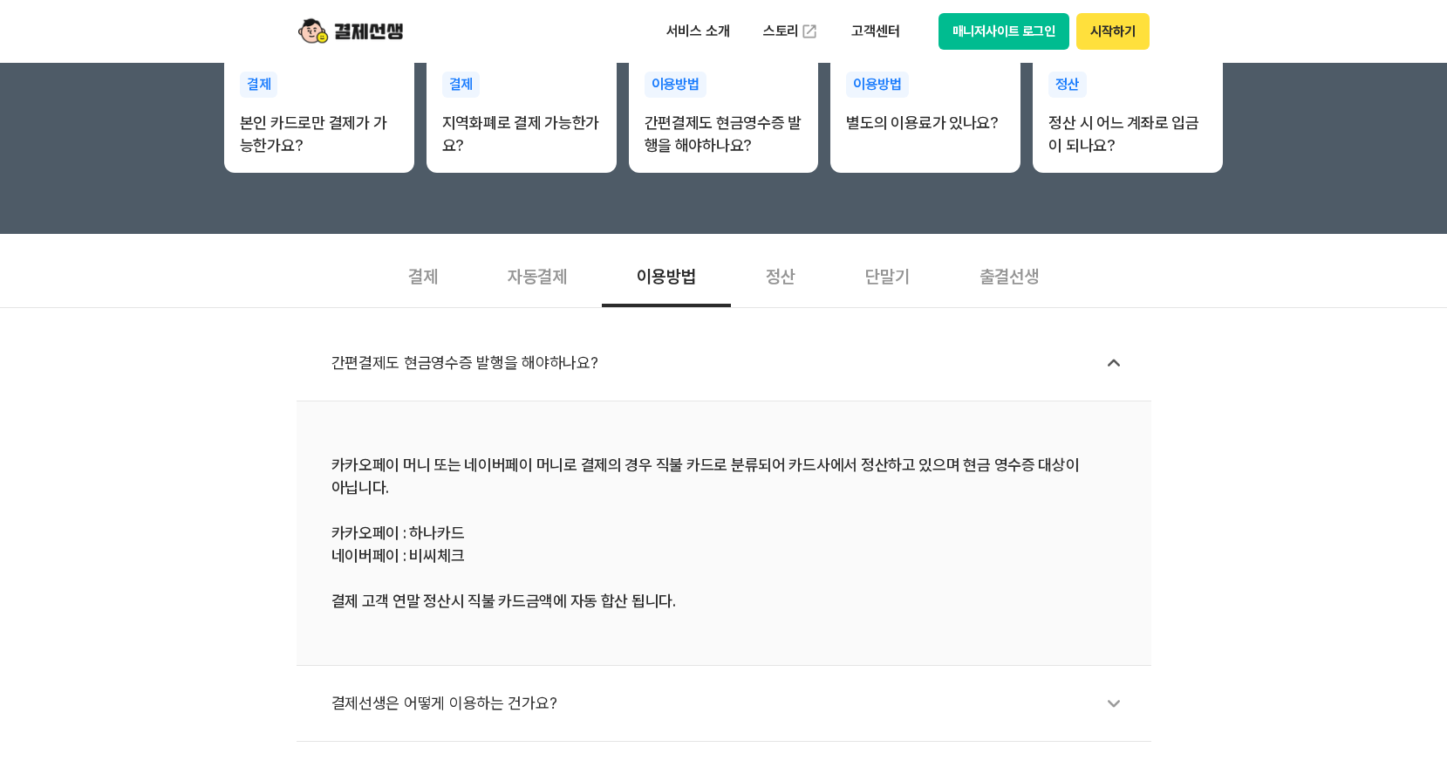
click at [440, 279] on div "결제" at bounding box center [422, 275] width 99 height 65
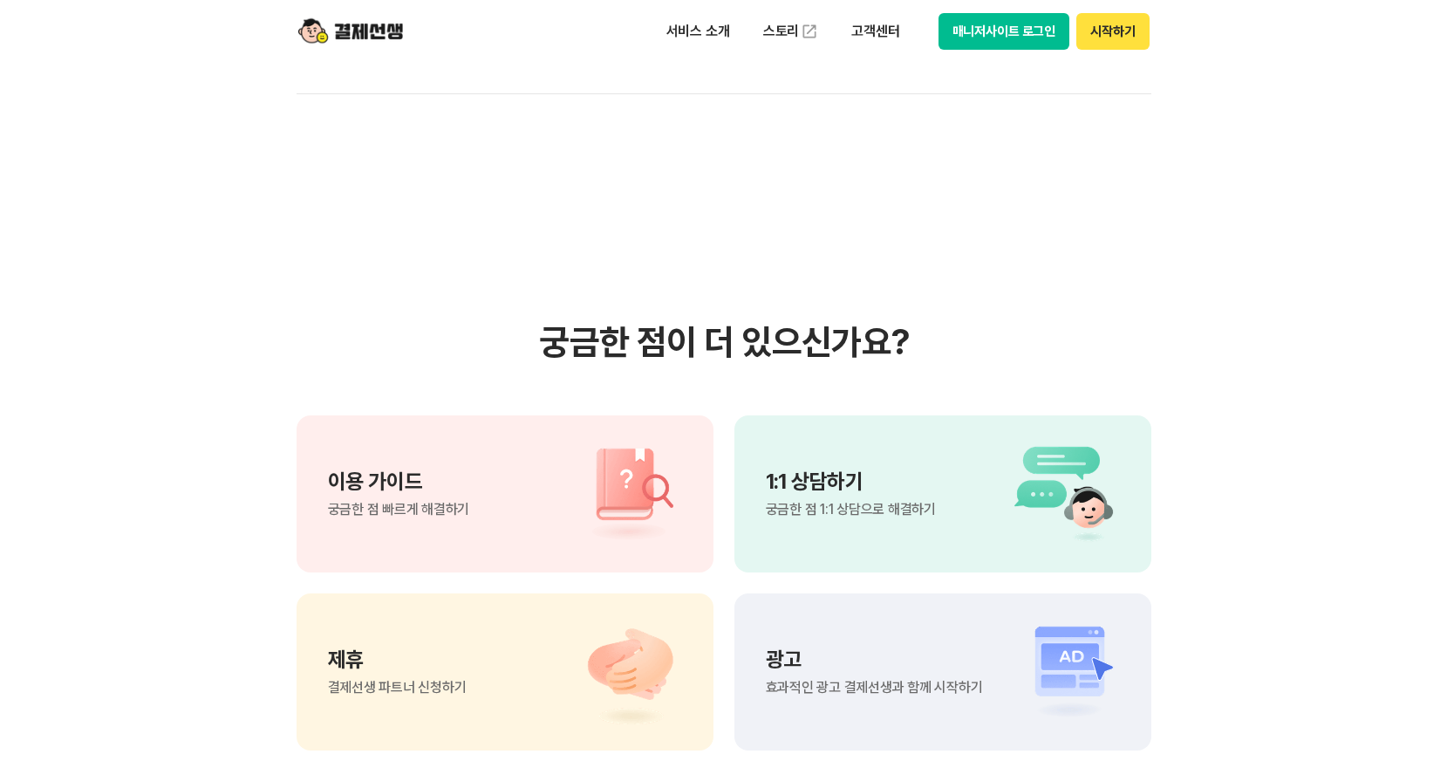
scroll to position [1222, 0]
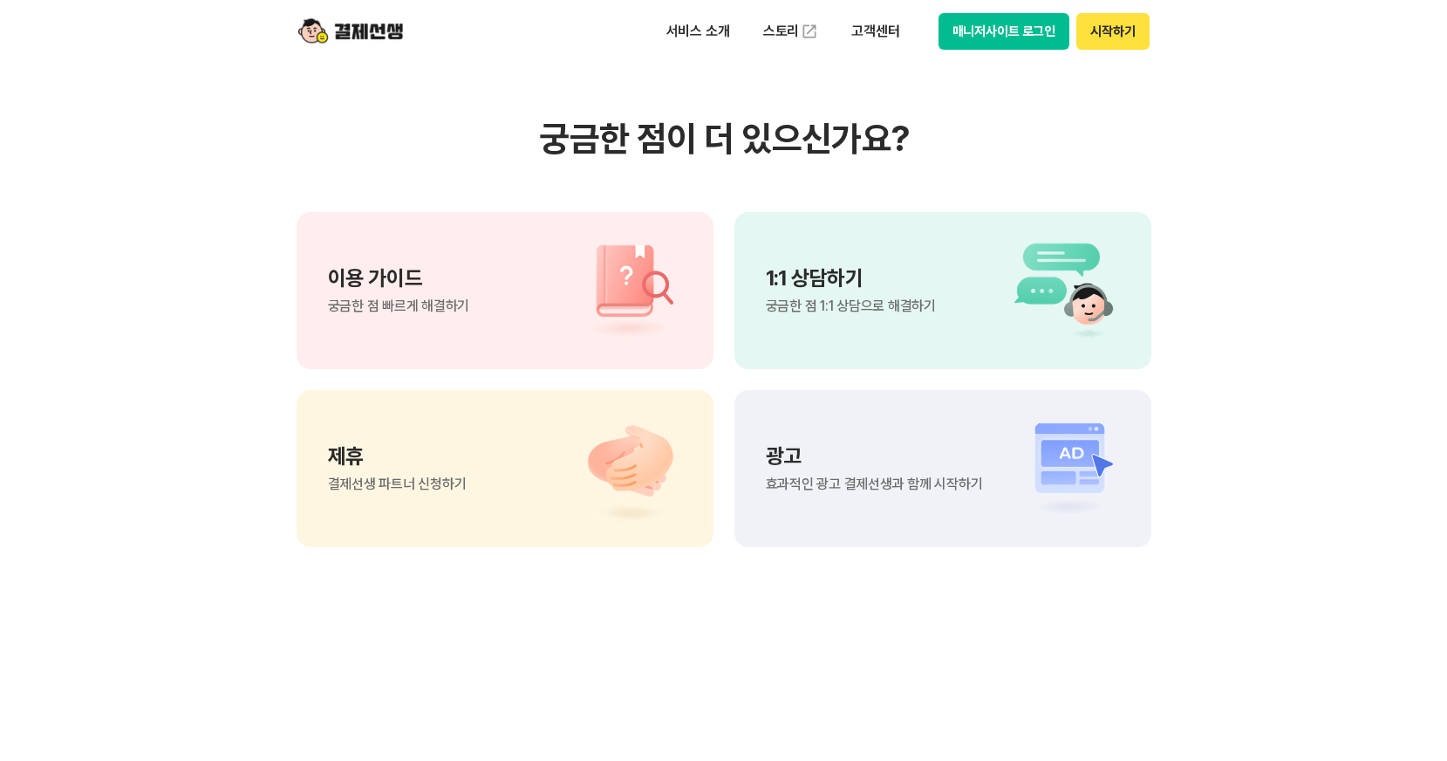
click at [503, 296] on div "이용 가이드 궁금한 점 빠르게 해결하기" at bounding box center [505, 290] width 417 height 157
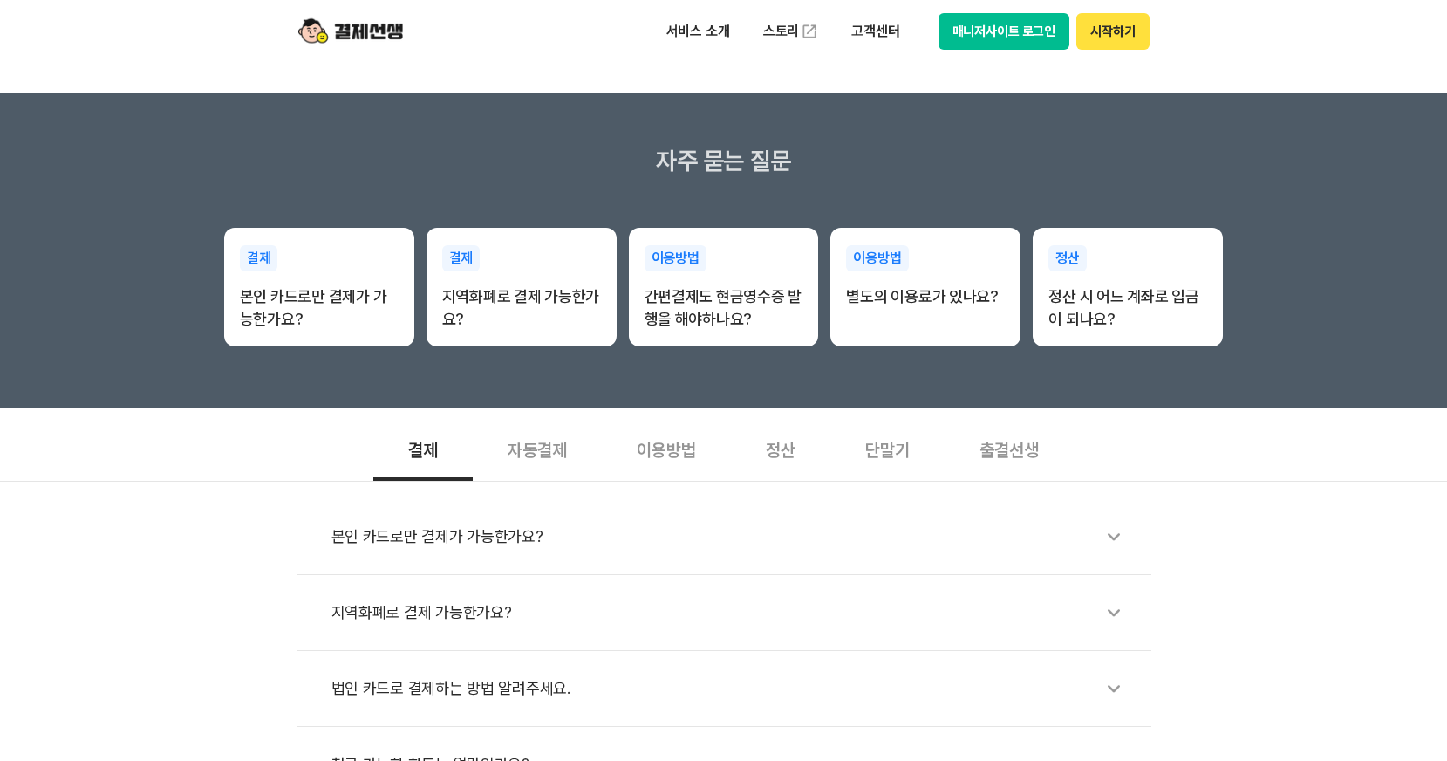
scroll to position [0, 0]
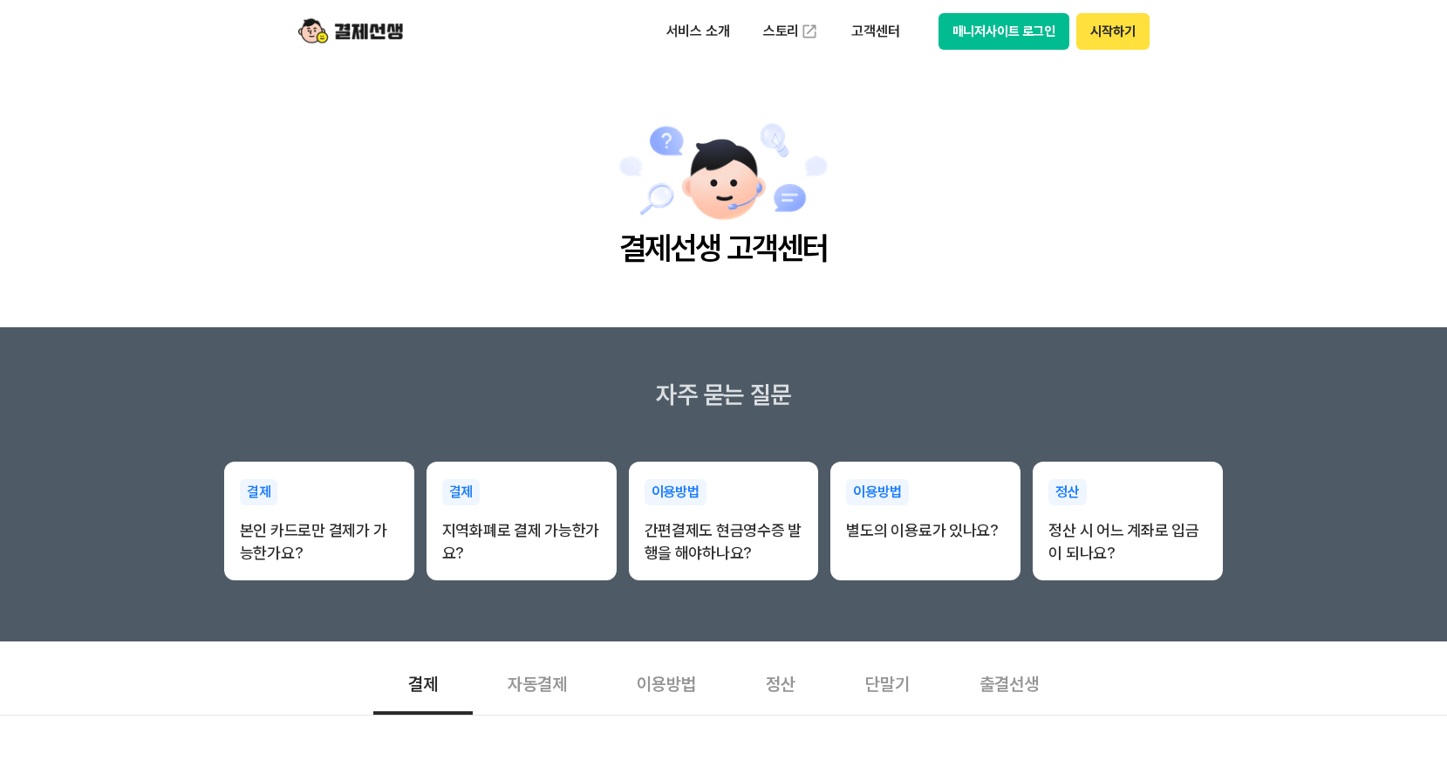
click at [1098, 39] on button "시작하기" at bounding box center [1113, 31] width 72 height 37
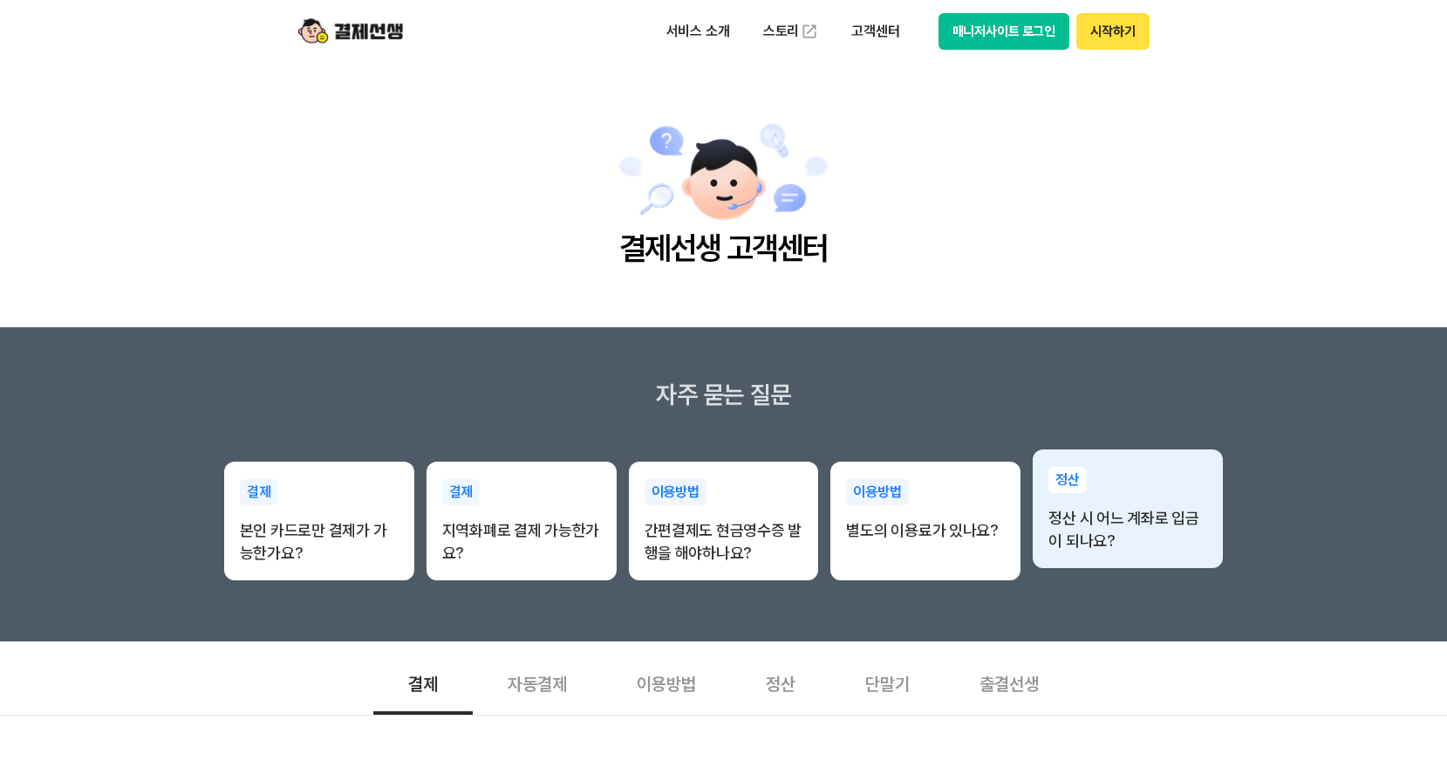
click at [1119, 525] on p "정산 시 어느 계좌로 입금이 되나요?" at bounding box center [1128, 529] width 159 height 45
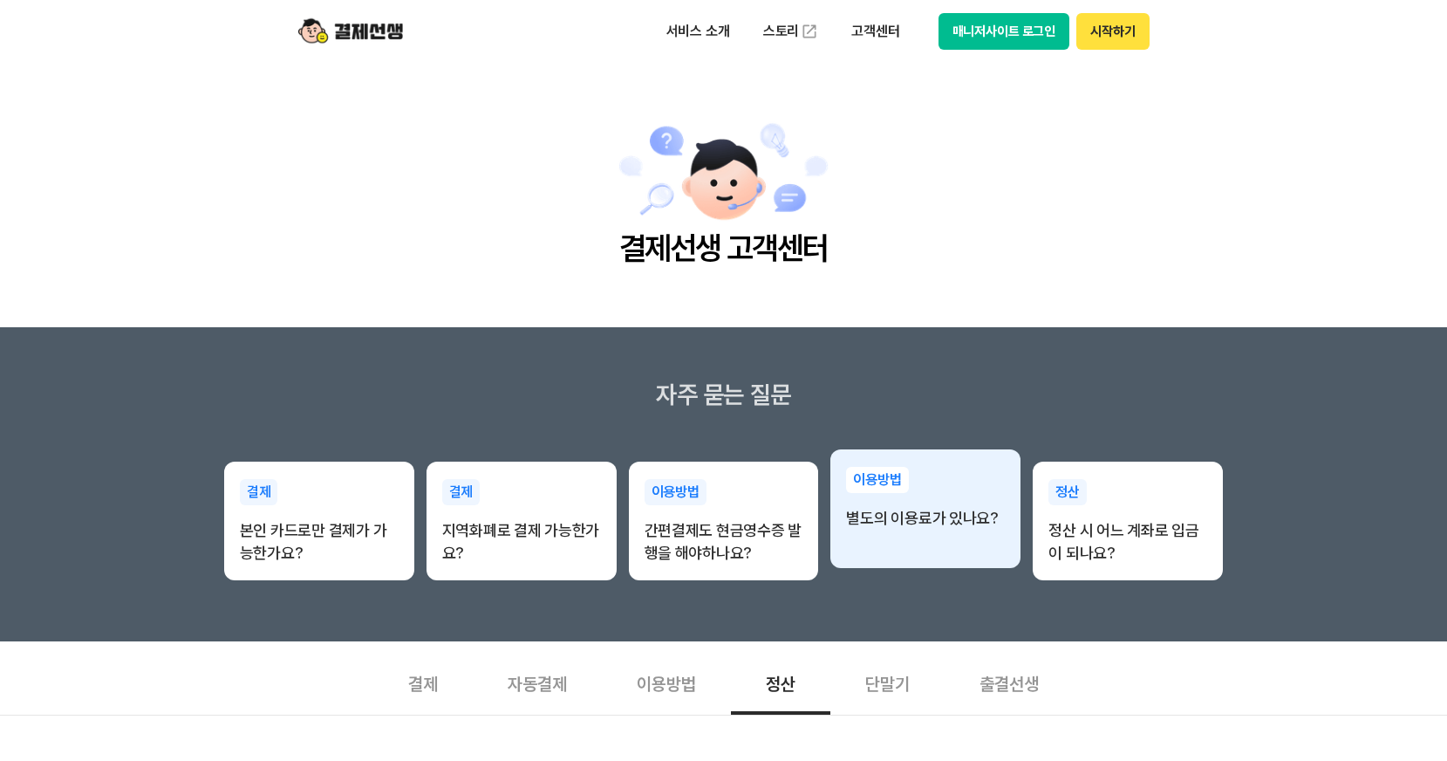
click at [952, 538] on div "이용방법 별도의 이용료가 있나요?" at bounding box center [926, 498] width 190 height 98
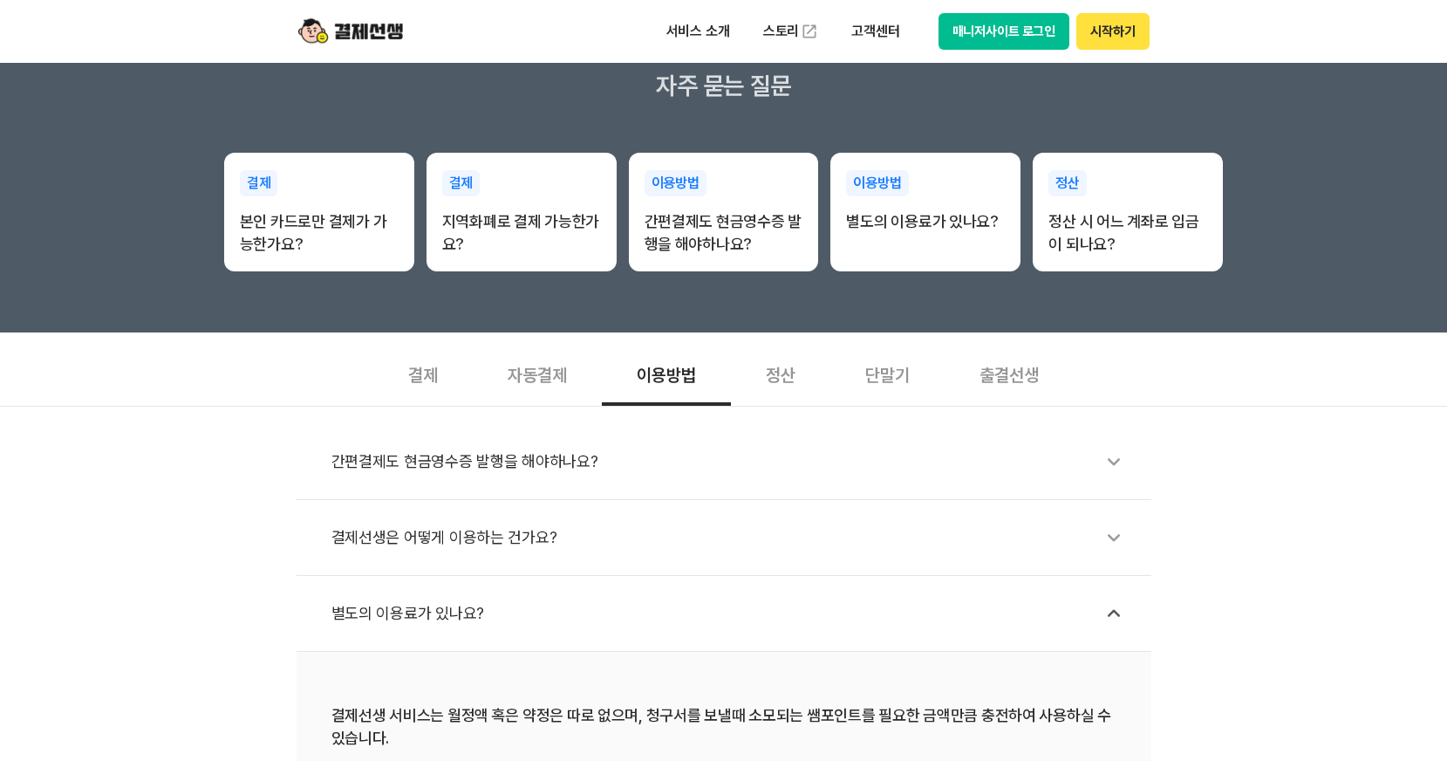
scroll to position [611, 0]
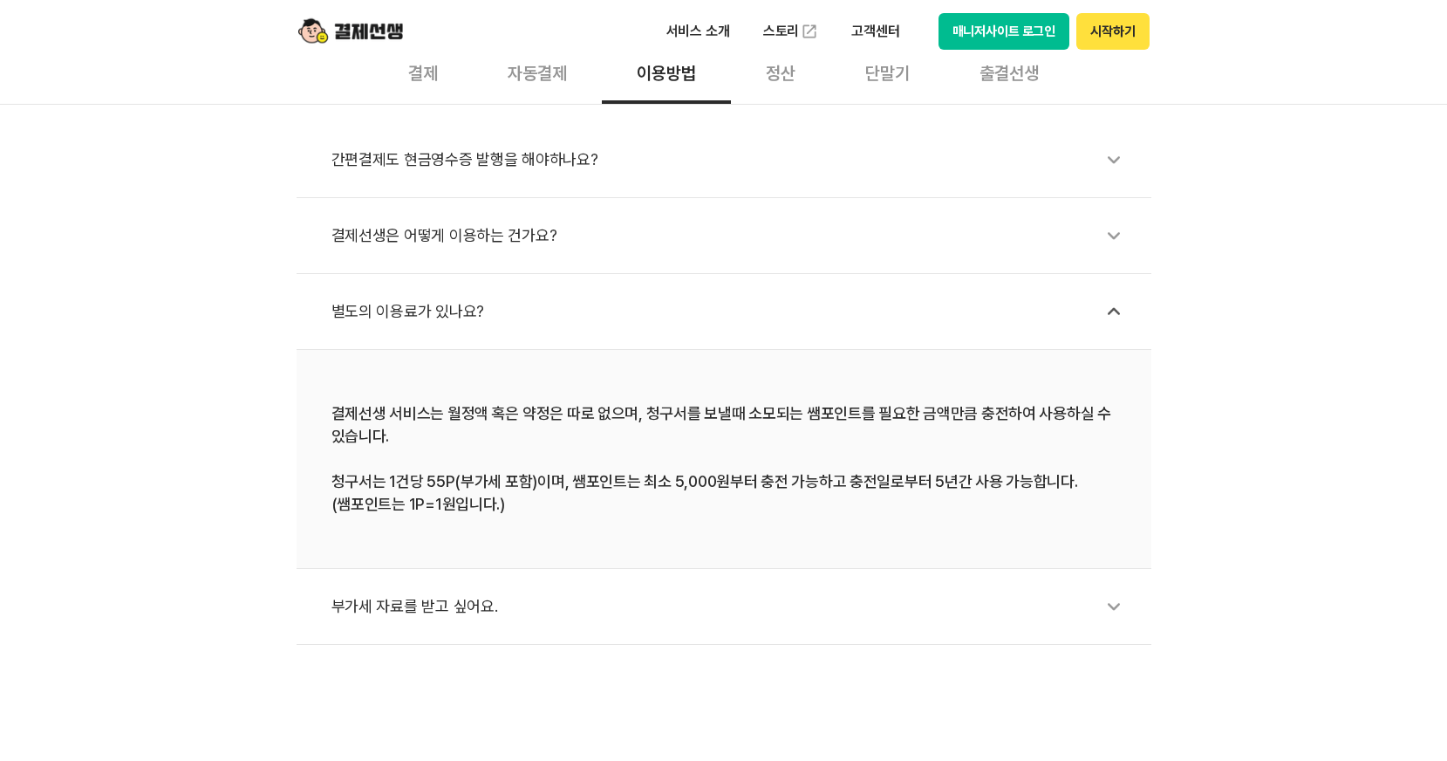
click at [551, 319] on div "별도의 이용료가 있나요?" at bounding box center [733, 311] width 803 height 40
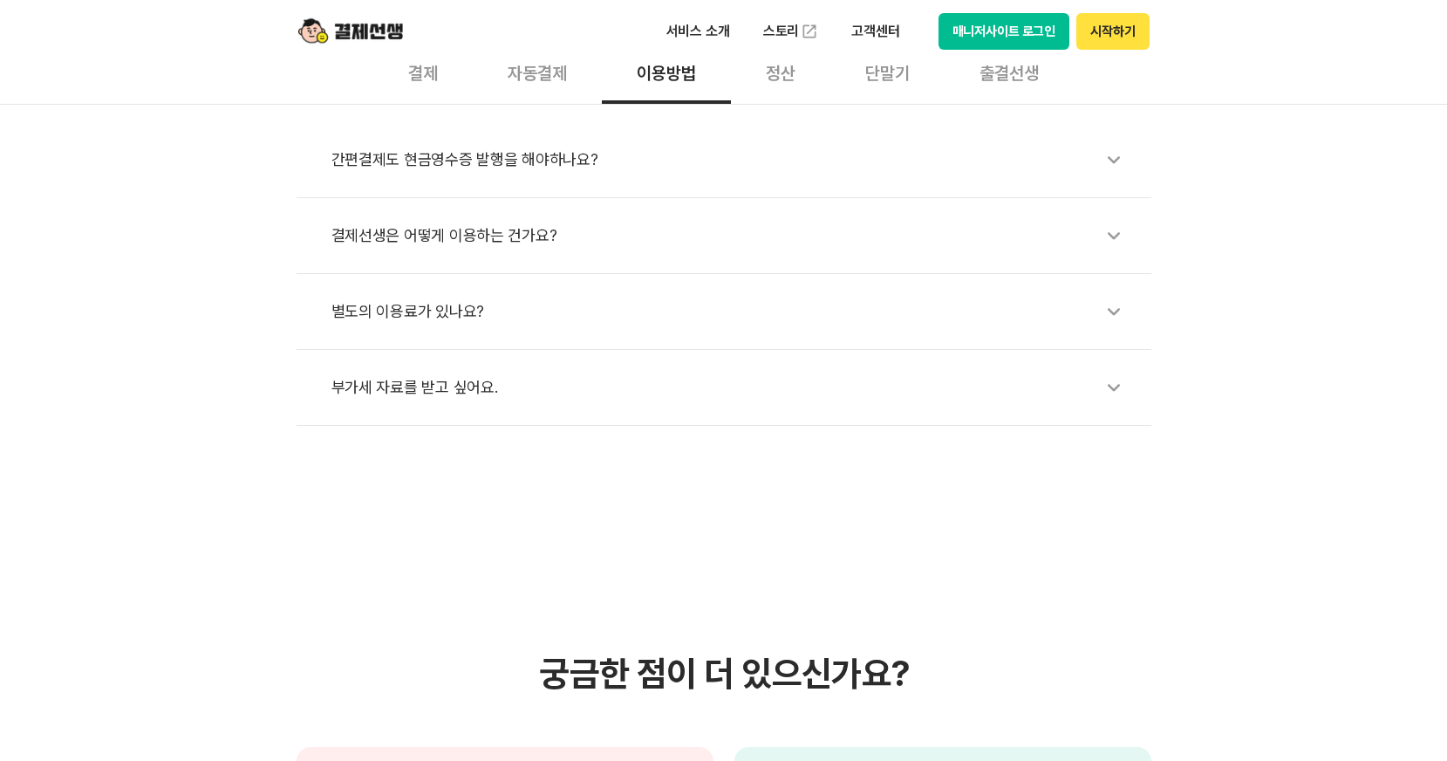
click at [551, 319] on div "별도의 이용료가 있나요?" at bounding box center [733, 311] width 803 height 40
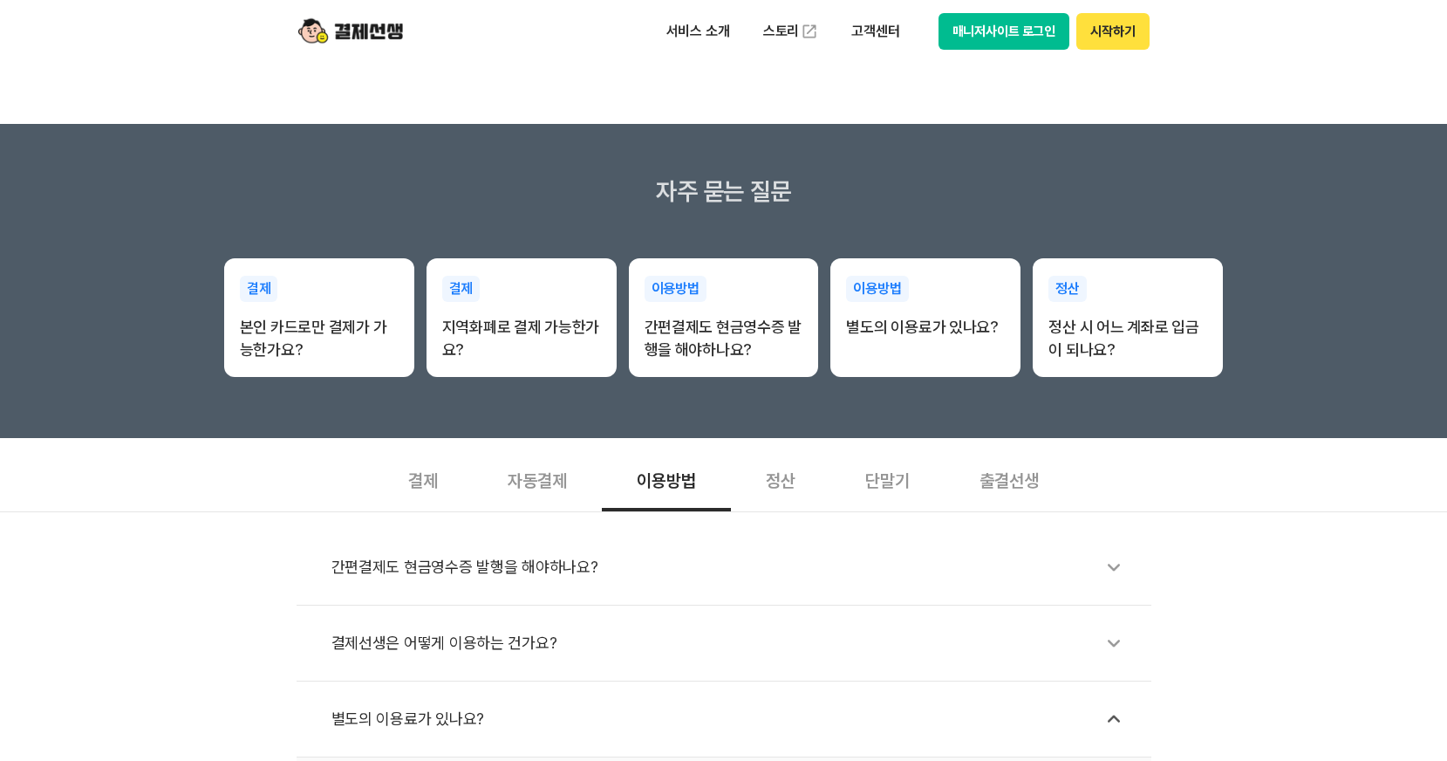
scroll to position [0, 0]
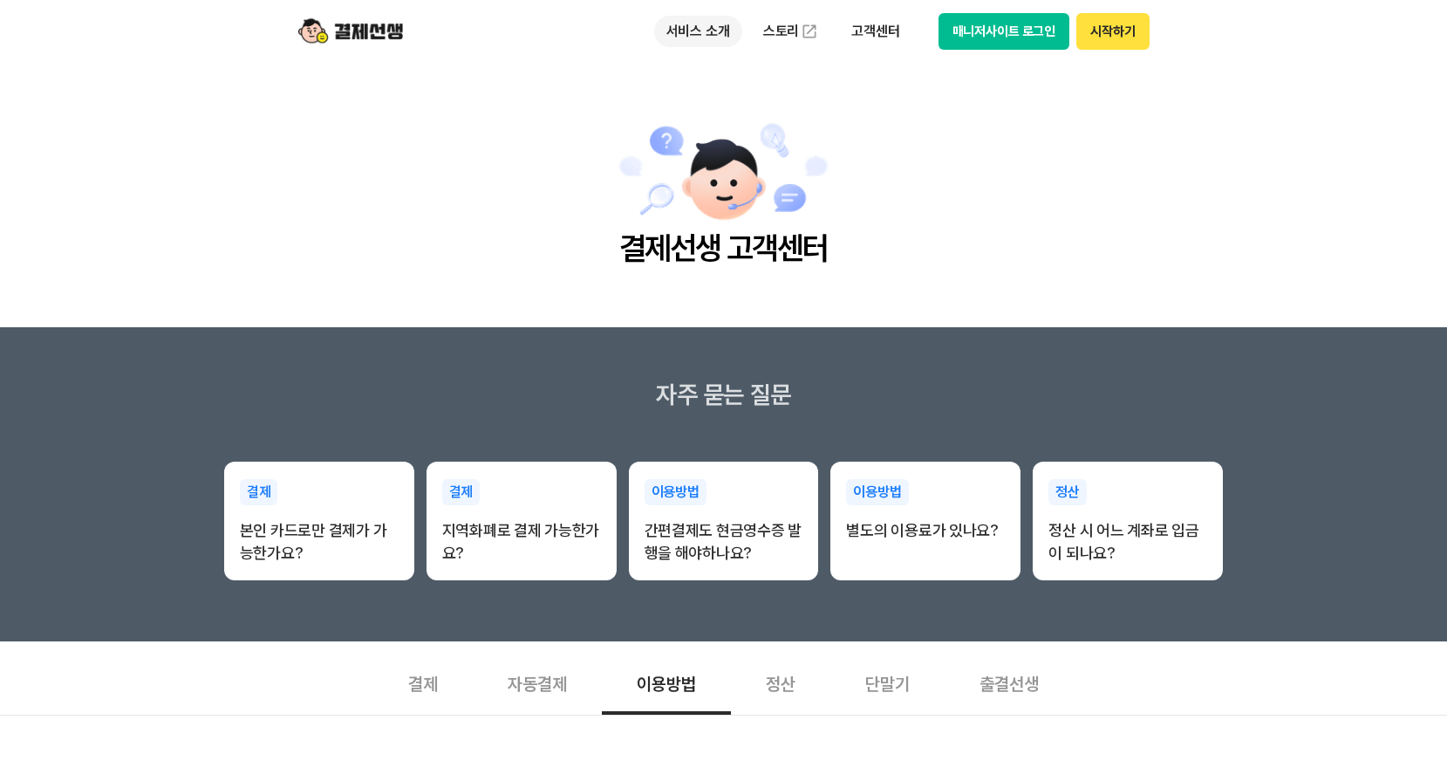
click at [713, 38] on p "서비스 소개" at bounding box center [698, 31] width 88 height 31
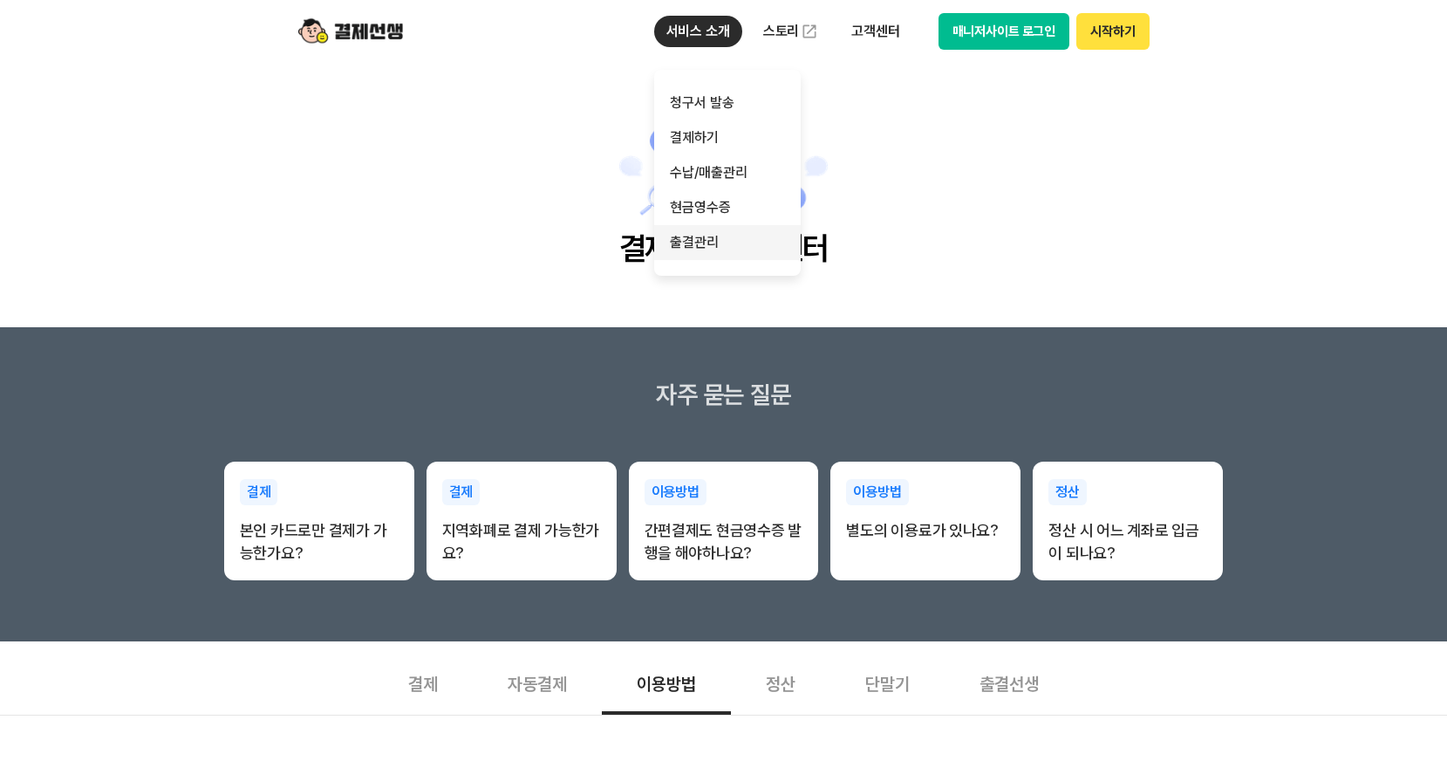
click at [695, 250] on link "출결관리" at bounding box center [727, 242] width 147 height 35
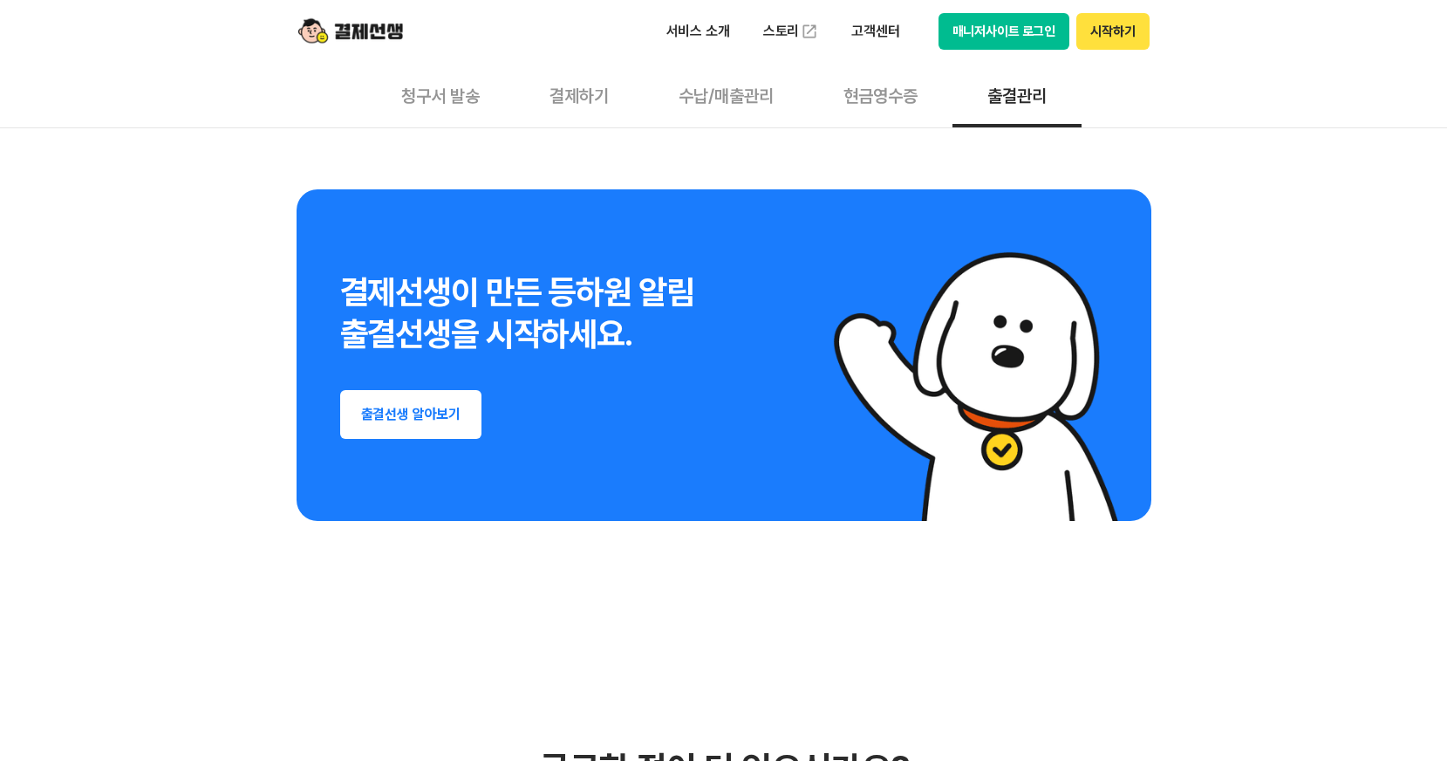
scroll to position [3257, 0]
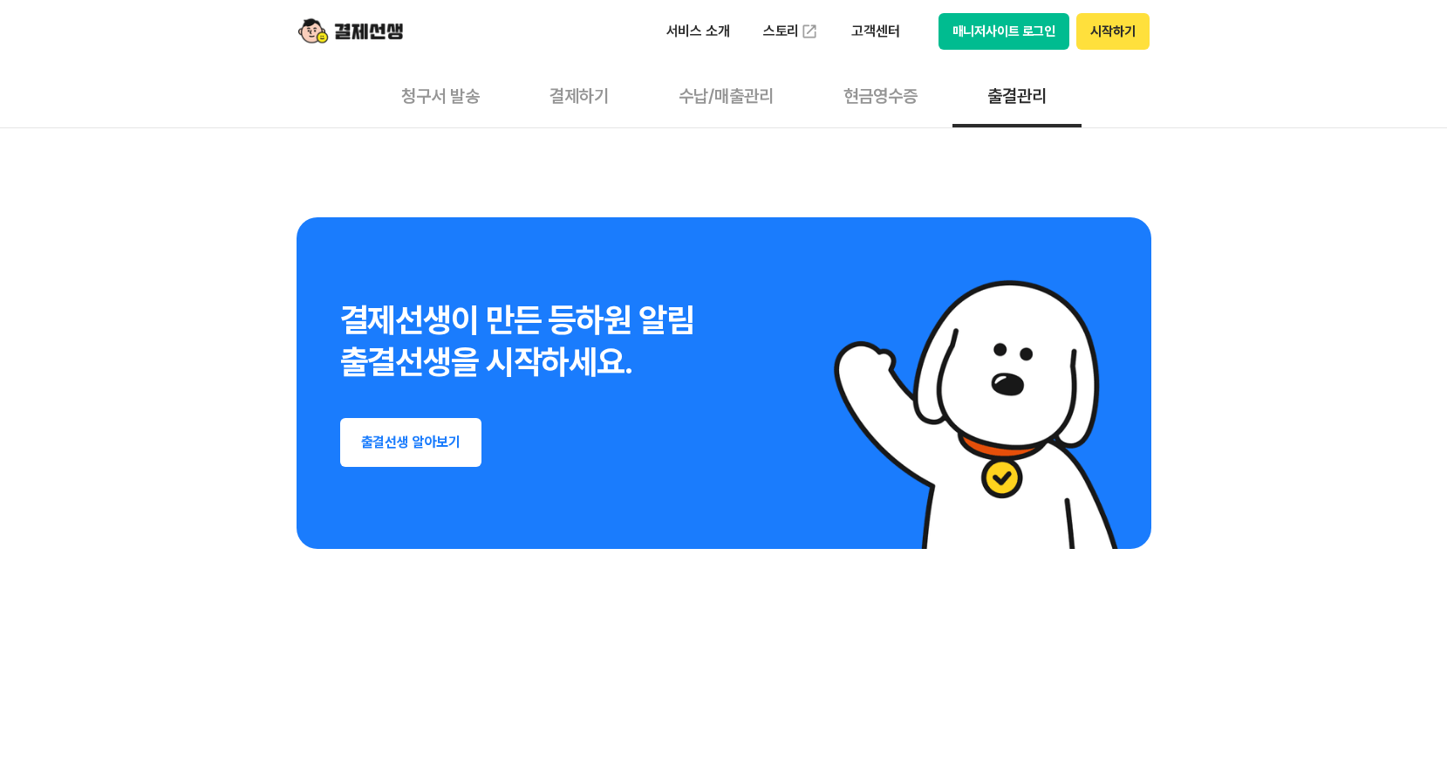
click at [431, 451] on button "출결선생 알아보기" at bounding box center [411, 442] width 142 height 49
